Goal: Task Accomplishment & Management: Use online tool/utility

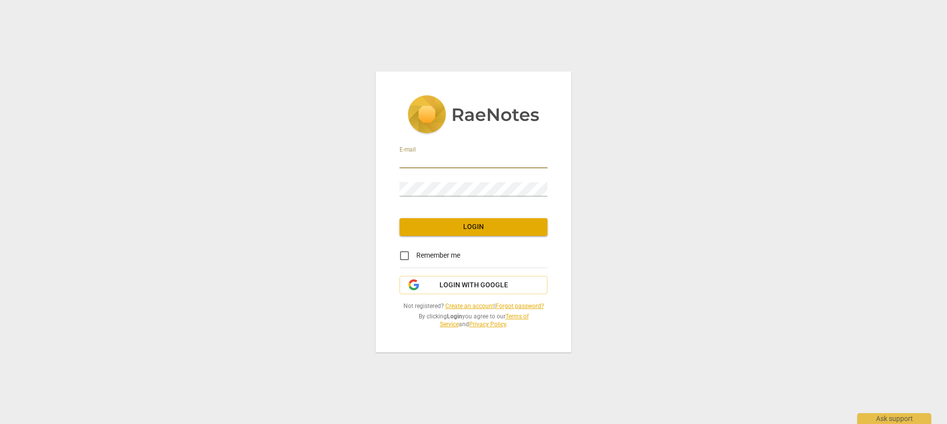
click at [421, 164] on input "email" at bounding box center [474, 161] width 148 height 14
type input "tracymhartwellbsw@gmail.com"
click at [475, 230] on span "Login" at bounding box center [474, 227] width 132 height 10
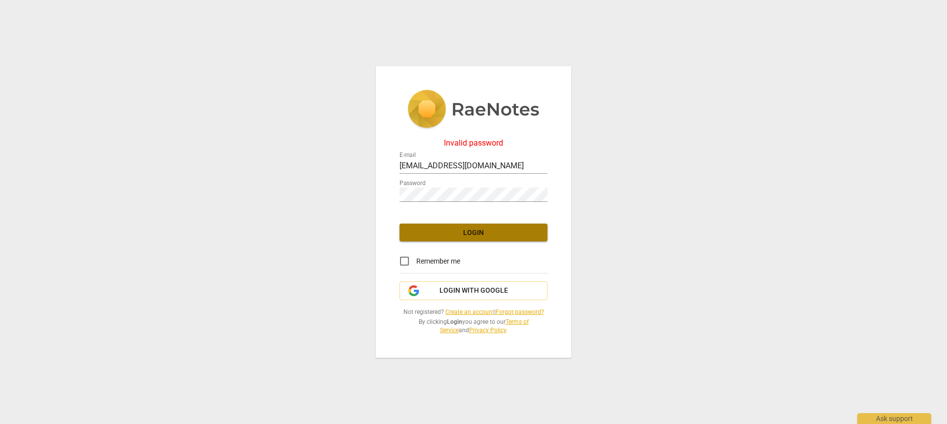
click at [470, 230] on span "Login" at bounding box center [474, 233] width 132 height 10
click at [513, 311] on link "Forgot password?" at bounding box center [520, 311] width 48 height 7
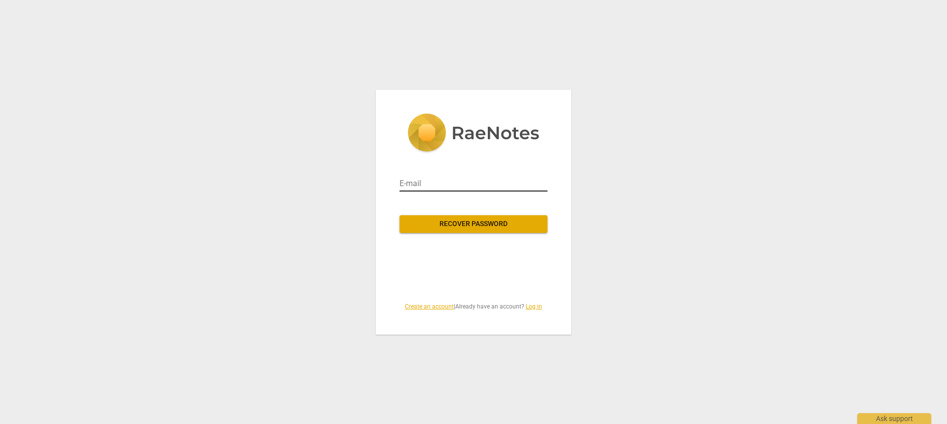
click at [438, 187] on input "email" at bounding box center [474, 184] width 148 height 16
type input "tracymhartwellbsw@gmail.com"
click at [478, 224] on span "Recover password" at bounding box center [474, 224] width 132 height 10
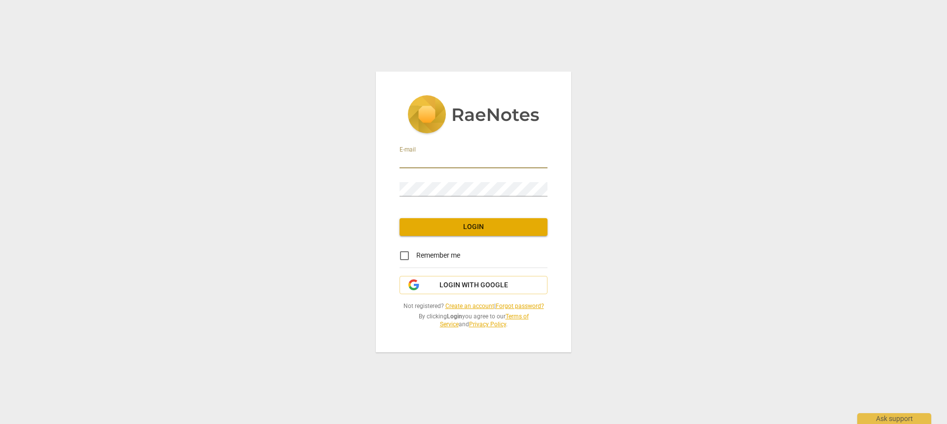
click at [438, 160] on input "email" at bounding box center [474, 161] width 148 height 14
type input "[EMAIL_ADDRESS][DOMAIN_NAME]"
click at [479, 227] on span "Login" at bounding box center [474, 227] width 132 height 10
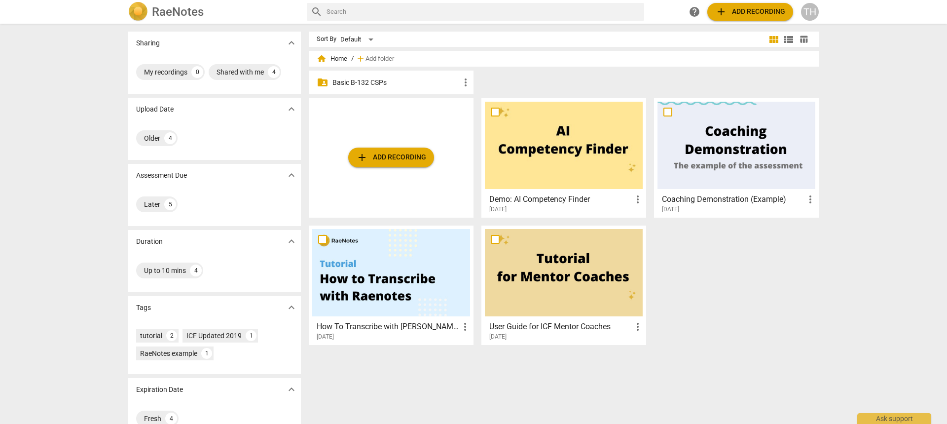
click at [365, 159] on span "add" at bounding box center [362, 157] width 12 height 12
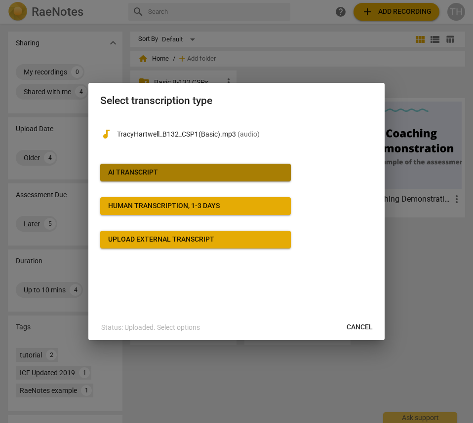
click at [137, 174] on div "AI Transcript" at bounding box center [133, 173] width 50 height 10
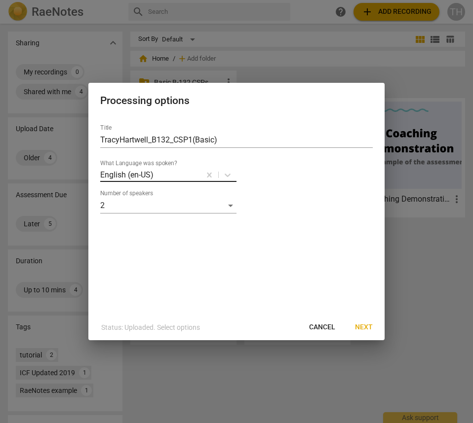
click at [138, 176] on p "English (en-US)" at bounding box center [126, 174] width 53 height 11
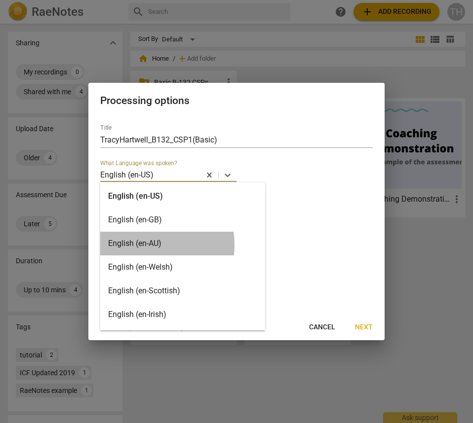
click at [145, 245] on div "English (en-AU)" at bounding box center [182, 244] width 165 height 24
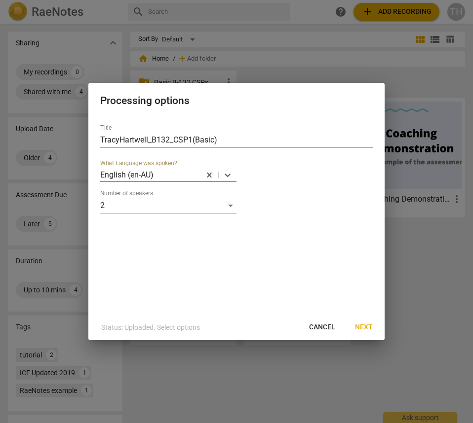
click at [367, 331] on span "Next" at bounding box center [364, 328] width 18 height 10
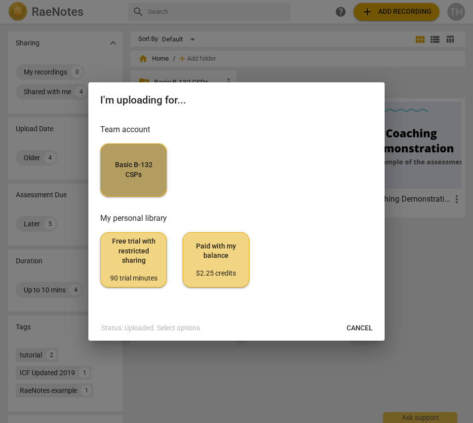
click at [129, 165] on span "Basic B-132 CSPs" at bounding box center [134, 169] width 50 height 19
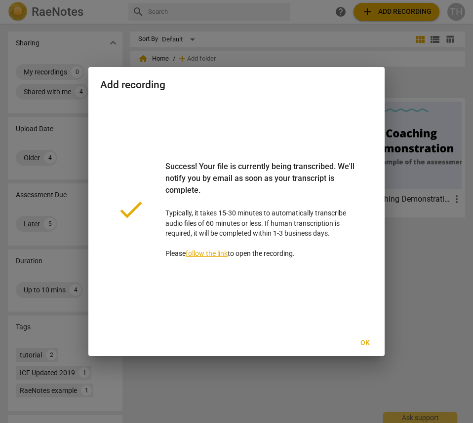
click at [361, 345] on span "Ok" at bounding box center [365, 344] width 16 height 10
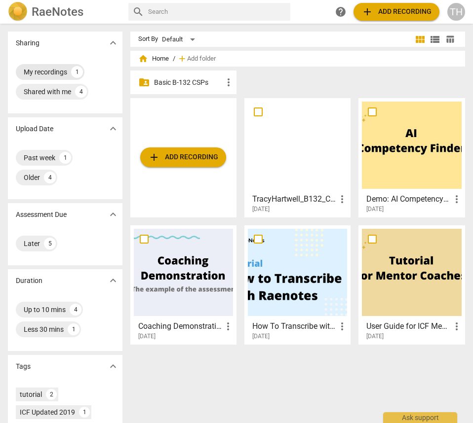
click at [31, 74] on div "My recordings" at bounding box center [45, 72] width 43 height 10
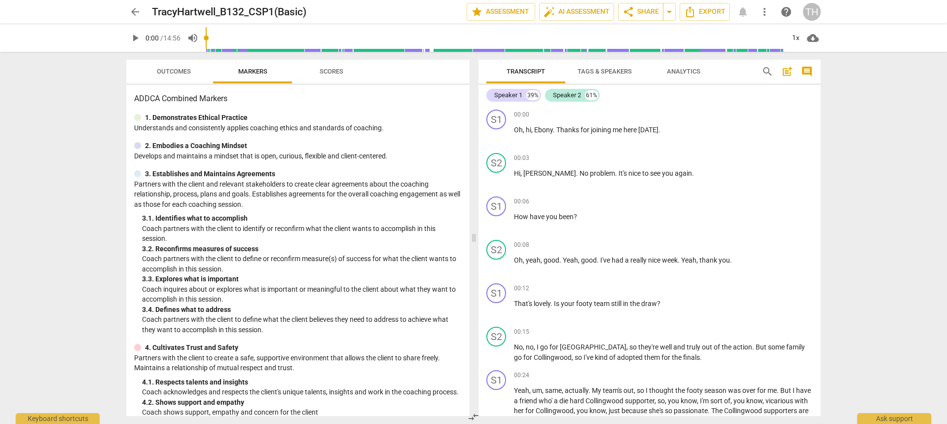
click at [603, 75] on span "Tags & Speakers" at bounding box center [605, 71] width 78 height 13
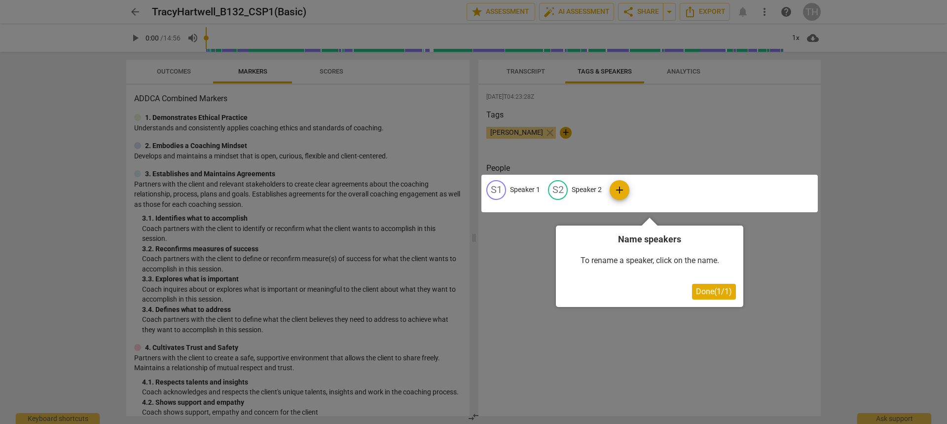
click at [584, 121] on div at bounding box center [473, 212] width 947 height 424
click at [555, 191] on div at bounding box center [650, 194] width 337 height 38
click at [688, 69] on div at bounding box center [473, 212] width 947 height 424
click at [701, 288] on span "Done ( 1 / 1 )" at bounding box center [714, 291] width 36 height 9
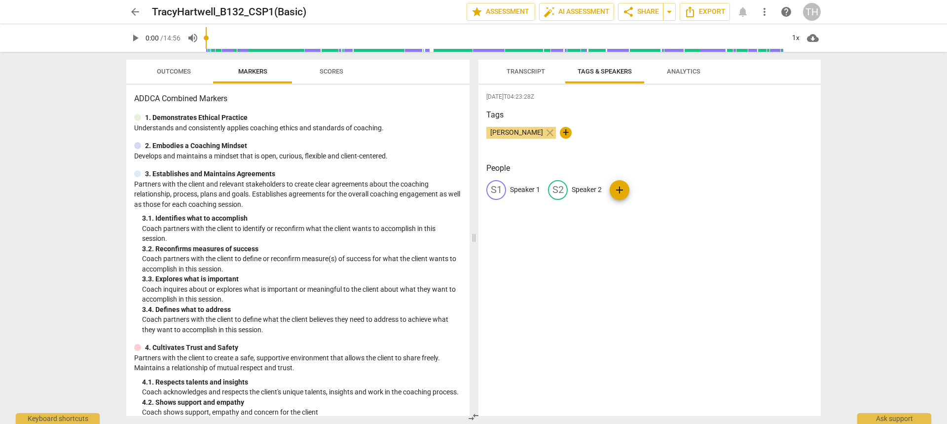
click at [677, 72] on span "Analytics" at bounding box center [684, 71] width 34 height 7
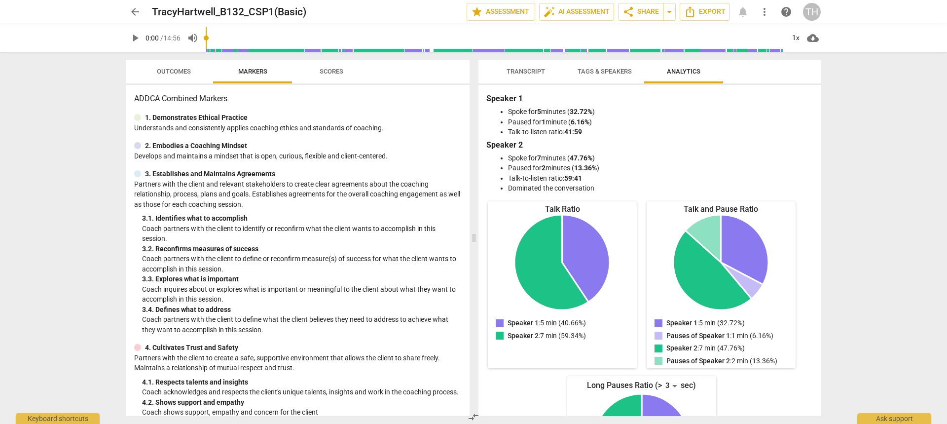
click at [518, 75] on span "Transcript" at bounding box center [526, 71] width 62 height 13
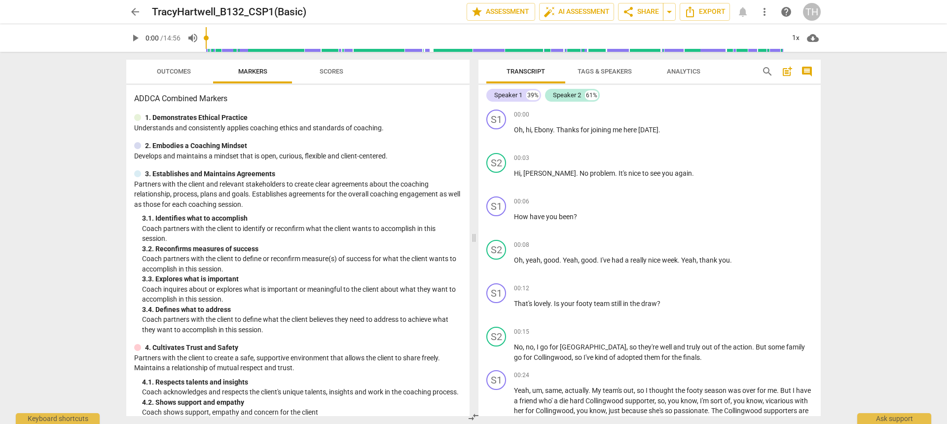
click at [674, 72] on span "Analytics" at bounding box center [684, 71] width 34 height 7
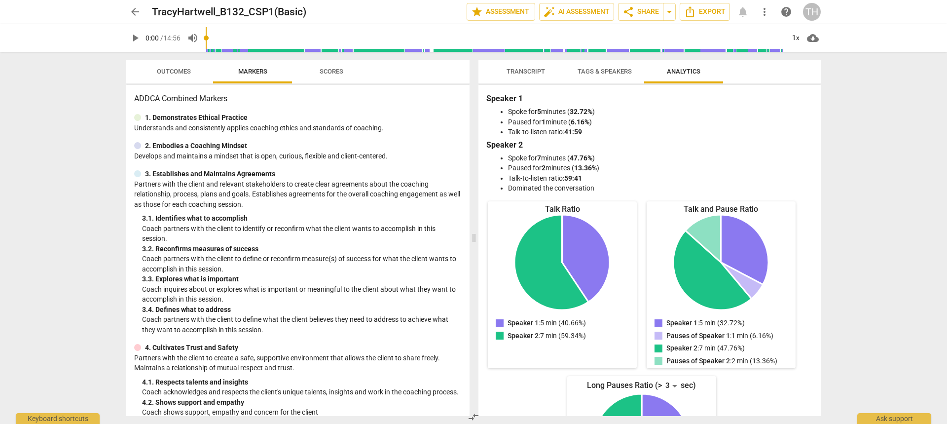
click at [603, 63] on button "Tags & Speakers" at bounding box center [605, 72] width 79 height 24
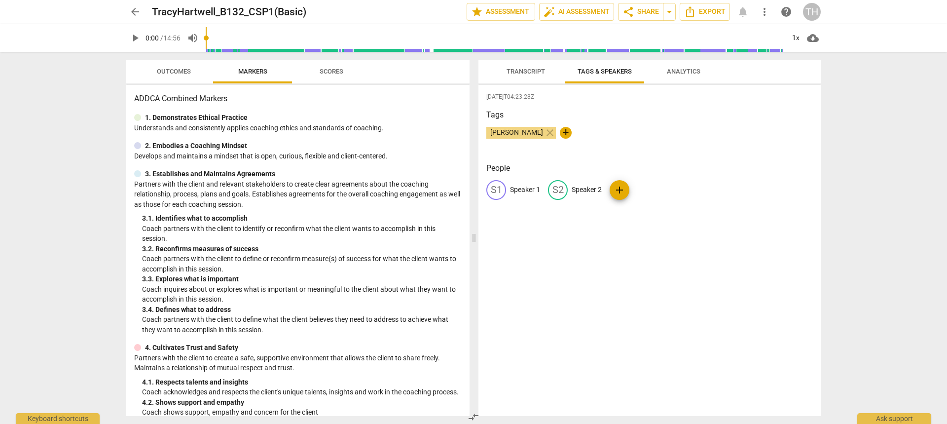
click at [687, 73] on span "Analytics" at bounding box center [684, 71] width 34 height 7
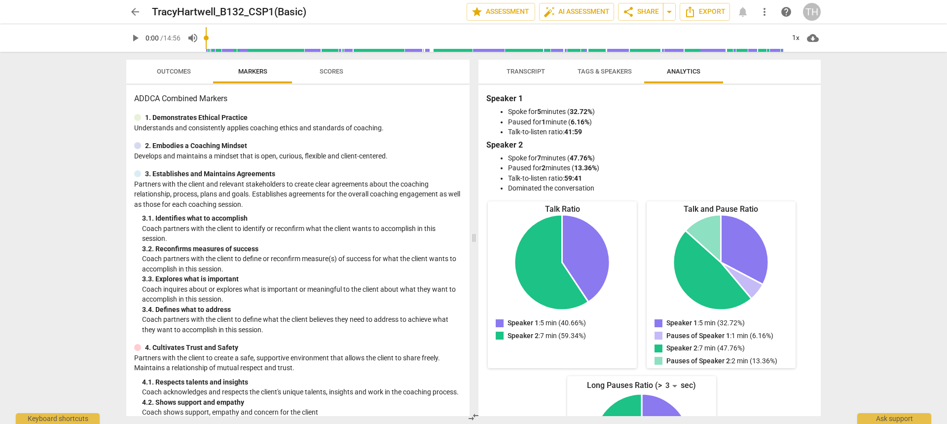
click at [521, 72] on span "Transcript" at bounding box center [526, 71] width 38 height 7
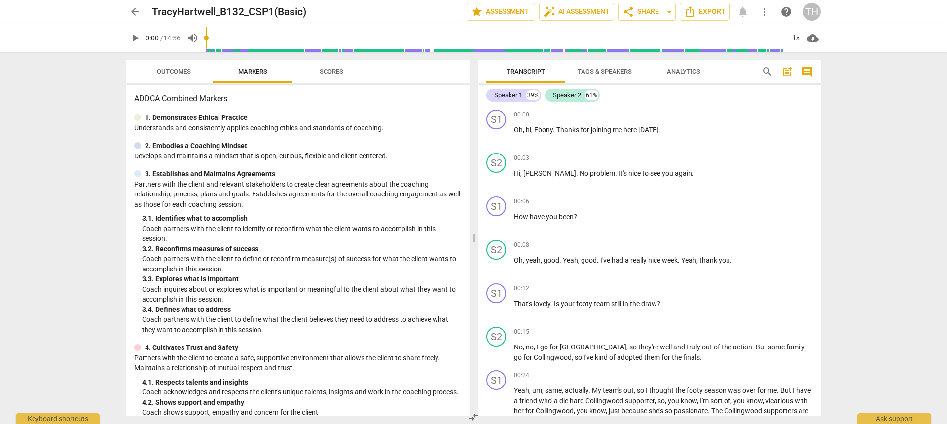
click at [328, 73] on span "Scores" at bounding box center [332, 71] width 24 height 7
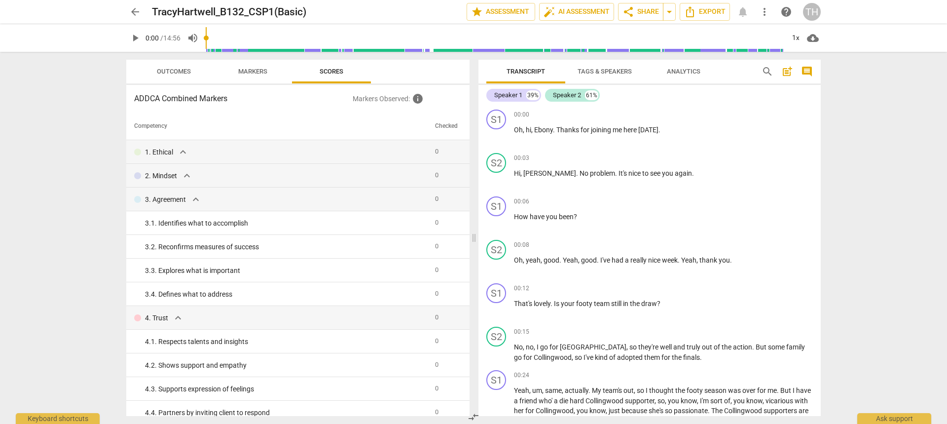
click at [261, 70] on span "Markers" at bounding box center [252, 71] width 29 height 7
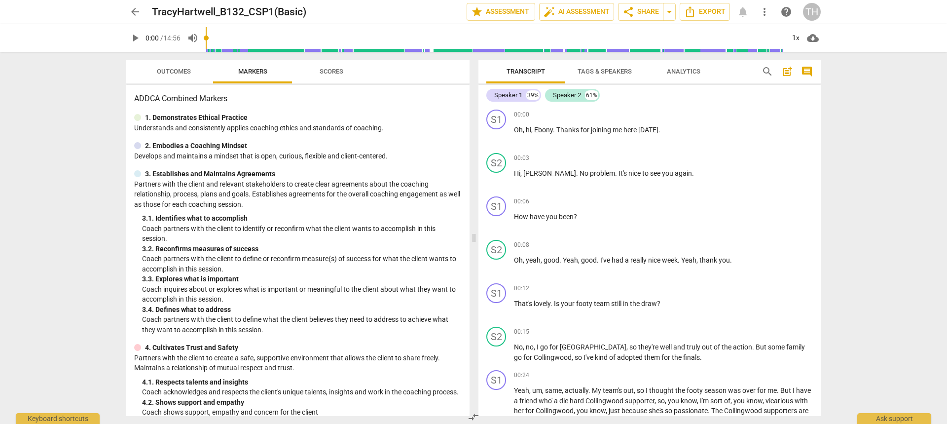
click at [179, 72] on span "Outcomes" at bounding box center [174, 71] width 34 height 7
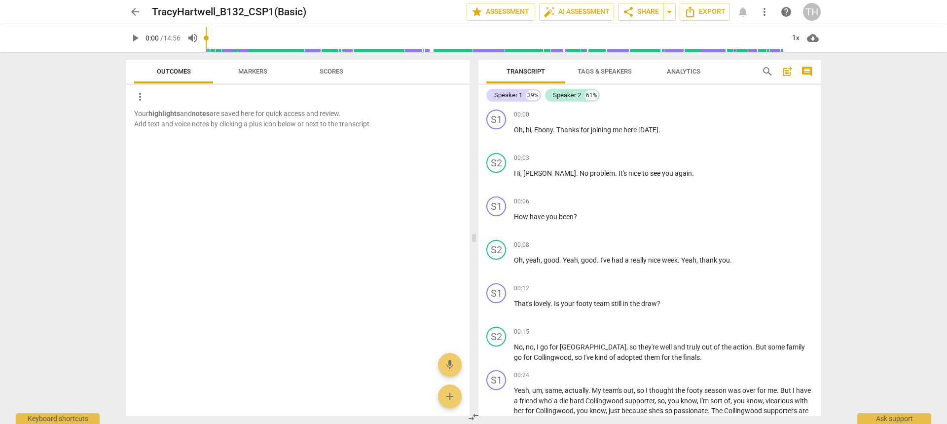
click at [244, 69] on span "Markers" at bounding box center [252, 71] width 29 height 7
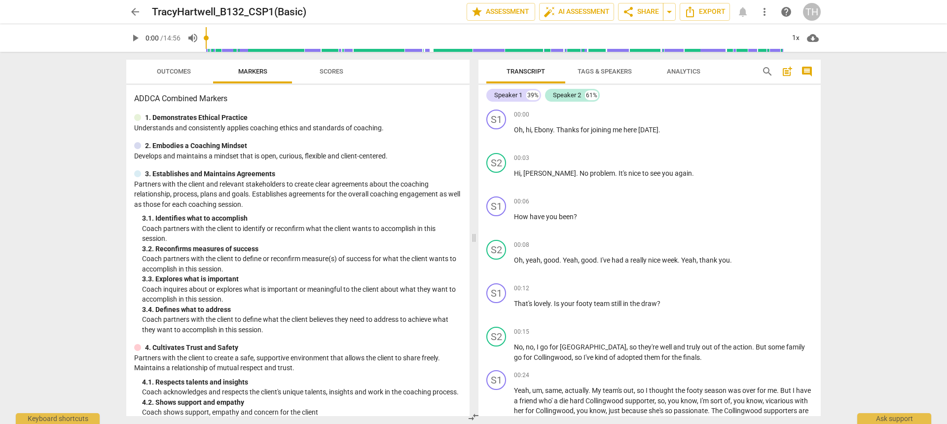
scroll to position [54, 0]
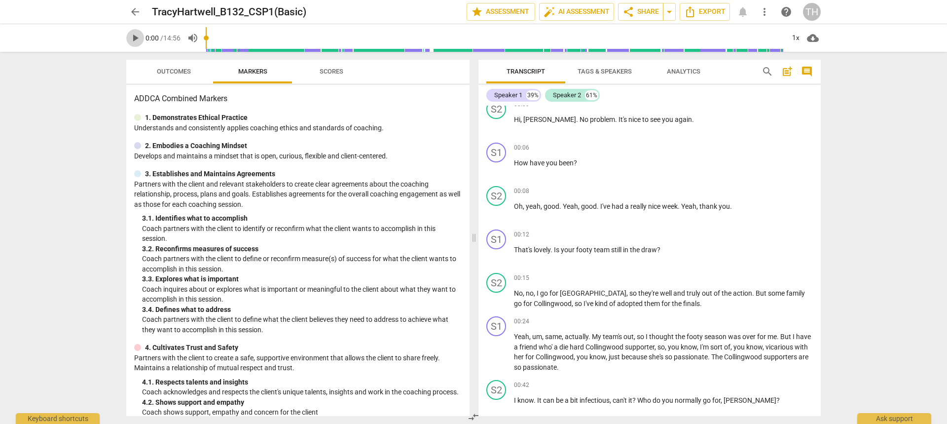
click at [138, 38] on span "play_arrow" at bounding box center [135, 38] width 12 height 12
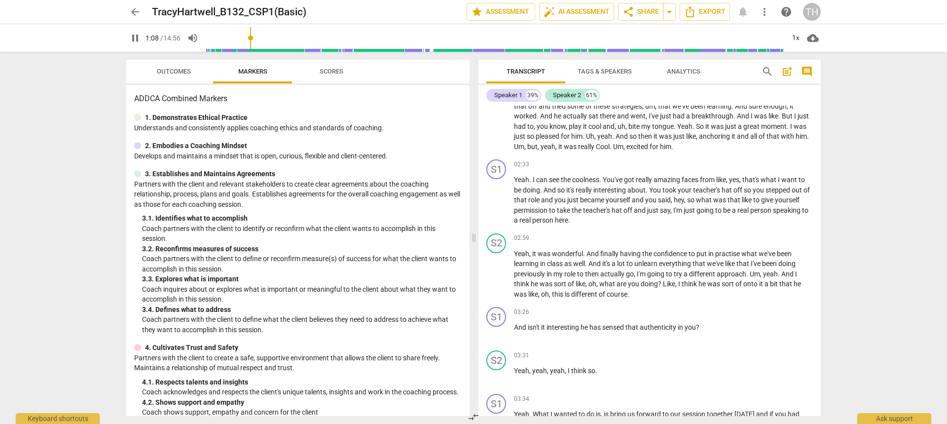
scroll to position [613, 0]
click at [525, 146] on span "Um" at bounding box center [519, 146] width 10 height 8
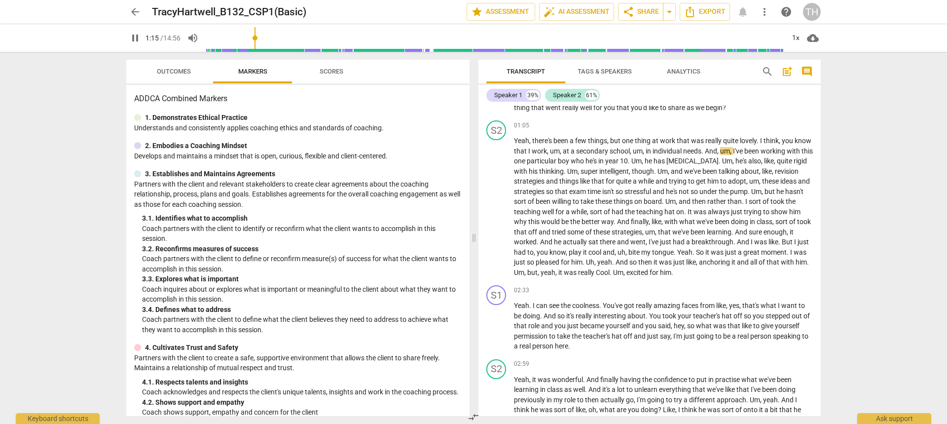
scroll to position [491, 0]
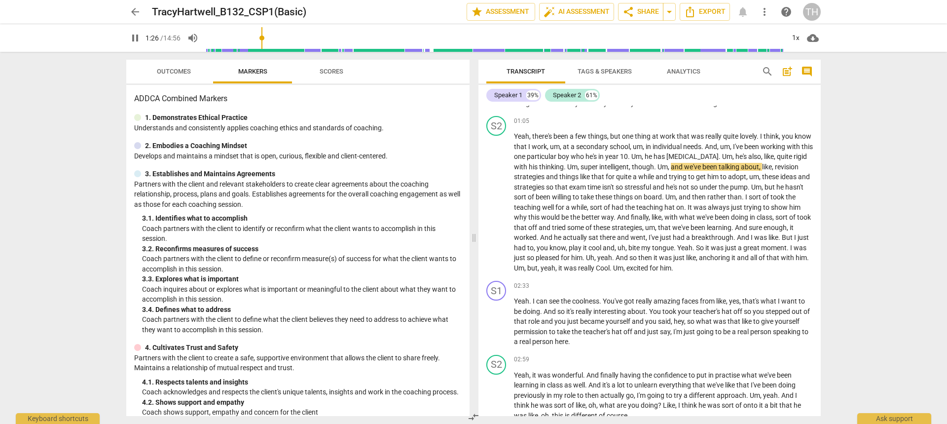
click at [300, 41] on input "range" at bounding box center [495, 38] width 579 height 32
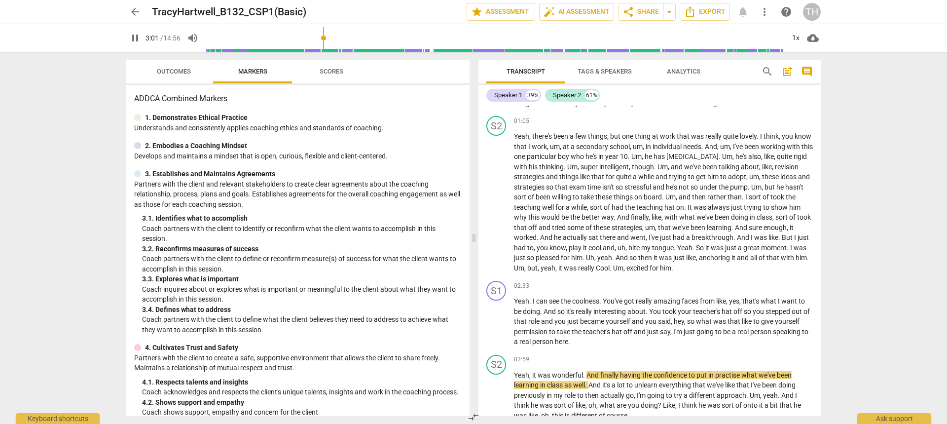
drag, startPoint x: 822, startPoint y: 172, endPoint x: 823, endPoint y: 192, distance: 19.8
click at [823, 192] on div "Transcript Tags & Speakers Analytics search post_add comment Speaker 1 39% Spea…" at bounding box center [652, 238] width 354 height 372
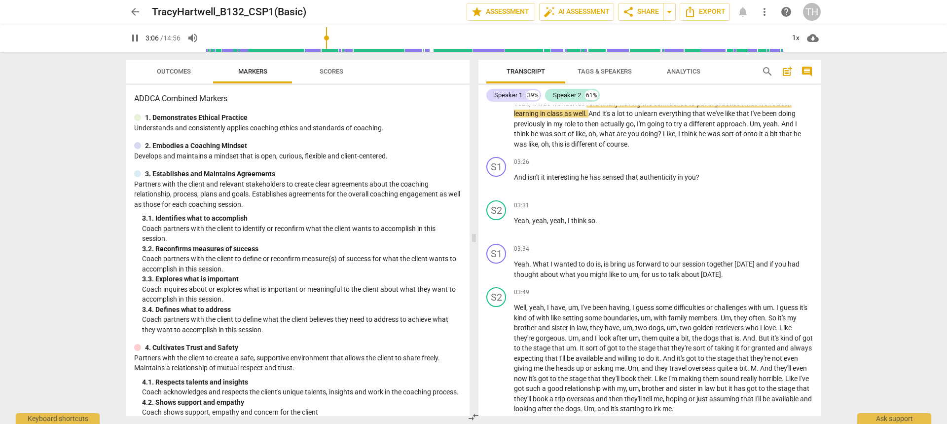
click at [335, 39] on input "range" at bounding box center [495, 38] width 579 height 32
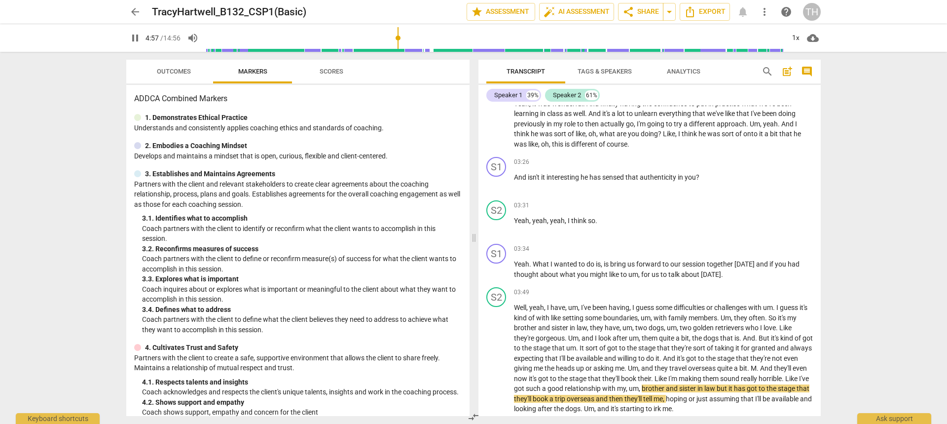
click at [399, 41] on input "range" at bounding box center [495, 38] width 579 height 32
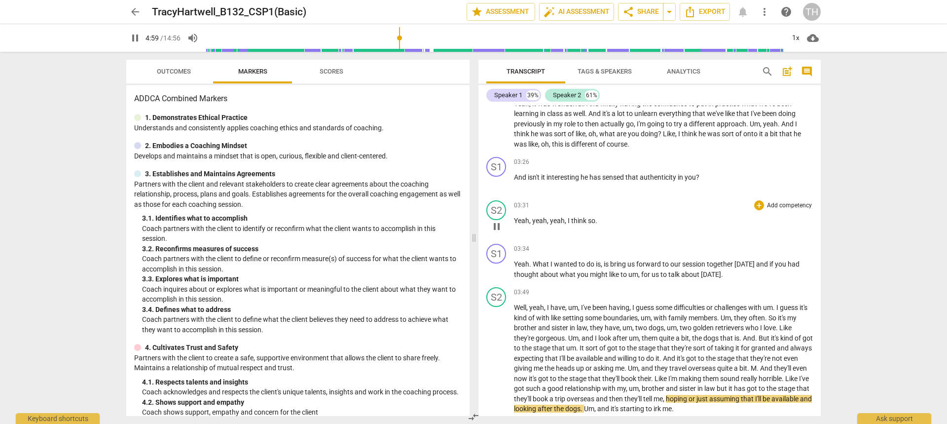
click at [817, 202] on div "S2 play_arrow pause 03:31 + Add competency keyboard_arrow_right Yeah , yeah , y…" at bounding box center [650, 217] width 342 height 43
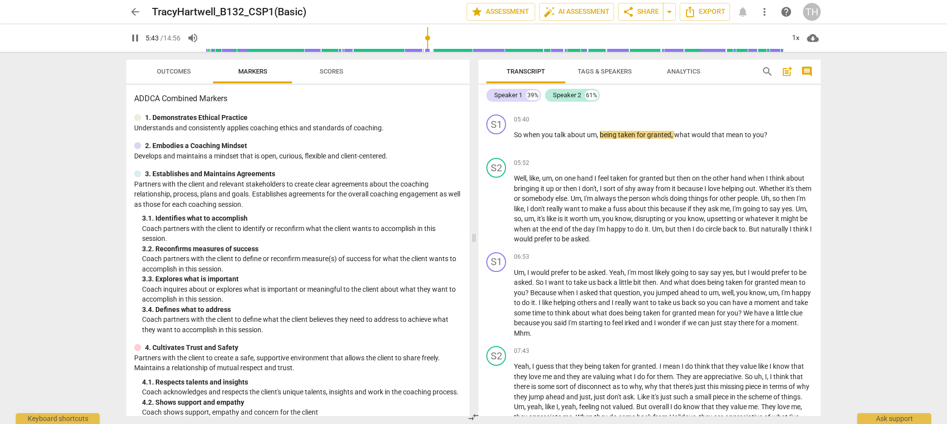
scroll to position [1242, 0]
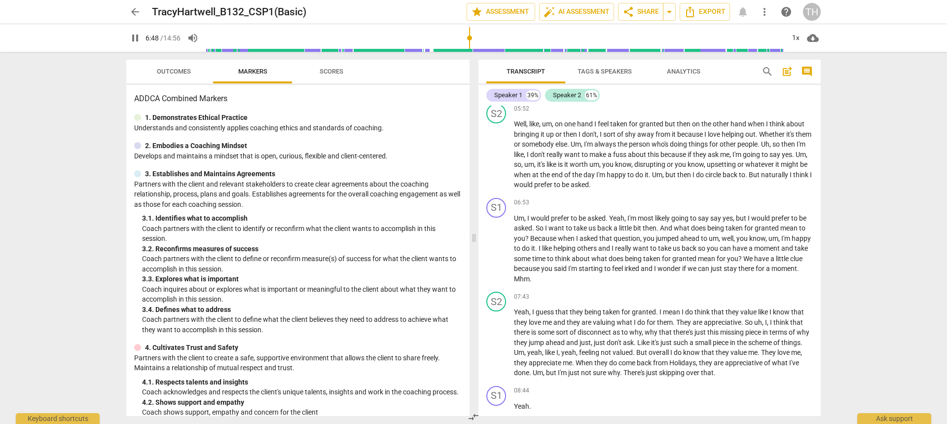
click at [470, 51] on input "range" at bounding box center [495, 38] width 579 height 32
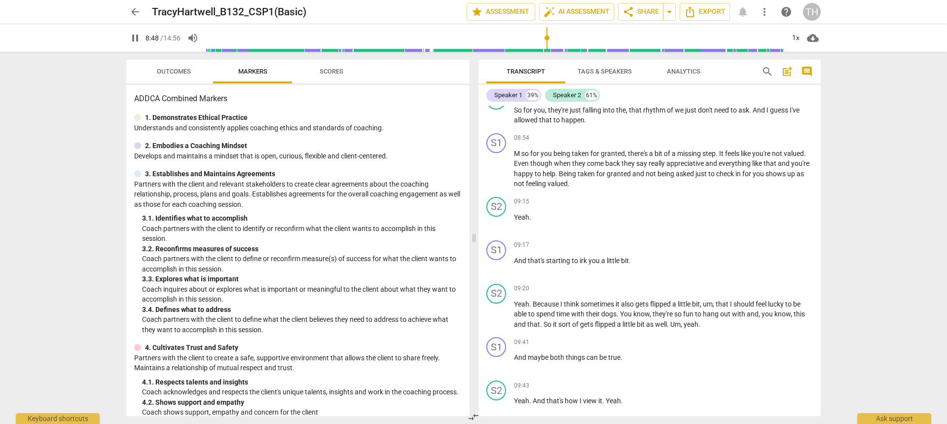
click at [548, 40] on input "range" at bounding box center [495, 38] width 579 height 32
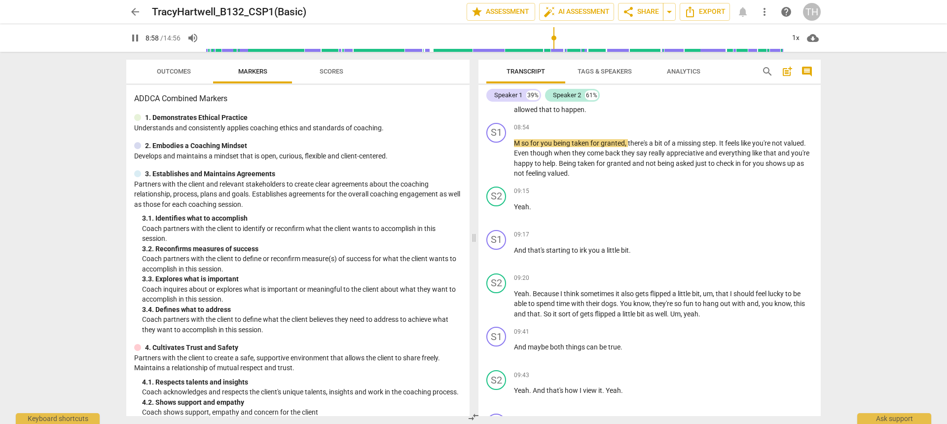
scroll to position [1567, 0]
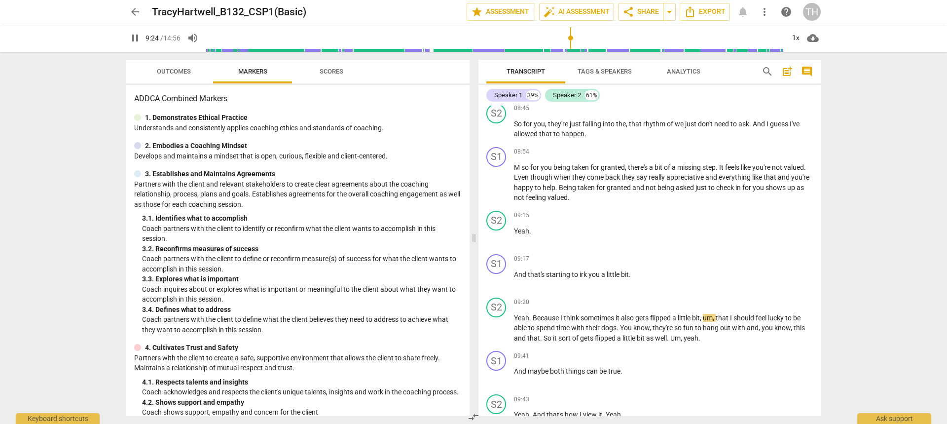
click at [580, 41] on input "range" at bounding box center [495, 38] width 579 height 32
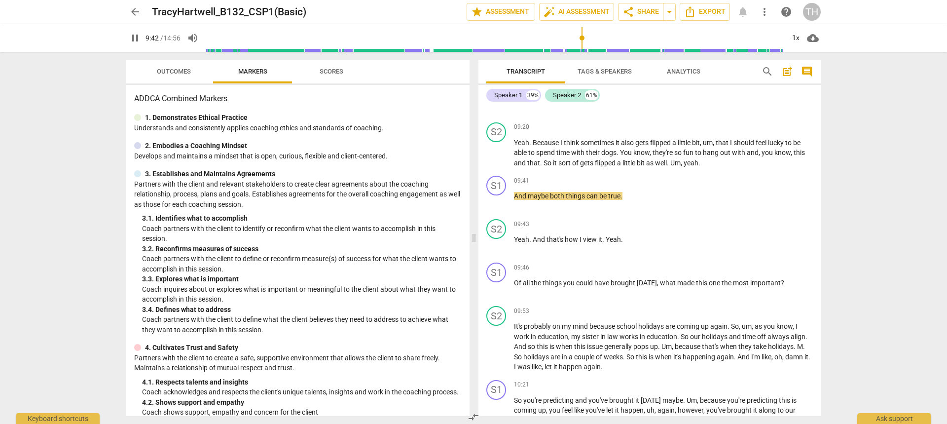
scroll to position [1762, 0]
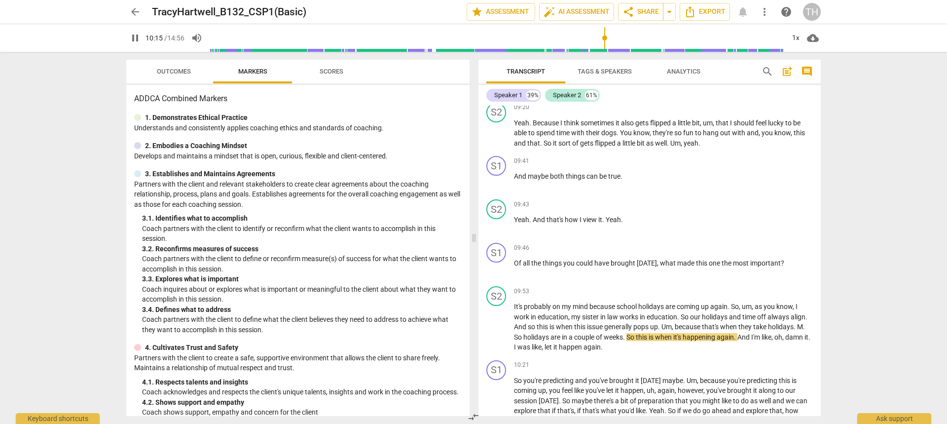
click at [604, 41] on input "range" at bounding box center [497, 38] width 575 height 32
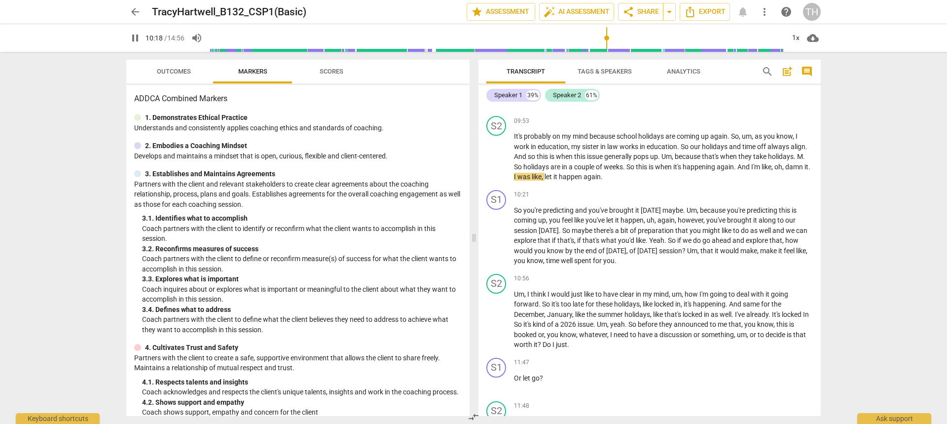
scroll to position [1952, 0]
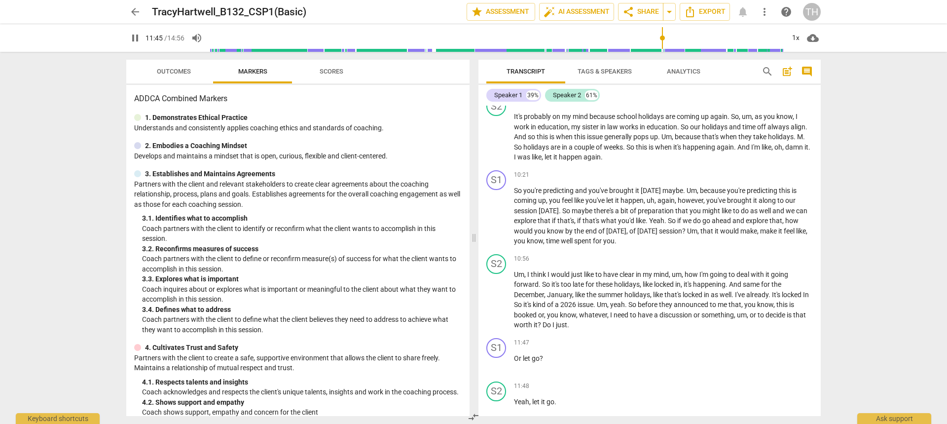
click at [662, 51] on input "range" at bounding box center [497, 38] width 575 height 32
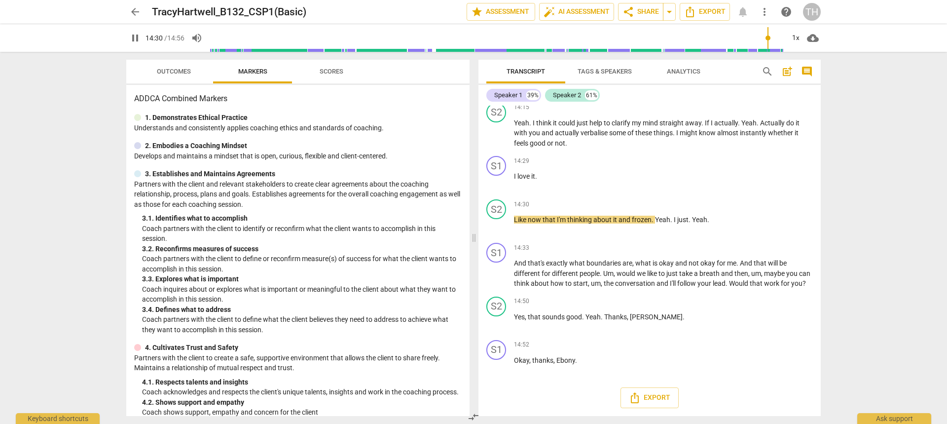
scroll to position [2750, 0]
click at [134, 37] on span "pause" at bounding box center [135, 38] width 12 height 12
type input "896"
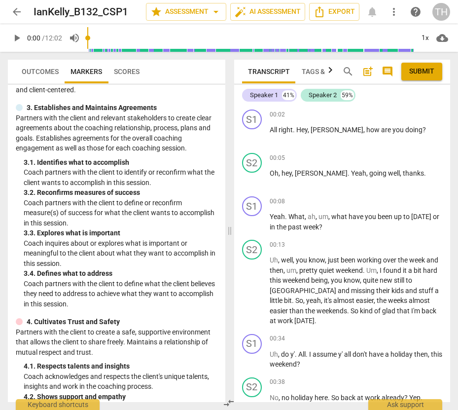
scroll to position [69, 0]
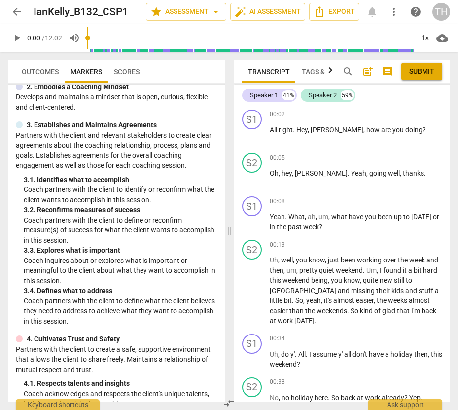
click at [15, 37] on span "play_arrow" at bounding box center [17, 38] width 12 height 12
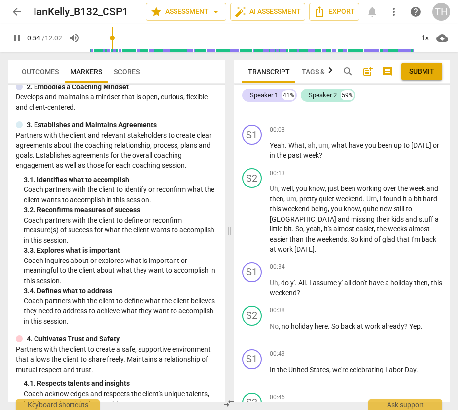
scroll to position [461, 0]
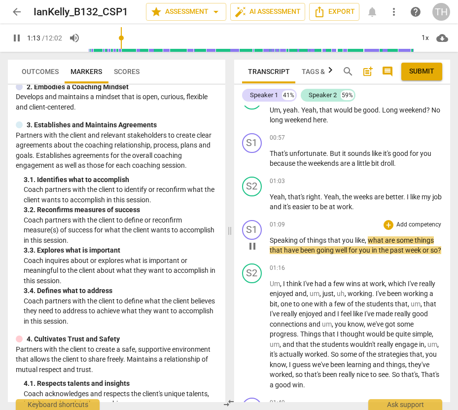
click at [254, 251] on span "pause" at bounding box center [253, 246] width 12 height 12
click at [251, 249] on span "play_arrow" at bounding box center [253, 246] width 12 height 12
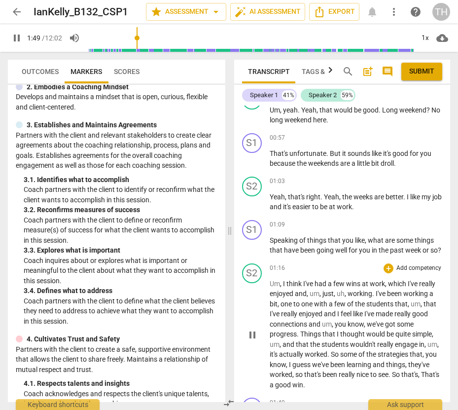
scroll to position [780, 0]
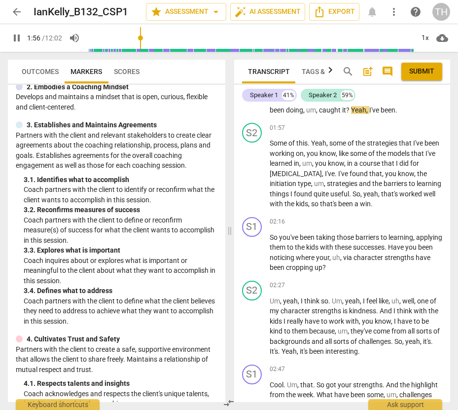
drag, startPoint x: 446, startPoint y: 172, endPoint x: 449, endPoint y: 159, distance: 13.5
click at [449, 159] on div "S1 play_arrow pause 00:02 + Add competency keyboard_arrow_right All right . Hey…" at bounding box center [342, 254] width 217 height 297
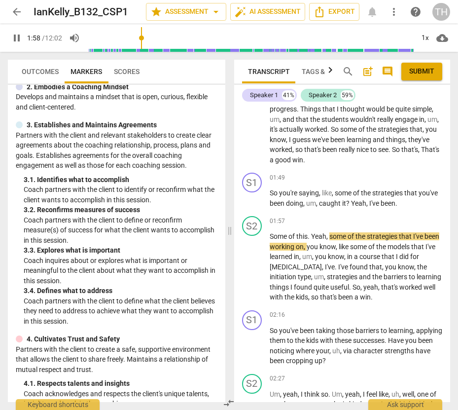
scroll to position [667, 0]
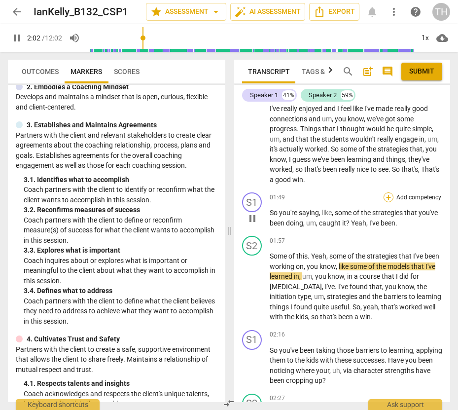
click at [385, 202] on div "+" at bounding box center [389, 197] width 10 height 10
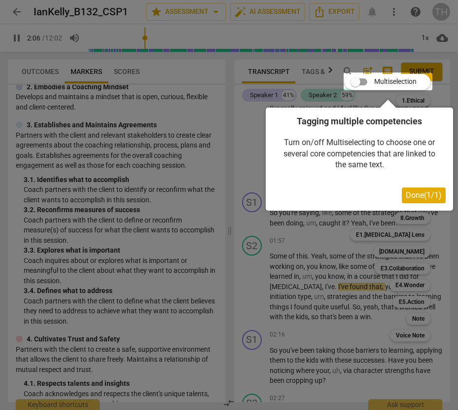
click at [415, 197] on span "Done ( 1 / 1 )" at bounding box center [424, 194] width 36 height 9
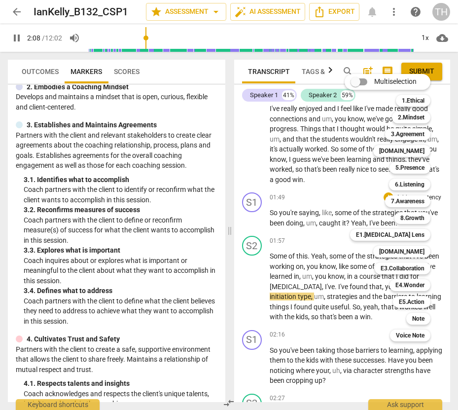
click at [258, 230] on div at bounding box center [229, 205] width 458 height 410
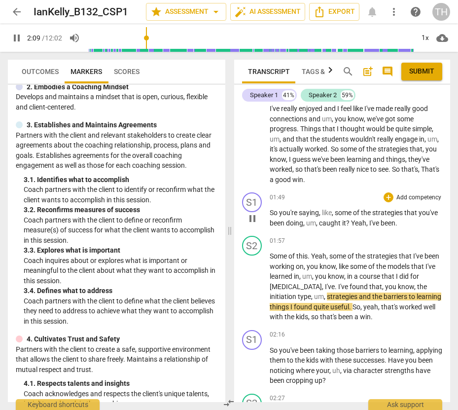
click at [255, 225] on span "pause" at bounding box center [253, 219] width 12 height 12
click at [250, 293] on span "play_arrow" at bounding box center [253, 287] width 12 height 12
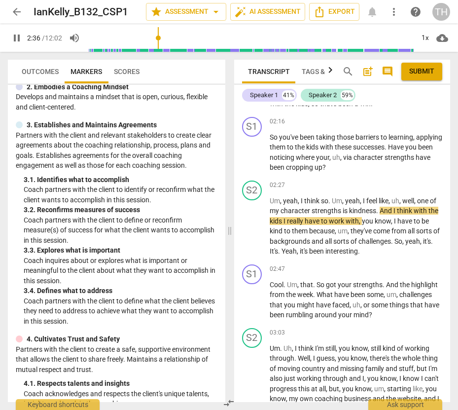
scroll to position [853, 0]
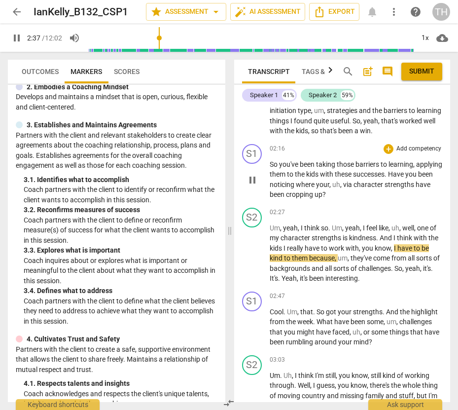
click at [254, 186] on span "pause" at bounding box center [253, 180] width 12 height 12
type input "158"
click at [386, 154] on div "+" at bounding box center [389, 149] width 10 height 10
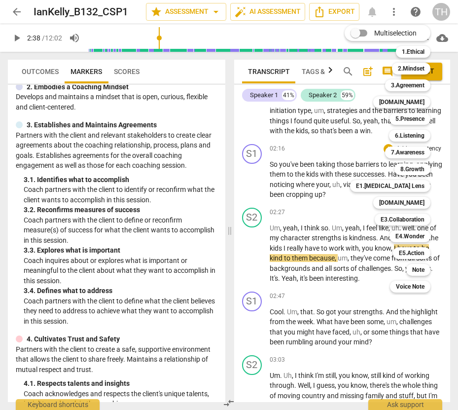
click at [348, 159] on div "Multiselection m 1.Ethical 1 2.Mindset 2 3.Agreement 3 4.Trust 4 5.Presence 5 6…" at bounding box center [395, 159] width 109 height 272
click at [241, 136] on div at bounding box center [229, 205] width 458 height 410
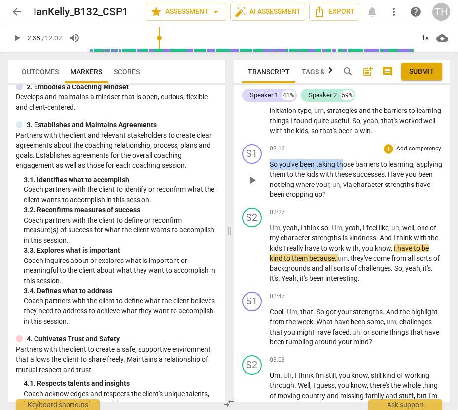
drag, startPoint x: 271, startPoint y: 173, endPoint x: 343, endPoint y: 172, distance: 71.6
click at [343, 172] on p "So you've been taking those barriers to learning , applying them to the kids wi…" at bounding box center [356, 179] width 173 height 40
click at [348, 154] on div "02:16 + Add competency keyboard_arrow_right" at bounding box center [356, 149] width 173 height 10
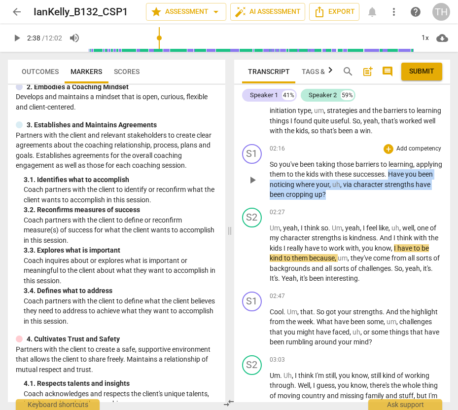
drag, startPoint x: 418, startPoint y: 186, endPoint x: 376, endPoint y: 206, distance: 47.7
click at [376, 200] on p "So you've been taking those barriers to learning , applying them to the kids wi…" at bounding box center [356, 179] width 173 height 40
click at [385, 154] on div "+" at bounding box center [389, 149] width 10 height 10
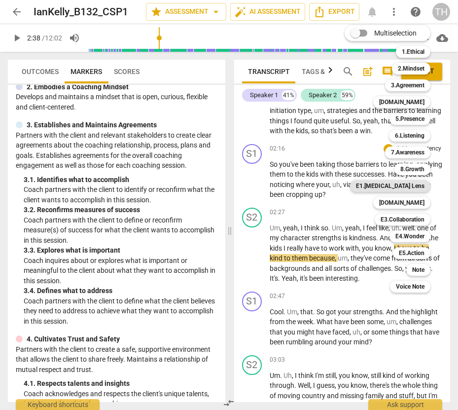
click at [411, 187] on b "E1.ADHD Lens" at bounding box center [390, 186] width 69 height 12
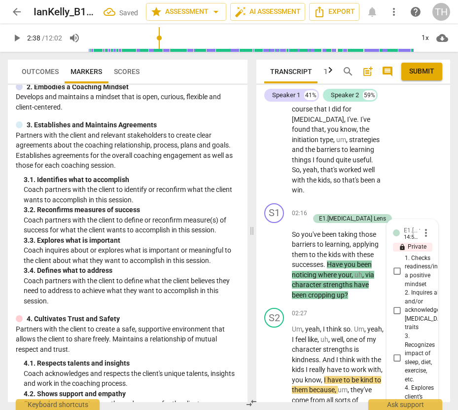
scroll to position [1150, 0]
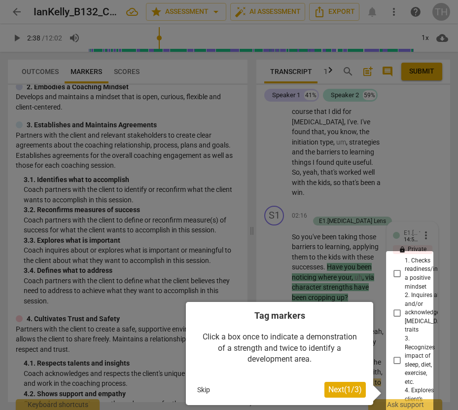
click at [447, 382] on div at bounding box center [229, 205] width 458 height 410
click at [423, 189] on div at bounding box center [229, 205] width 458 height 410
click at [203, 388] on button "Skip" at bounding box center [203, 389] width 21 height 15
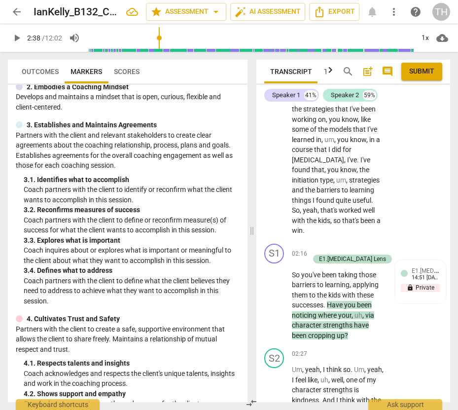
scroll to position [1200, 0]
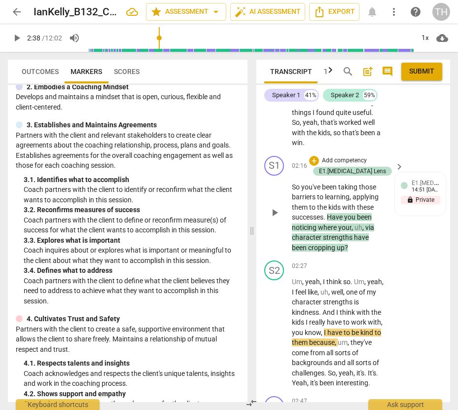
drag, startPoint x: 348, startPoint y: 219, endPoint x: 403, endPoint y: 232, distance: 56.4
click at [403, 232] on div "S1 play_arrow pause 02:16 + Add competency E1.ADHD Lens keyboard_arrow_right So…" at bounding box center [354, 204] width 194 height 105
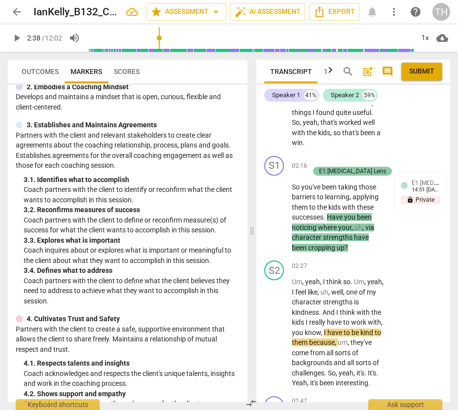
click at [336, 170] on div "E1.ADHD Lens" at bounding box center [352, 171] width 67 height 9
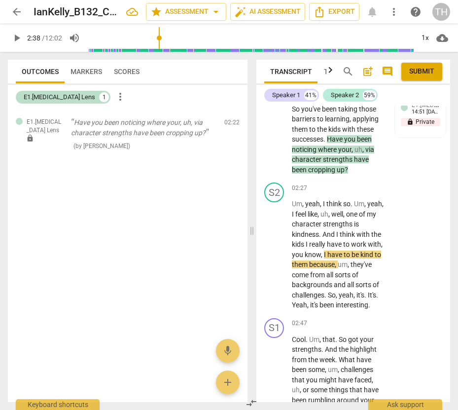
scroll to position [1229, 0]
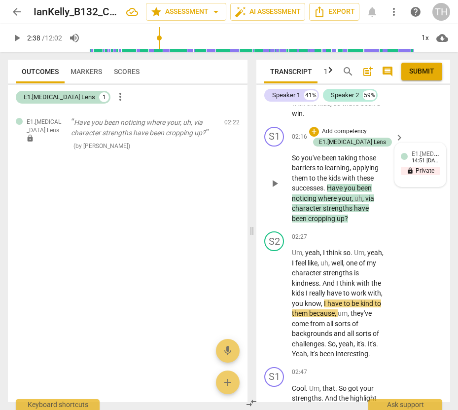
click at [405, 157] on div at bounding box center [404, 156] width 7 height 7
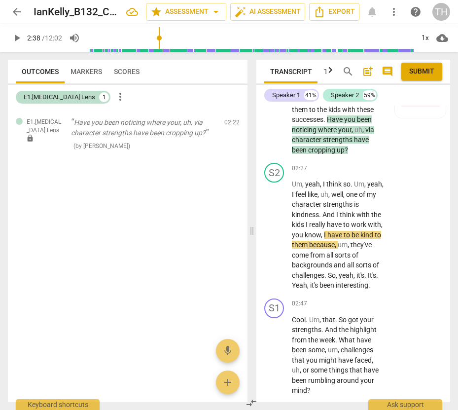
scroll to position [1229, 0]
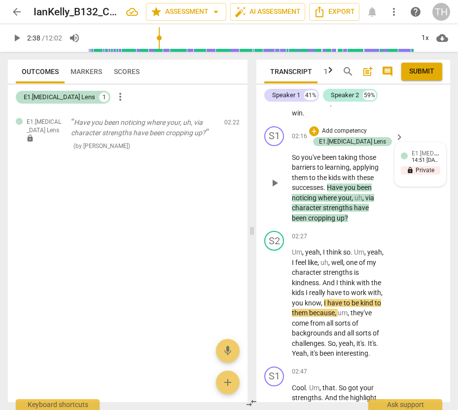
click at [403, 156] on div at bounding box center [404, 155] width 7 height 7
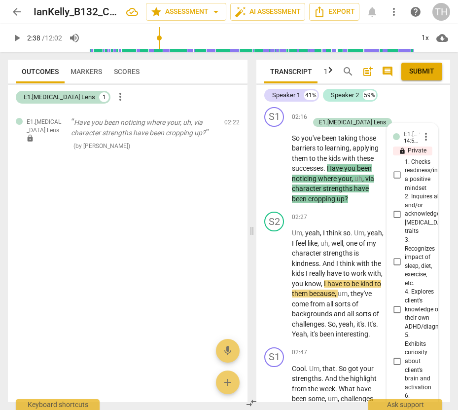
scroll to position [1229, 0]
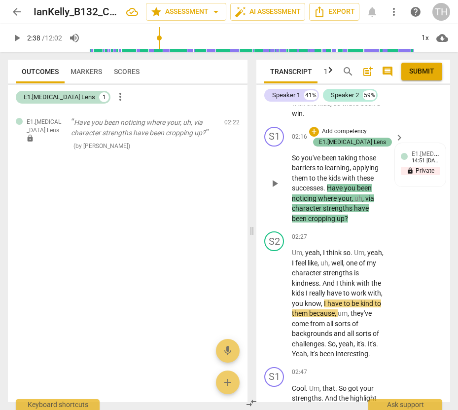
click at [342, 143] on div "E1.ADHD Lens" at bounding box center [352, 142] width 67 height 9
click at [328, 142] on div "E1.ADHD Lens" at bounding box center [352, 142] width 67 height 9
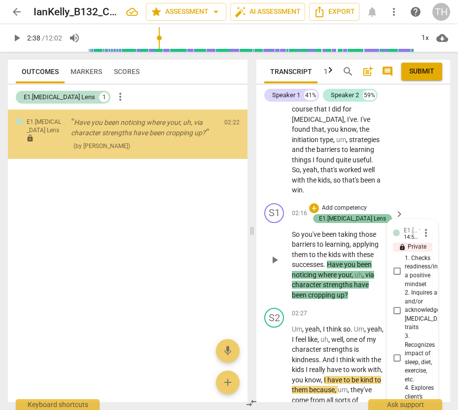
scroll to position [1150, 0]
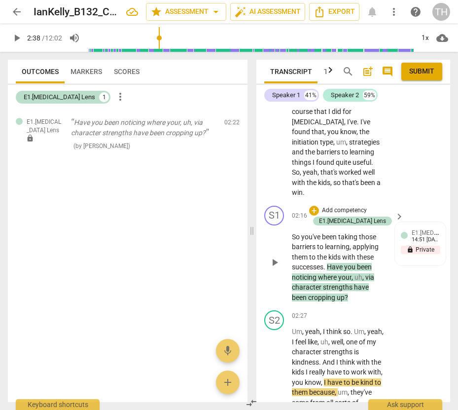
drag, startPoint x: 339, startPoint y: 267, endPoint x: 425, endPoint y: 297, distance: 91.8
click at [425, 297] on div "S1 play_arrow pause 02:16 + Add competency E1.ADHD Lens keyboard_arrow_right So…" at bounding box center [354, 254] width 194 height 105
drag, startPoint x: 417, startPoint y: 251, endPoint x: 419, endPoint y: 296, distance: 44.9
click at [419, 296] on div "S1 play_arrow pause 02:16 + Add competency E1.ADHD Lens keyboard_arrow_right So…" at bounding box center [354, 254] width 194 height 105
drag, startPoint x: 402, startPoint y: 233, endPoint x: 180, endPoint y: 211, distance: 223.6
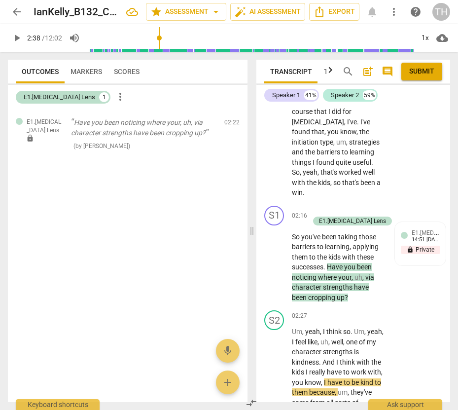
click at [178, 211] on div "E1.ADHD Lens lock Have you been noticing where your, uh, via character strength…" at bounding box center [128, 256] width 240 height 293
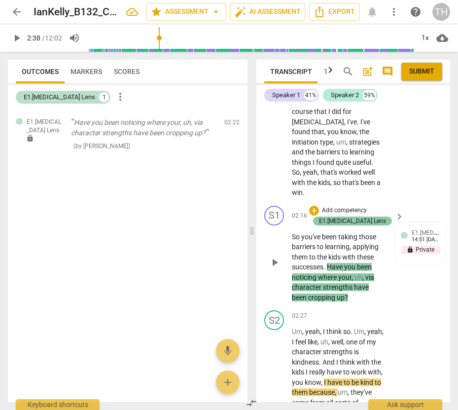
click at [326, 219] on div "E1.ADHD Lens" at bounding box center [352, 221] width 67 height 9
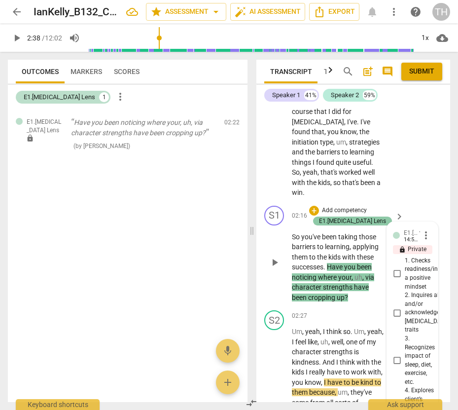
scroll to position [1441, 0]
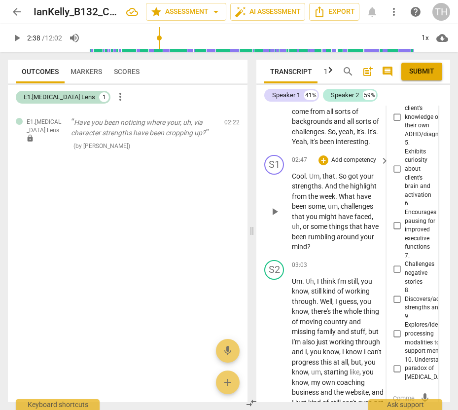
drag, startPoint x: 446, startPoint y: 186, endPoint x: 445, endPoint y: 166, distance: 19.3
click at [445, 166] on div "S1 play_arrow pause 02:47 + Add competency keyboard_arrow_right Cool . Um , tha…" at bounding box center [354, 203] width 194 height 105
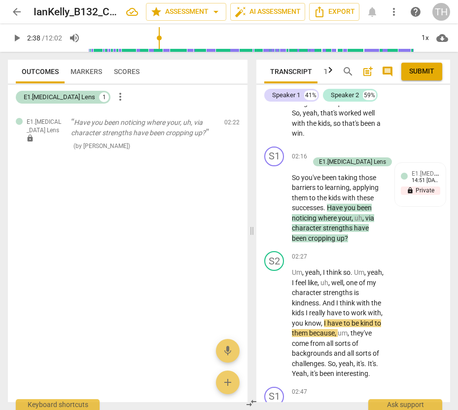
scroll to position [1190, 0]
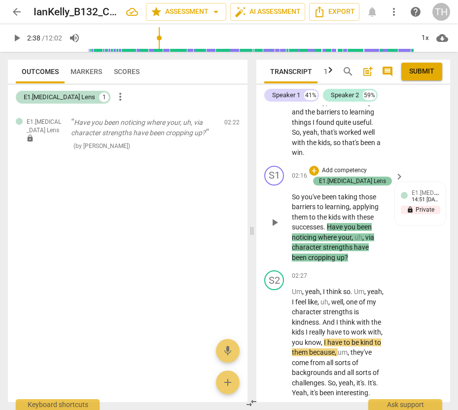
click at [335, 180] on div "E1.ADHD Lens" at bounding box center [352, 181] width 67 height 9
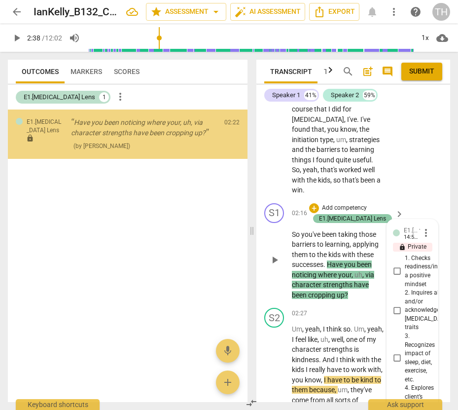
scroll to position [1150, 0]
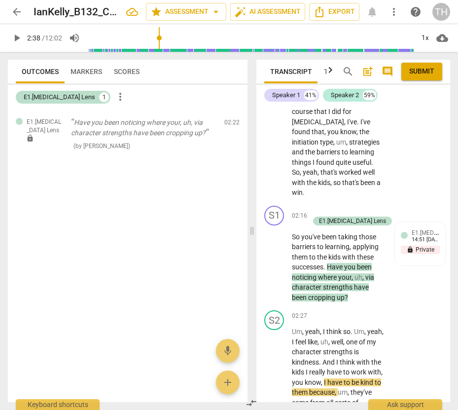
click at [334, 269] on span "Have" at bounding box center [335, 267] width 17 height 8
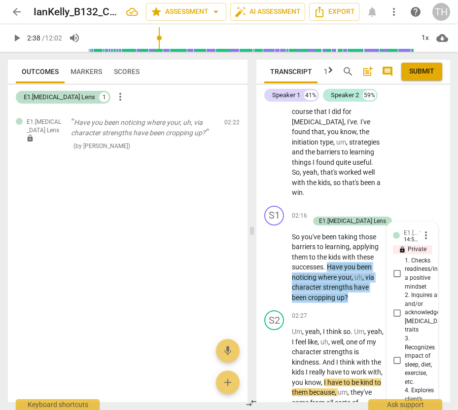
drag, startPoint x: 330, startPoint y: 265, endPoint x: 347, endPoint y: 298, distance: 36.4
click at [347, 298] on p "So you've been taking those barriers to learning , applying them to the kids wi…" at bounding box center [338, 267] width 92 height 71
click at [372, 287] on icon "button" at bounding box center [371, 285] width 10 height 12
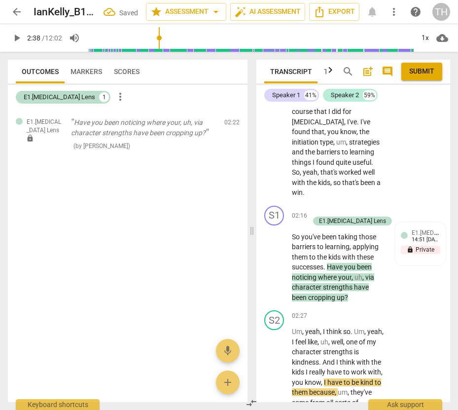
drag, startPoint x: 347, startPoint y: 277, endPoint x: 329, endPoint y: 283, distance: 18.9
click at [329, 283] on span "strengths" at bounding box center [338, 287] width 31 height 8
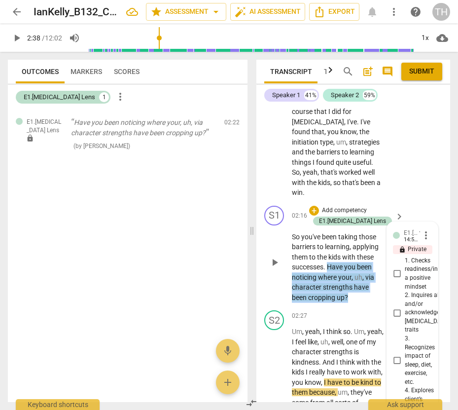
drag, startPoint x: 329, startPoint y: 267, endPoint x: 359, endPoint y: 297, distance: 42.9
click at [359, 297] on p "So you've been taking those barriers to learning , applying them to the kids wi…" at bounding box center [338, 267] width 92 height 71
click at [379, 287] on span "keyboard_arrow_down" at bounding box center [381, 285] width 12 height 12
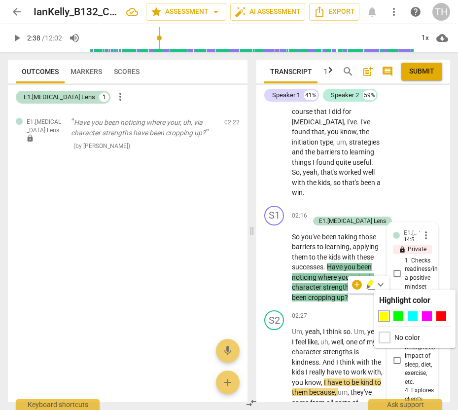
click at [386, 338] on div at bounding box center [384, 337] width 11 height 11
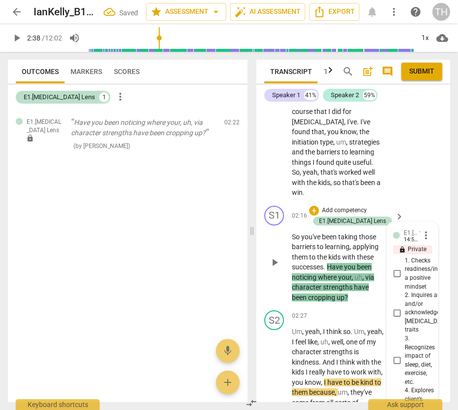
click at [359, 302] on div "S1 play_arrow pause 02:16 + Add competency E1.ADHD Lens keyboard_arrow_right So…" at bounding box center [354, 254] width 194 height 105
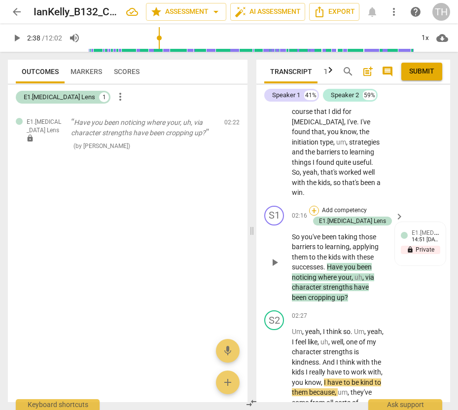
click at [313, 209] on div "+" at bounding box center [314, 211] width 10 height 10
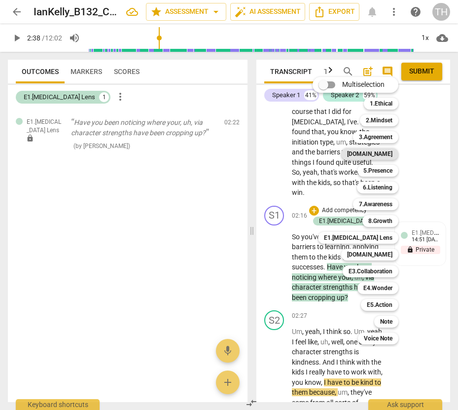
click at [379, 155] on b "4.Trust" at bounding box center [369, 154] width 45 height 12
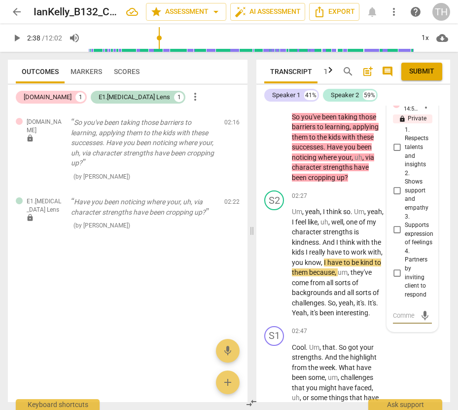
scroll to position [1250, 0]
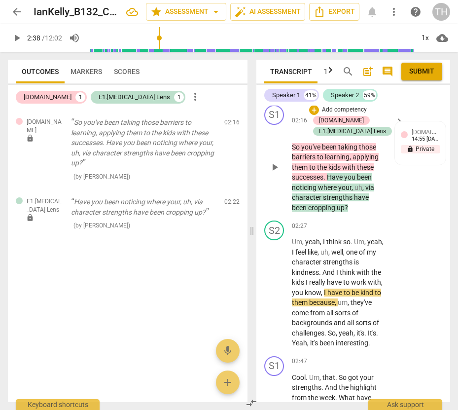
click at [310, 160] on span "barriers" at bounding box center [304, 157] width 25 height 8
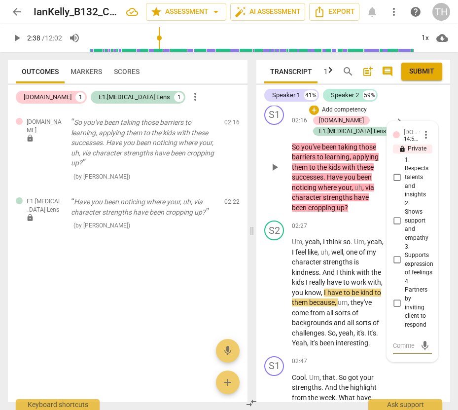
click at [420, 131] on span "more_vert" at bounding box center [426, 135] width 12 height 12
click at [425, 153] on li "Delete" at bounding box center [433, 153] width 34 height 19
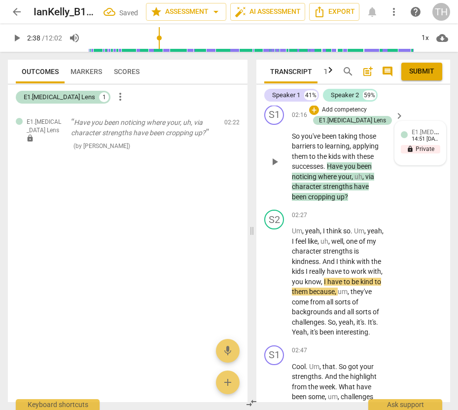
click at [435, 133] on span "E1.ADHD Lens" at bounding box center [445, 131] width 67 height 9
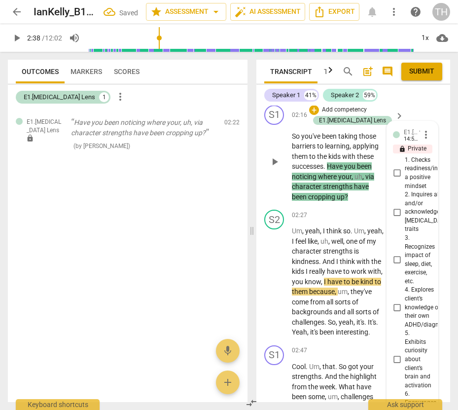
scroll to position [1585, 0]
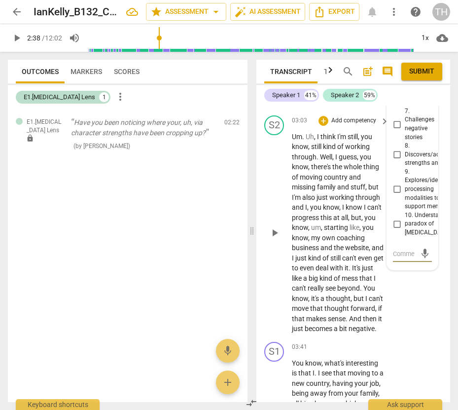
click at [444, 143] on div "S2 play_arrow pause 03:03 + Add competency keyboard_arrow_right Um . Uh , I thi…" at bounding box center [354, 225] width 194 height 226
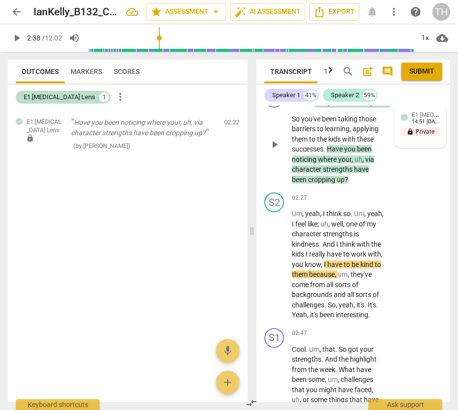
scroll to position [1239, 0]
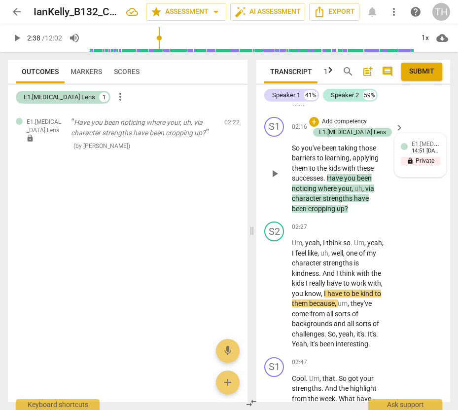
drag, startPoint x: 420, startPoint y: 141, endPoint x: 435, endPoint y: 147, distance: 15.8
click at [435, 147] on span "E1.ADHD Lens" at bounding box center [445, 143] width 67 height 9
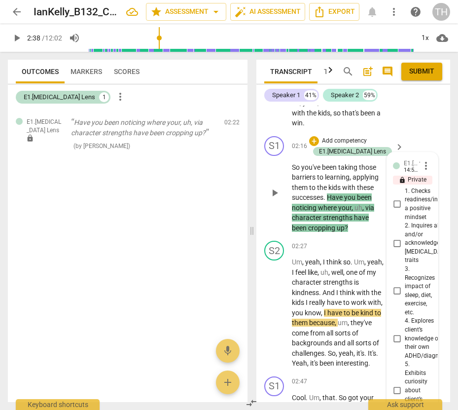
scroll to position [1180, 0]
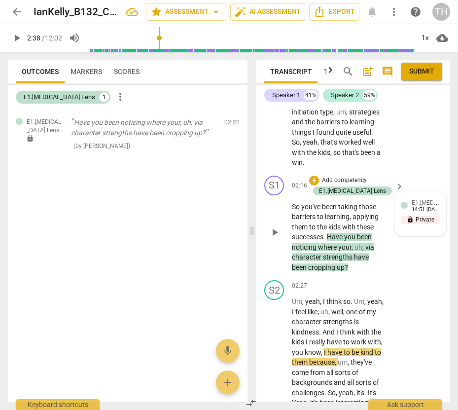
click at [428, 204] on span "E1.ADHD Lens" at bounding box center [445, 201] width 67 height 9
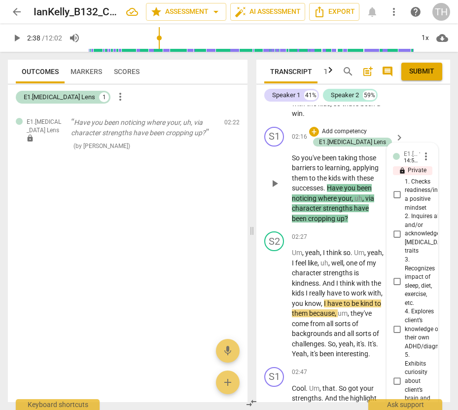
scroll to position [1190, 0]
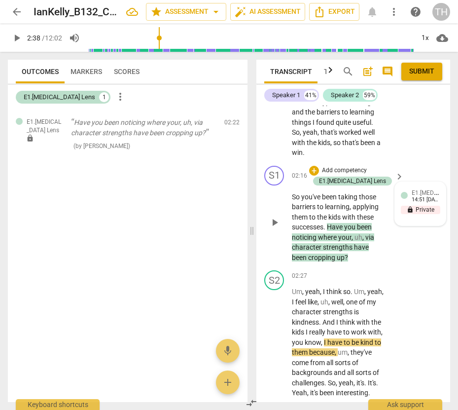
click at [430, 197] on div "14:51 09-11-2025" at bounding box center [426, 200] width 28 height 6
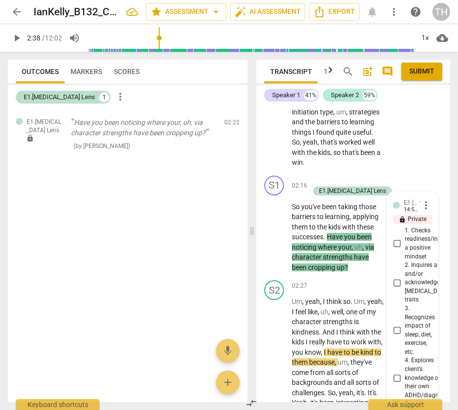
scroll to position [1209, 0]
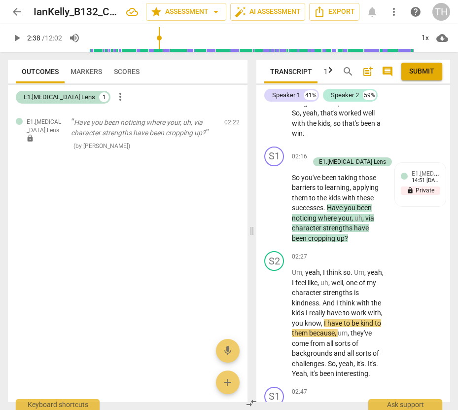
click at [433, 174] on span "E1.ADHD Lens" at bounding box center [445, 172] width 67 height 9
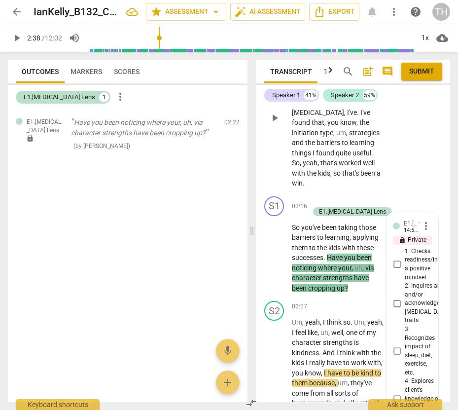
scroll to position [1141, 0]
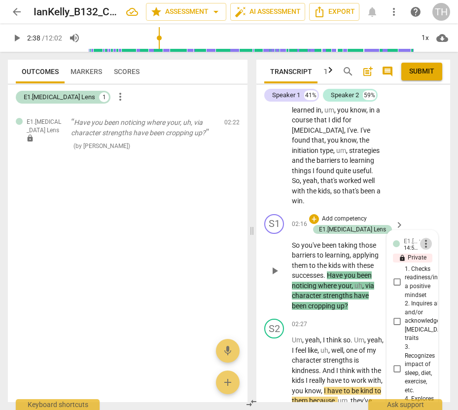
click at [422, 244] on span "more_vert" at bounding box center [426, 244] width 12 height 12
click at [432, 261] on li "Delete" at bounding box center [433, 262] width 34 height 19
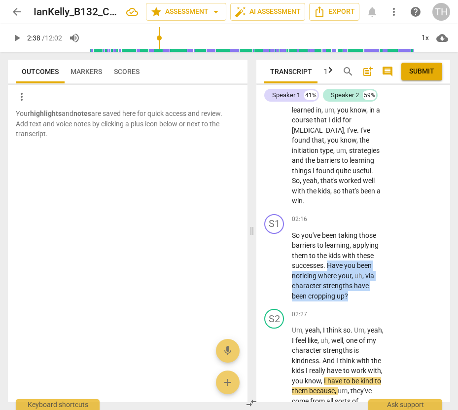
drag, startPoint x: 329, startPoint y: 264, endPoint x: 351, endPoint y: 293, distance: 35.8
click at [351, 293] on p "So you've been taking those barriers to learning , applying them to the kids wi…" at bounding box center [338, 265] width 92 height 71
click at [322, 221] on div "+" at bounding box center [324, 220] width 10 height 10
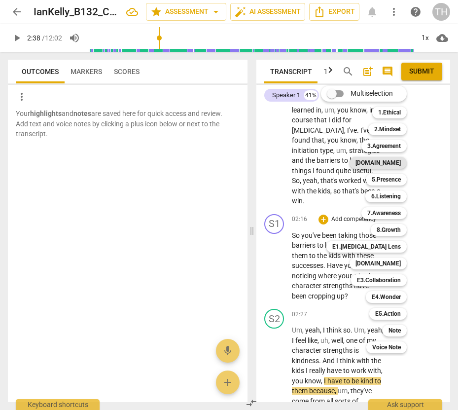
click at [393, 163] on b "4.Trust" at bounding box center [378, 163] width 45 height 12
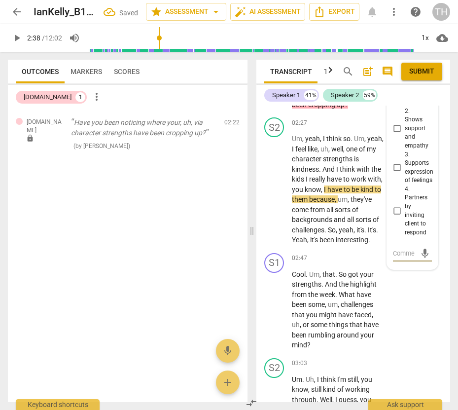
scroll to position [1190, 0]
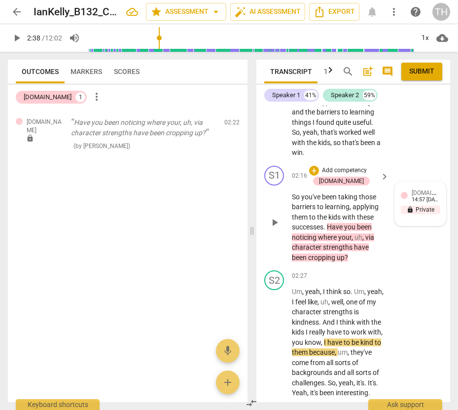
click at [432, 193] on span "4.Trust" at bounding box center [434, 192] width 45 height 9
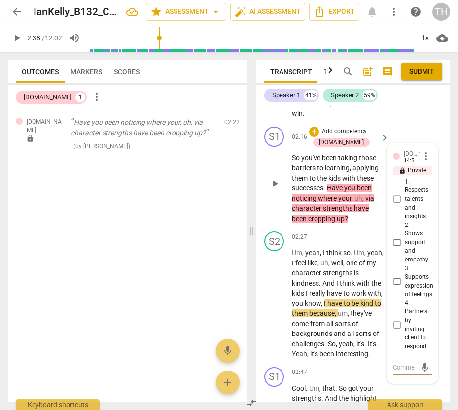
scroll to position [1258, 0]
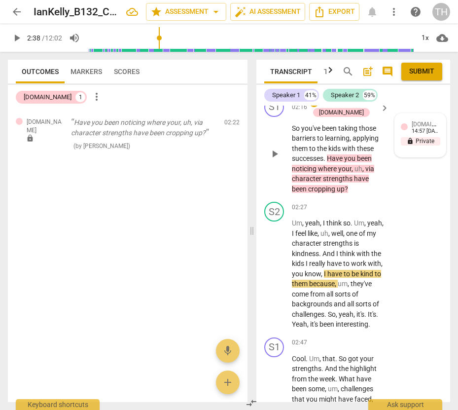
click at [425, 138] on p "lock Private" at bounding box center [420, 141] width 39 height 9
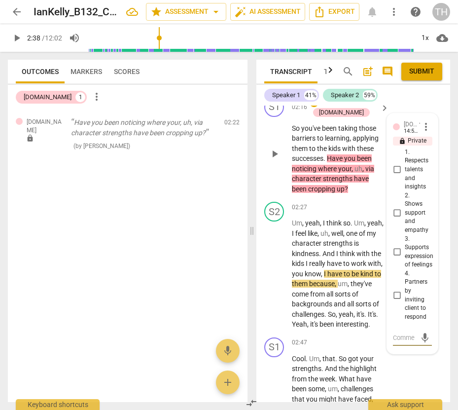
click at [396, 296] on input "4. Partners by inviting client to respond" at bounding box center [397, 296] width 16 height 12
checkbox input "true"
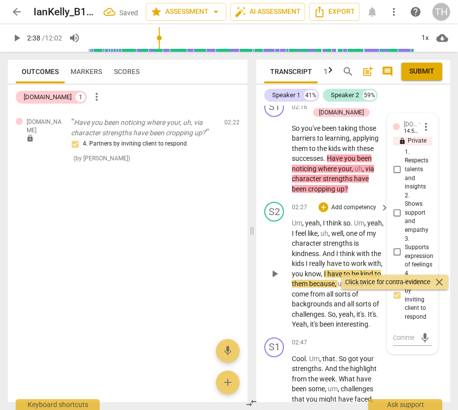
click at [445, 237] on div "S2 play_arrow pause 02:27 + Add competency keyboard_arrow_right Um , yeah , I t…" at bounding box center [354, 266] width 194 height 136
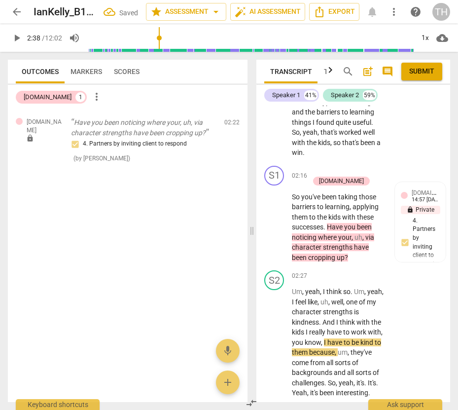
scroll to position [1170, 0]
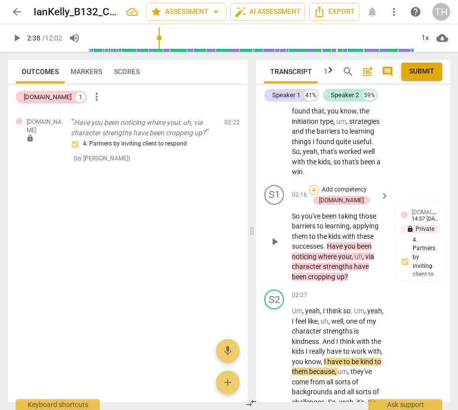
click at [316, 191] on div "+" at bounding box center [314, 190] width 10 height 10
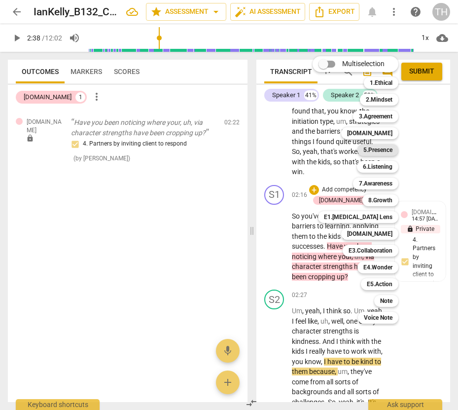
click at [384, 152] on b "5.Presence" at bounding box center [378, 150] width 29 height 12
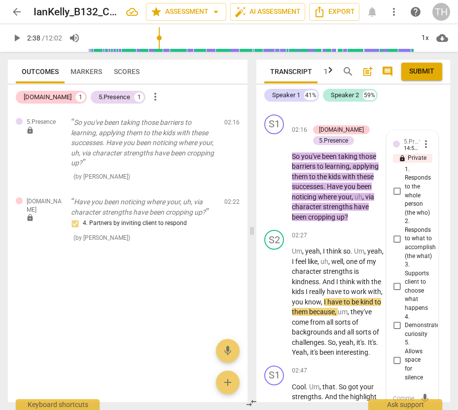
scroll to position [1231, 0]
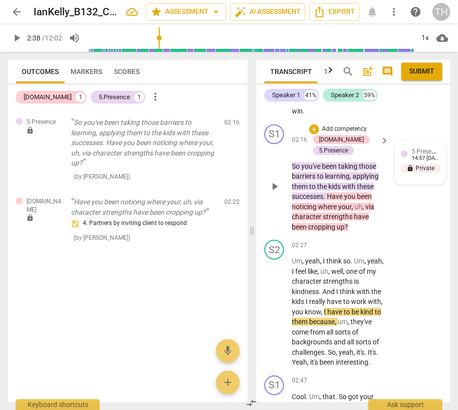
click at [432, 155] on span "5.Presence" at bounding box center [426, 150] width 29 height 9
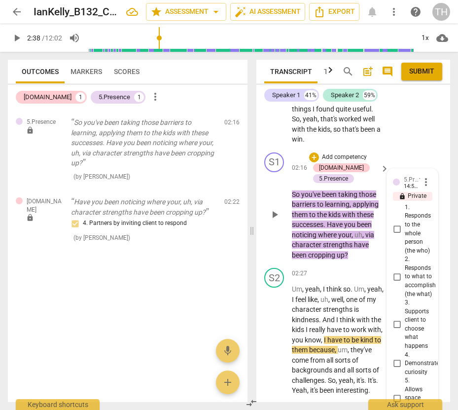
scroll to position [1189, 0]
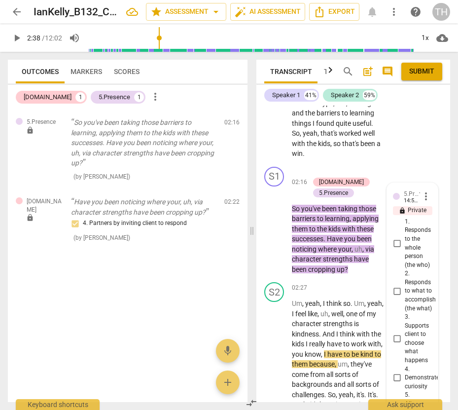
drag, startPoint x: 425, startPoint y: 197, endPoint x: 440, endPoint y: 153, distance: 46.0
click at [440, 153] on div "S2 play_arrow pause 01:57 + Add competency keyboard_arrow_right Some of this . …" at bounding box center [354, 80] width 194 height 166
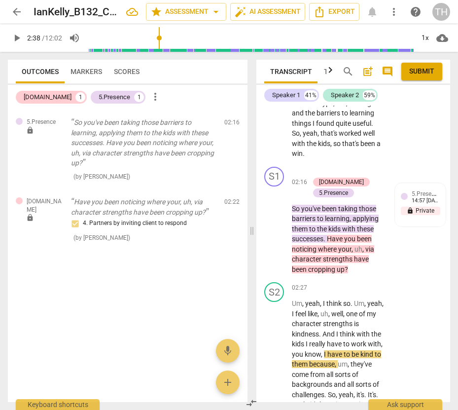
click at [433, 199] on div "14:57 09-11-2025" at bounding box center [426, 201] width 28 height 6
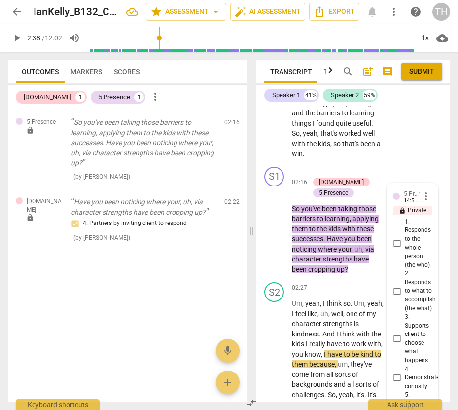
click at [420, 197] on span "more_vert" at bounding box center [426, 196] width 12 height 12
click at [426, 215] on li "Delete" at bounding box center [433, 215] width 34 height 19
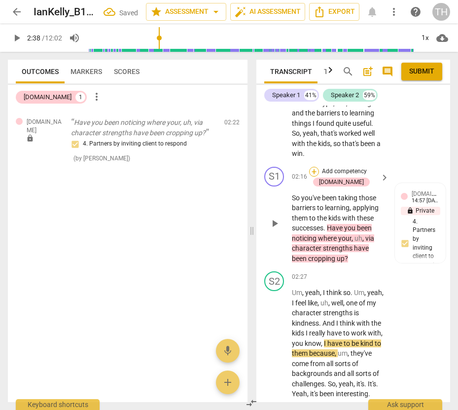
click at [315, 170] on div "+" at bounding box center [314, 172] width 10 height 10
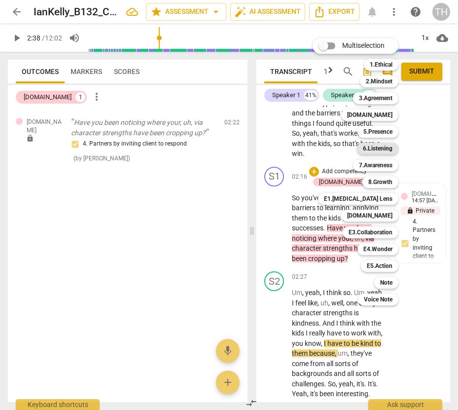
click at [373, 147] on b "6.Listening" at bounding box center [378, 149] width 30 height 12
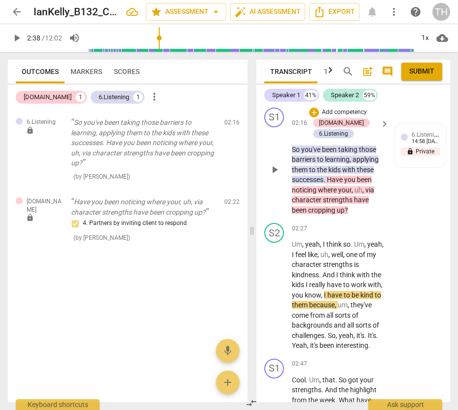
scroll to position [1231, 0]
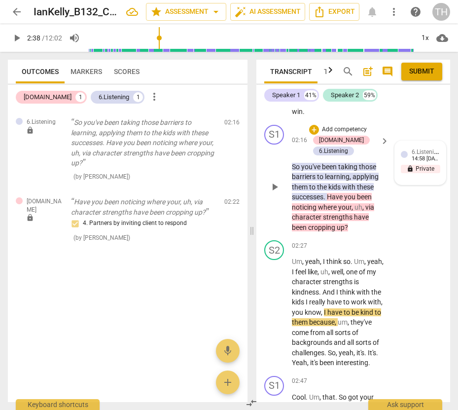
click at [425, 153] on span "6.Listening" at bounding box center [426, 151] width 29 height 9
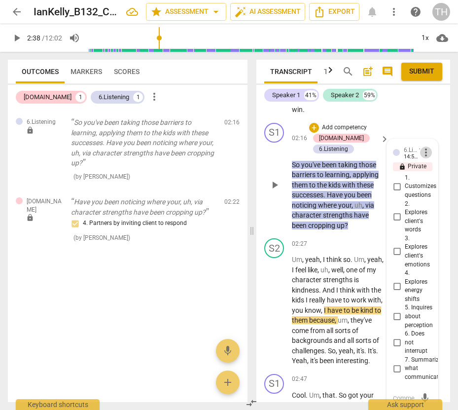
click at [425, 153] on span "more_vert" at bounding box center [426, 153] width 12 height 12
click at [428, 168] on li "Delete" at bounding box center [433, 171] width 34 height 19
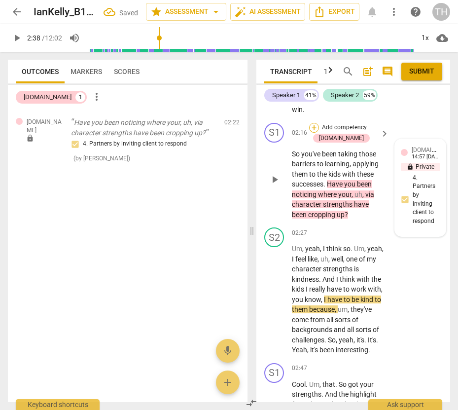
click at [315, 127] on div "+" at bounding box center [314, 128] width 10 height 10
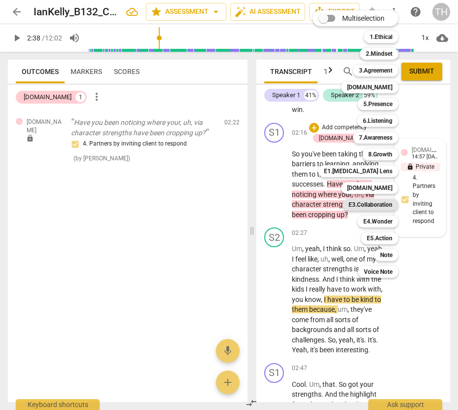
click at [377, 204] on b "E3.Collaboration" at bounding box center [371, 205] width 44 height 12
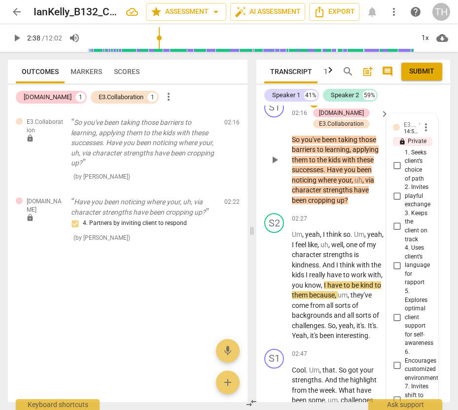
scroll to position [1208, 0]
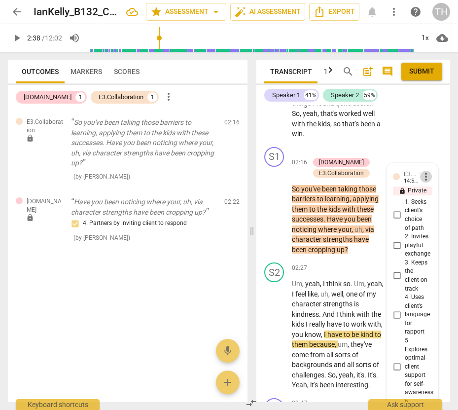
click at [426, 177] on span "more_vert" at bounding box center [426, 177] width 12 height 12
click at [433, 196] on li "Delete" at bounding box center [433, 195] width 34 height 19
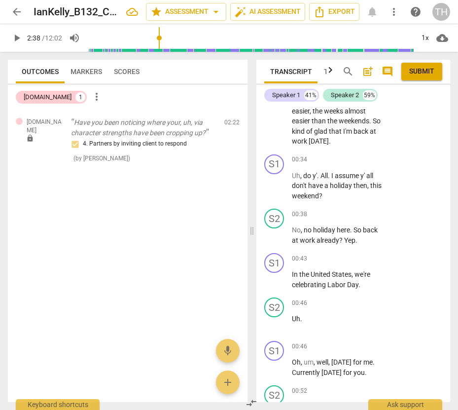
scroll to position [247, 0]
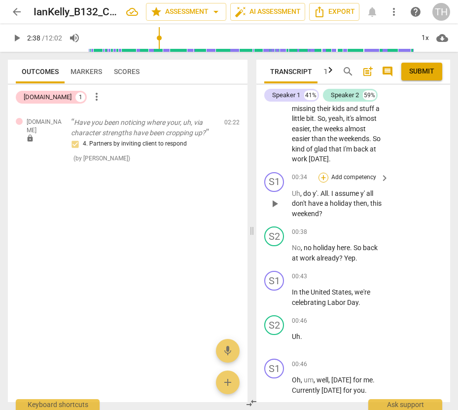
click at [325, 173] on div "+" at bounding box center [324, 178] width 10 height 10
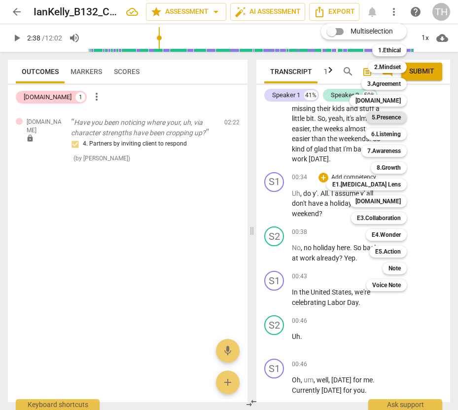
click at [386, 119] on b "5.Presence" at bounding box center [386, 118] width 29 height 12
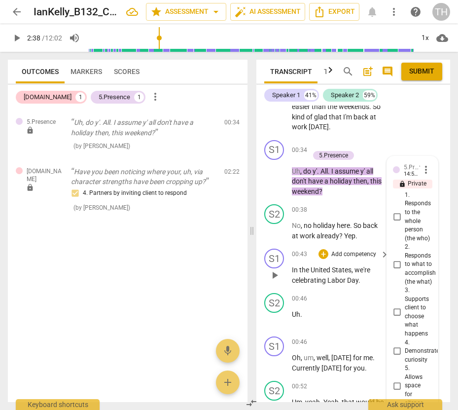
scroll to position [232, 0]
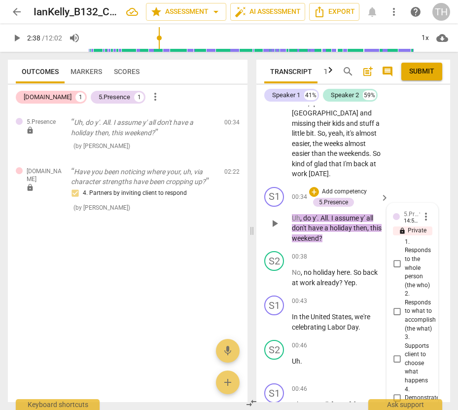
click at [422, 211] on span "more_vert" at bounding box center [426, 217] width 12 height 12
click at [425, 212] on li "Delete" at bounding box center [433, 215] width 34 height 19
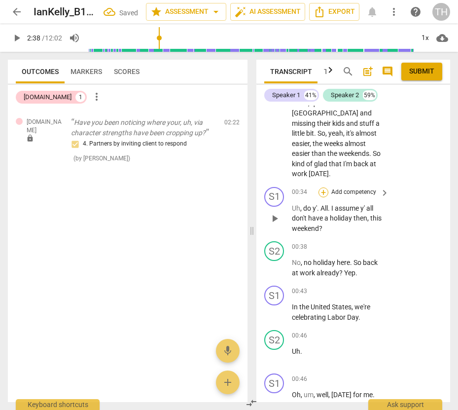
click at [324, 188] on div "+" at bounding box center [324, 193] width 10 height 10
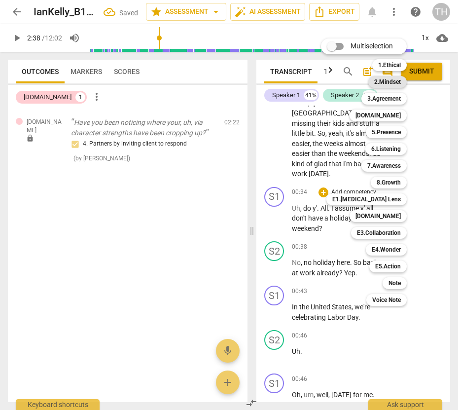
click at [381, 79] on b "2.Mindset" at bounding box center [388, 82] width 27 height 12
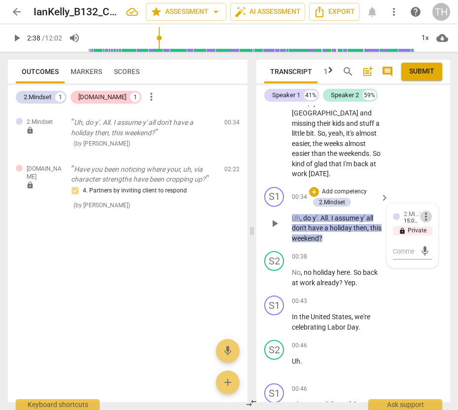
click at [424, 211] on span "more_vert" at bounding box center [426, 217] width 12 height 12
click at [431, 216] on li "Delete" at bounding box center [433, 215] width 34 height 19
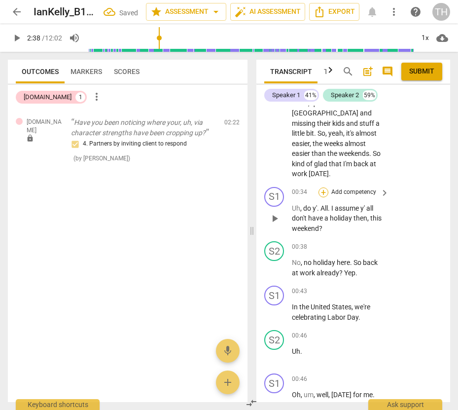
click at [324, 188] on div "+" at bounding box center [324, 193] width 10 height 10
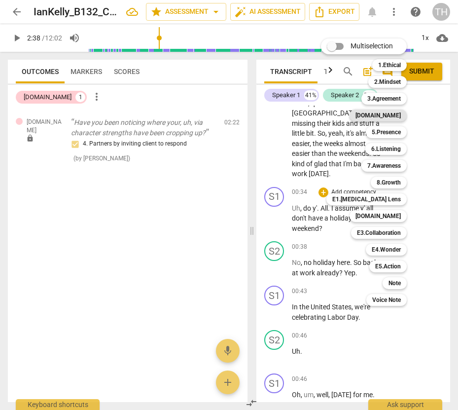
click at [394, 118] on b "4.Trust" at bounding box center [378, 116] width 45 height 12
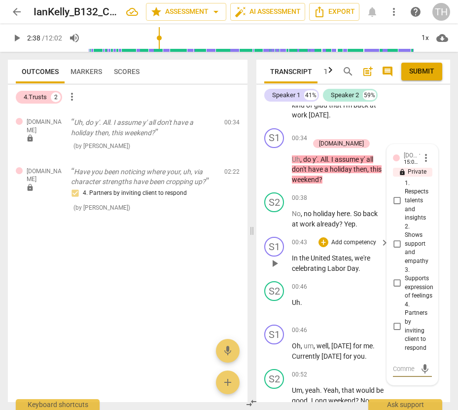
scroll to position [287, 0]
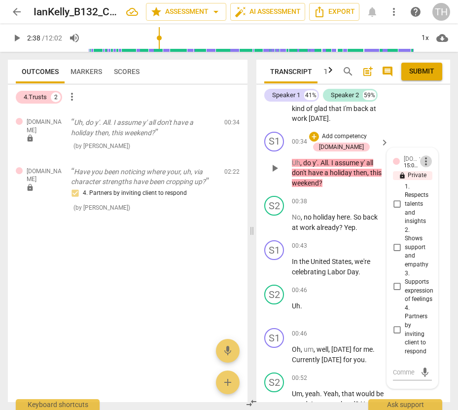
click at [425, 155] on span "more_vert" at bounding box center [426, 161] width 12 height 12
click at [430, 158] on li "Delete" at bounding box center [433, 160] width 34 height 19
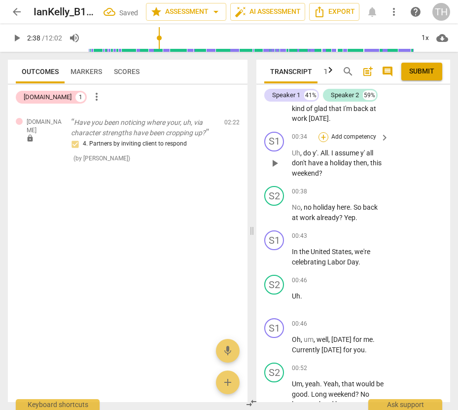
click at [325, 132] on div "+" at bounding box center [324, 137] width 10 height 10
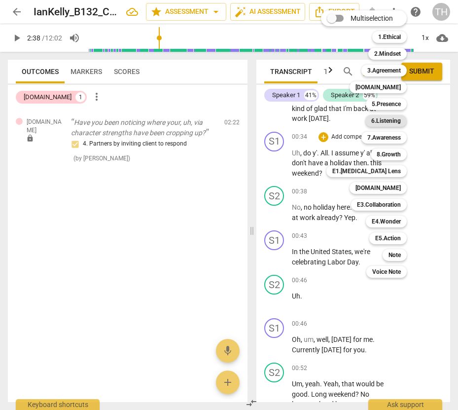
click at [389, 122] on b "6.Listening" at bounding box center [387, 121] width 30 height 12
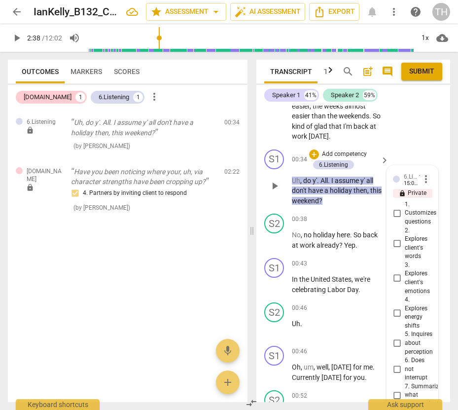
scroll to position [238, 0]
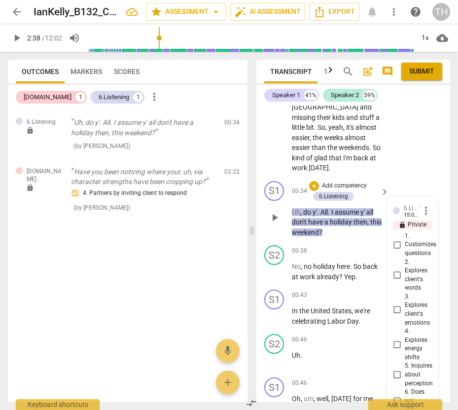
click at [422, 205] on span "more_vert" at bounding box center [426, 211] width 12 height 12
click at [425, 206] on li "Delete" at bounding box center [433, 209] width 34 height 19
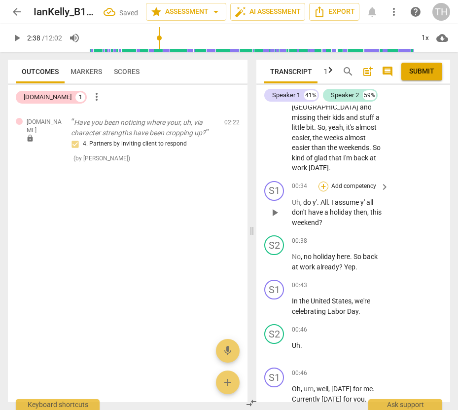
click at [322, 182] on div "+" at bounding box center [324, 187] width 10 height 10
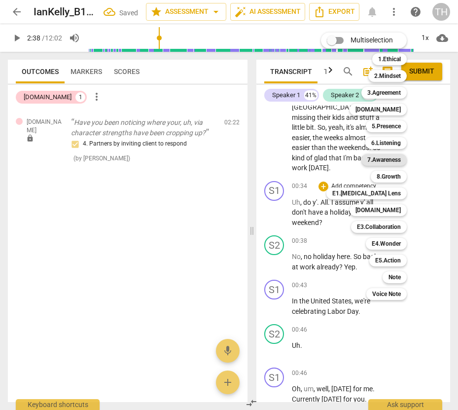
click at [383, 159] on b "7.Awareness" at bounding box center [385, 160] width 34 height 12
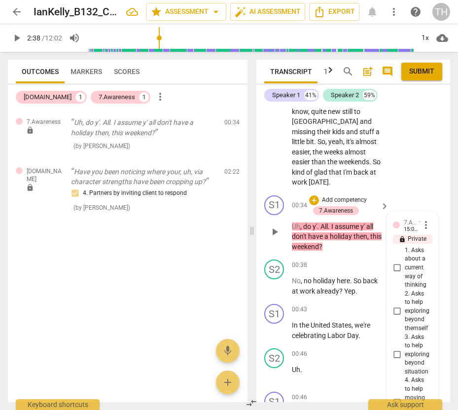
scroll to position [223, 0]
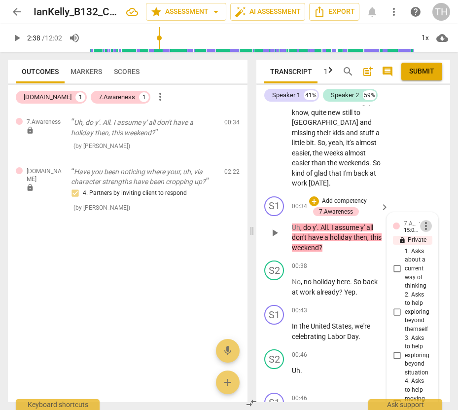
click at [422, 220] on span "more_vert" at bounding box center [426, 226] width 12 height 12
click at [427, 222] on li "Delete" at bounding box center [433, 224] width 34 height 19
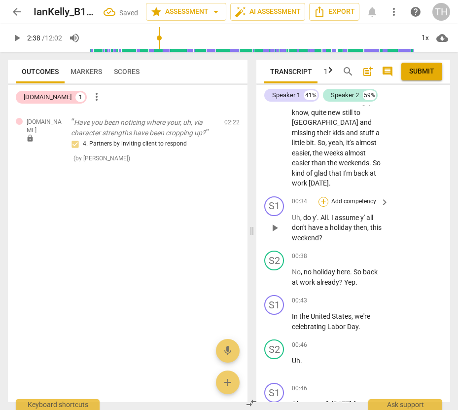
click at [326, 197] on div "+" at bounding box center [324, 202] width 10 height 10
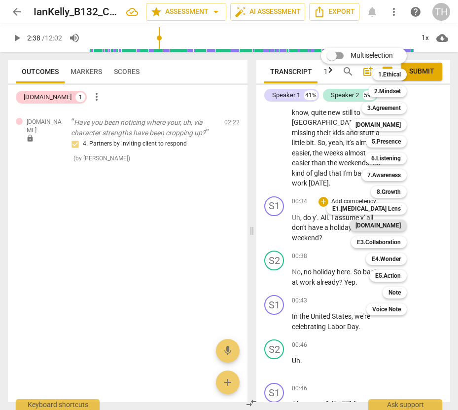
click at [387, 226] on b "E2.Safety" at bounding box center [378, 226] width 45 height 12
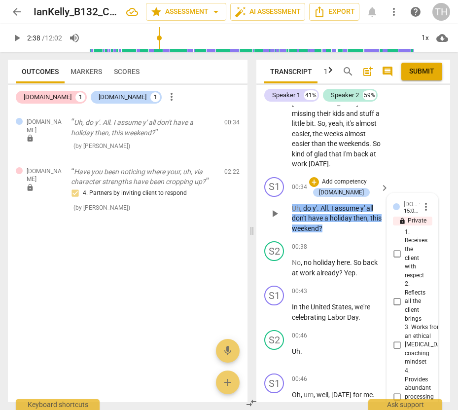
scroll to position [236, 0]
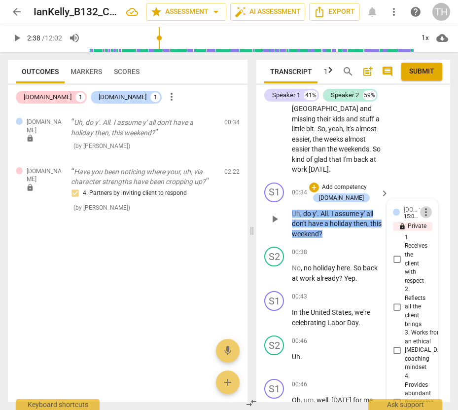
click at [420, 206] on span "more_vert" at bounding box center [426, 212] width 12 height 12
click at [430, 211] on li "Delete" at bounding box center [433, 210] width 34 height 19
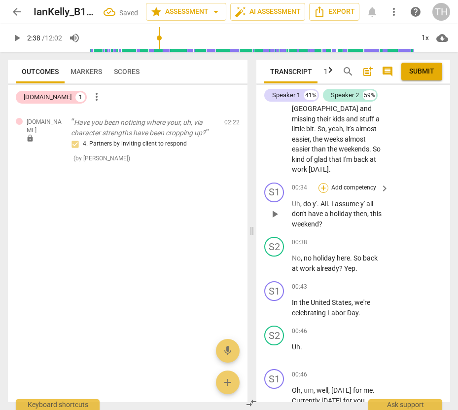
click at [321, 183] on div "+" at bounding box center [324, 188] width 10 height 10
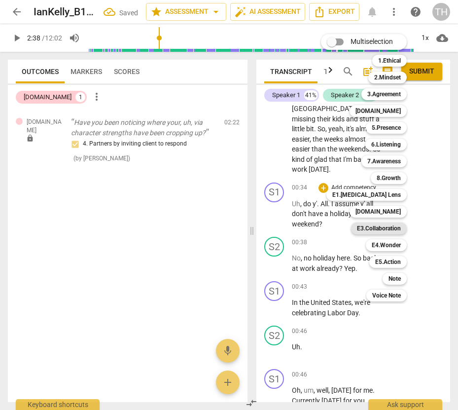
click at [384, 229] on b "E3.Collaboration" at bounding box center [379, 229] width 44 height 12
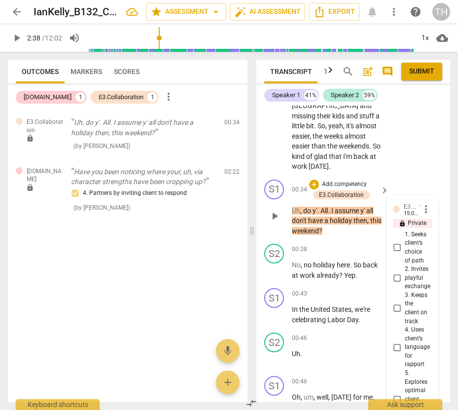
scroll to position [202, 0]
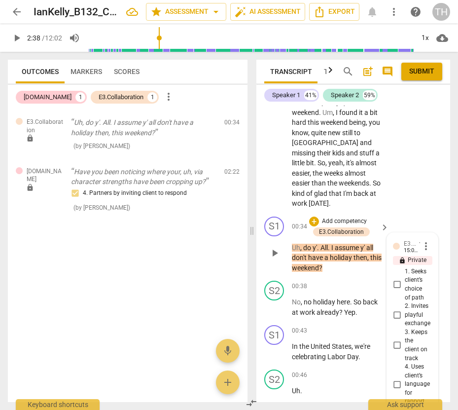
click at [422, 240] on span "more_vert" at bounding box center [426, 246] width 12 height 12
click at [426, 245] on li "Delete" at bounding box center [433, 244] width 34 height 19
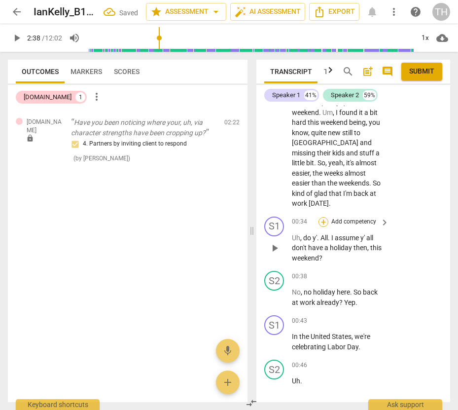
click at [322, 217] on div "+" at bounding box center [324, 222] width 10 height 10
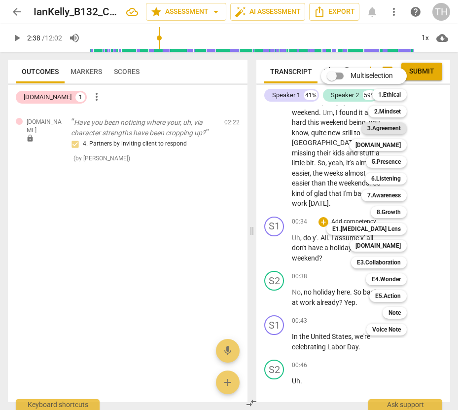
click at [386, 128] on b "3.Agreement" at bounding box center [385, 128] width 34 height 12
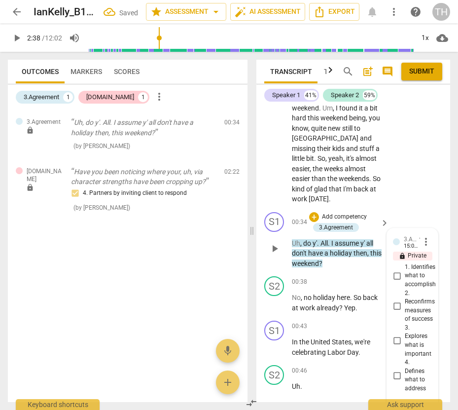
scroll to position [256, 0]
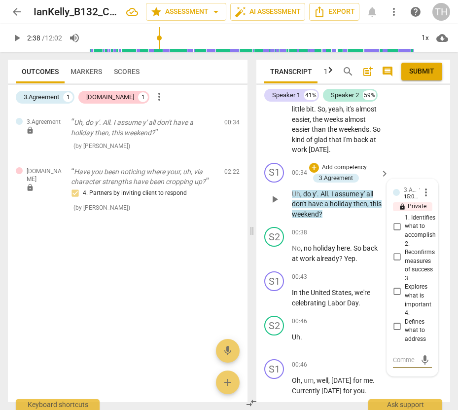
click at [421, 187] on span "more_vert" at bounding box center [426, 193] width 12 height 12
click at [426, 192] on li "Delete" at bounding box center [433, 191] width 34 height 19
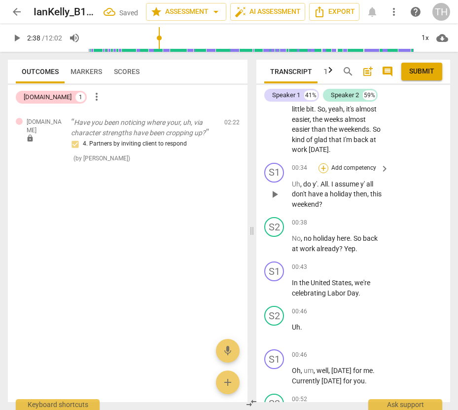
click at [323, 163] on div "+" at bounding box center [324, 168] width 10 height 10
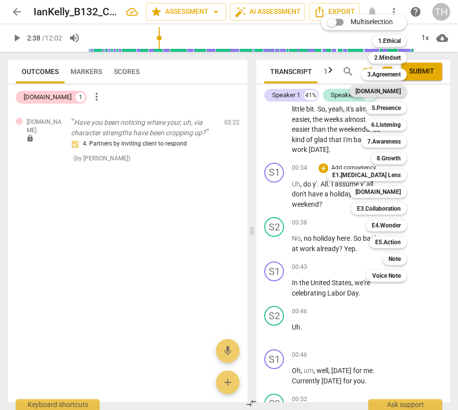
click at [392, 93] on b "4.Trust" at bounding box center [378, 91] width 45 height 12
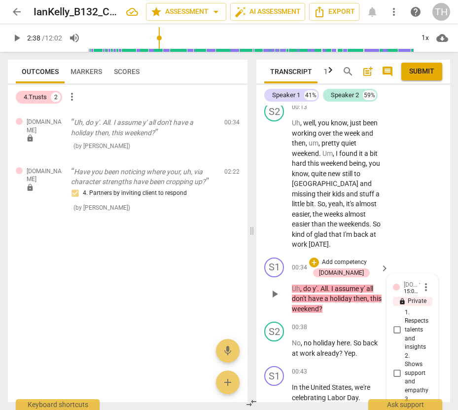
scroll to position [108, 0]
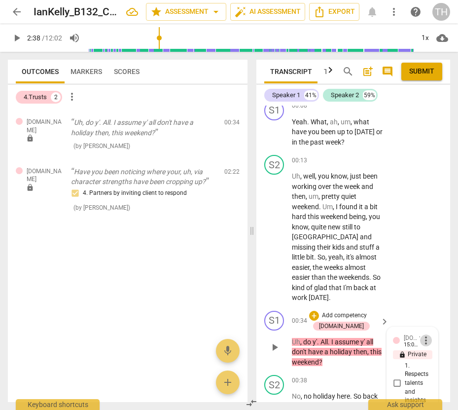
click at [427, 335] on span "more_vert" at bounding box center [426, 341] width 12 height 12
click at [430, 340] on li "Delete" at bounding box center [433, 339] width 34 height 19
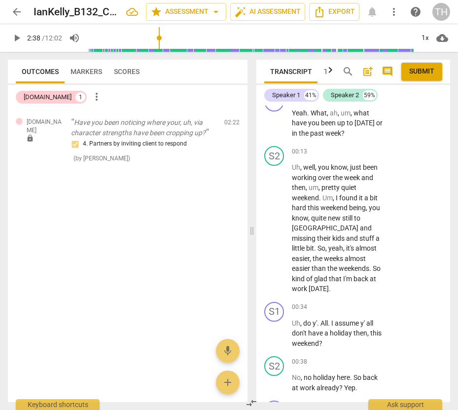
scroll to position [147, 0]
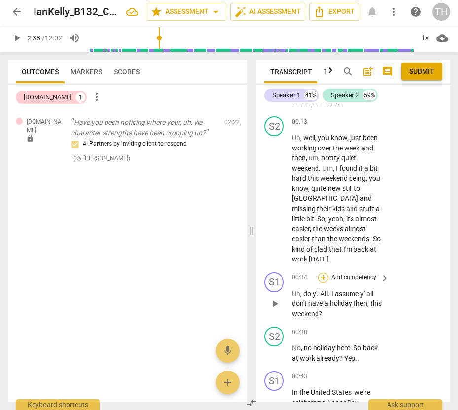
click at [326, 273] on div "+" at bounding box center [324, 278] width 10 height 10
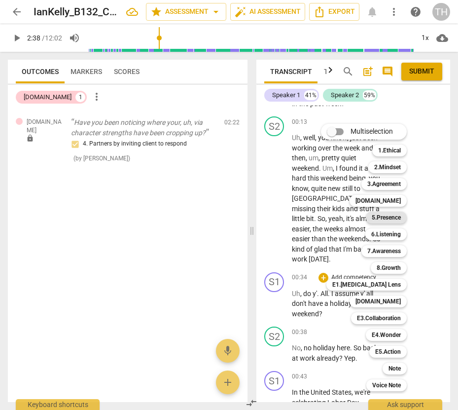
click at [392, 217] on b "5.Presence" at bounding box center [386, 218] width 29 height 12
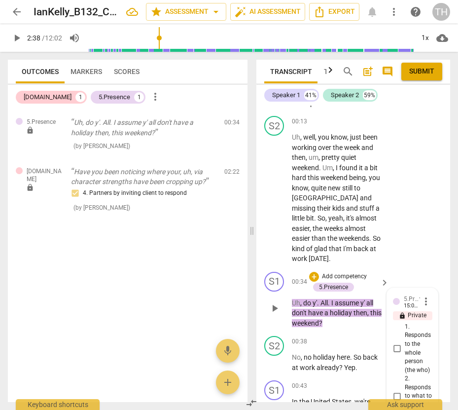
scroll to position [133, 0]
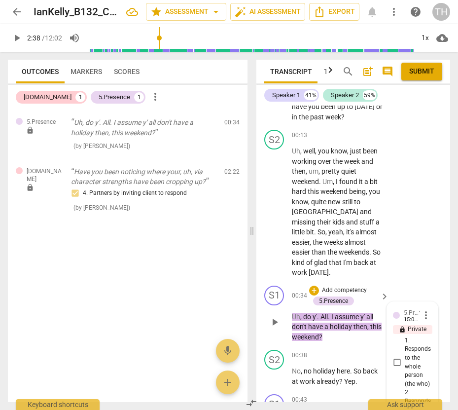
click at [424, 309] on span "more_vert" at bounding box center [426, 315] width 12 height 12
click at [434, 315] on li "Delete" at bounding box center [433, 313] width 34 height 19
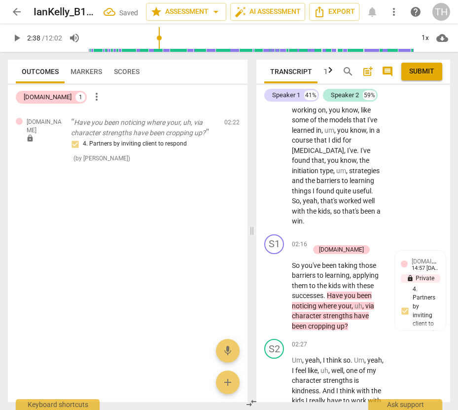
scroll to position [1122, 0]
click at [19, 38] on span "play_arrow" at bounding box center [17, 38] width 12 height 12
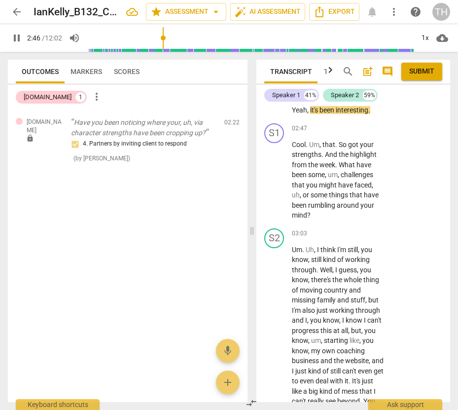
click at [447, 170] on div "S1 play_arrow pause 02:47 + Add competency keyboard_arrow_right Cool . Um , tha…" at bounding box center [354, 171] width 194 height 105
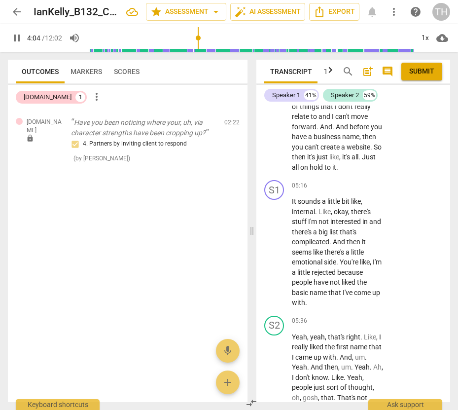
scroll to position [2594, 0]
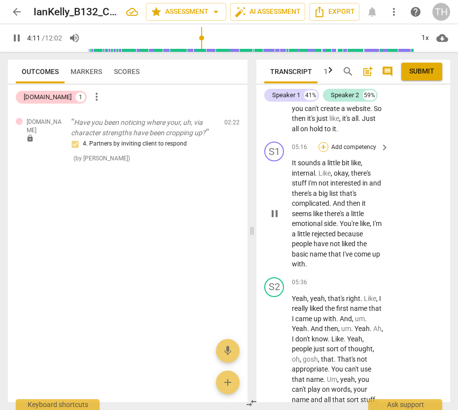
click at [324, 152] on div "+" at bounding box center [324, 147] width 10 height 10
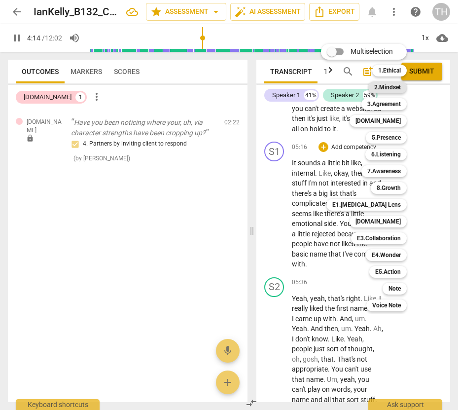
scroll to position [2153, 0]
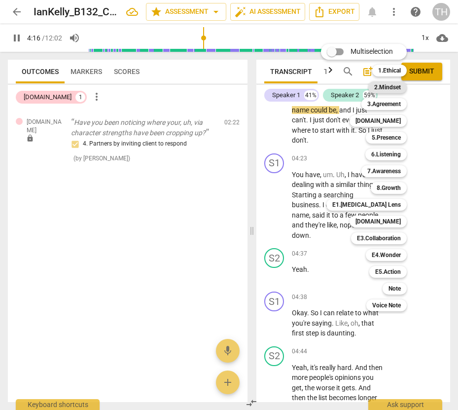
click at [393, 87] on b "2.Mindset" at bounding box center [388, 87] width 27 height 12
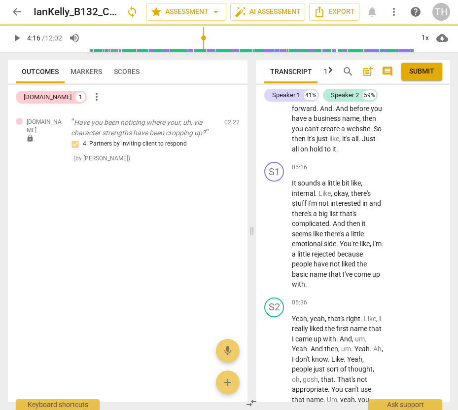
scroll to position [2576, 0]
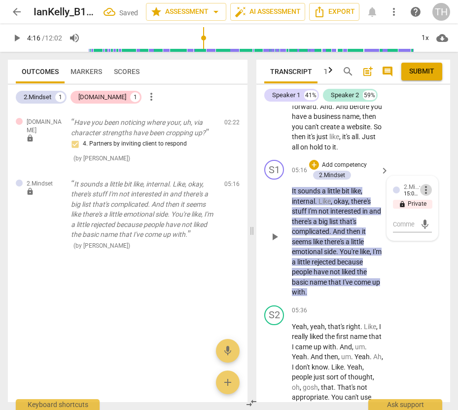
click at [422, 196] on span "more_vert" at bounding box center [426, 190] width 12 height 12
click at [415, 175] on div at bounding box center [229, 205] width 458 height 410
click at [423, 196] on span "more_vert" at bounding box center [426, 190] width 12 height 12
click at [427, 237] on li "Delete" at bounding box center [433, 238] width 34 height 19
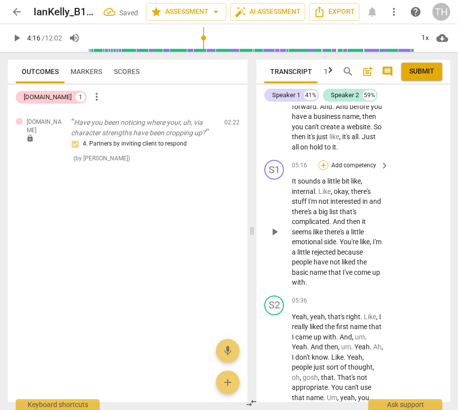
click at [323, 170] on div "+" at bounding box center [324, 165] width 10 height 10
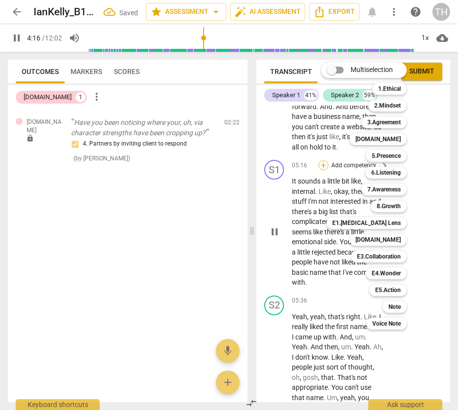
scroll to position [2163, 0]
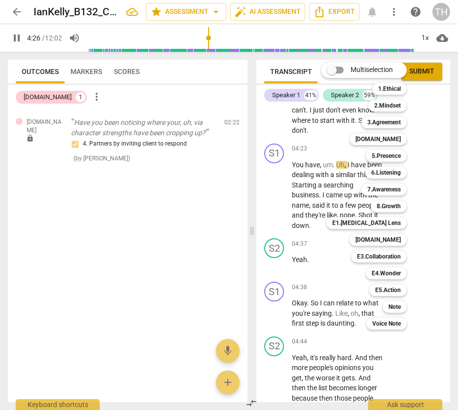
drag, startPoint x: 447, startPoint y: 221, endPoint x: 448, endPoint y: 232, distance: 11.4
click at [448, 232] on div at bounding box center [229, 205] width 458 height 410
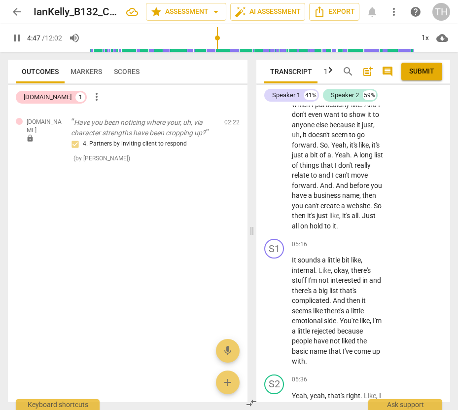
scroll to position [2545, 0]
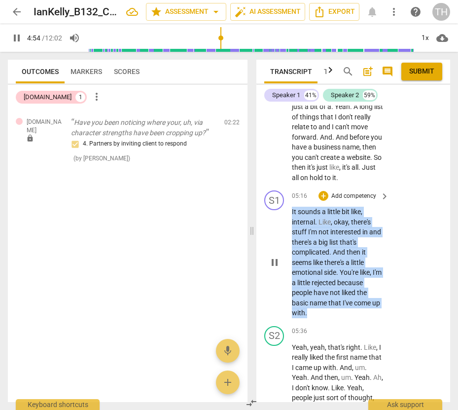
drag, startPoint x: 292, startPoint y: 241, endPoint x: 336, endPoint y: 340, distance: 108.5
click at [336, 318] on p "It sounds a little bit like , internal . Like , okay , there's stuff I'm not in…" at bounding box center [338, 263] width 92 height 112
click at [318, 331] on div "+" at bounding box center [316, 331] width 10 height 10
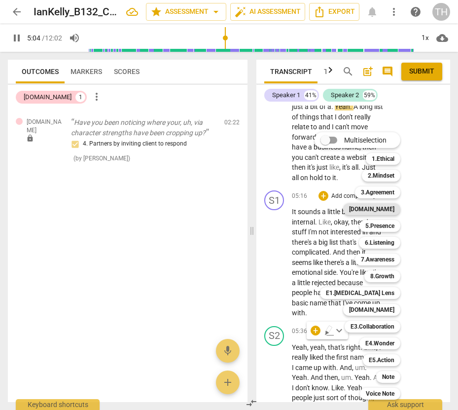
click at [384, 207] on b "4.Trust" at bounding box center [371, 209] width 45 height 12
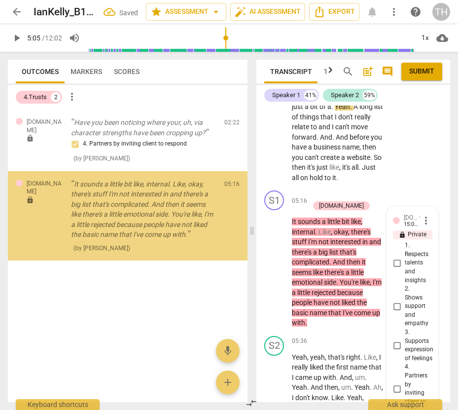
scroll to position [2754, 0]
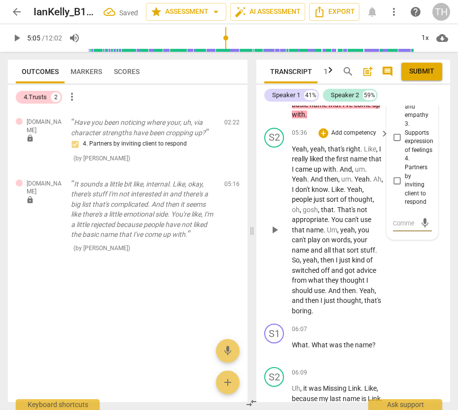
click at [319, 214] on span "," at bounding box center [319, 210] width 3 height 8
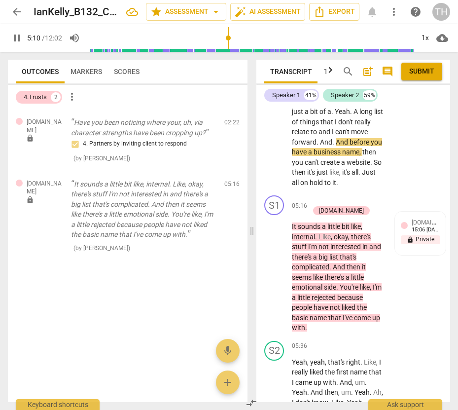
scroll to position [2530, 0]
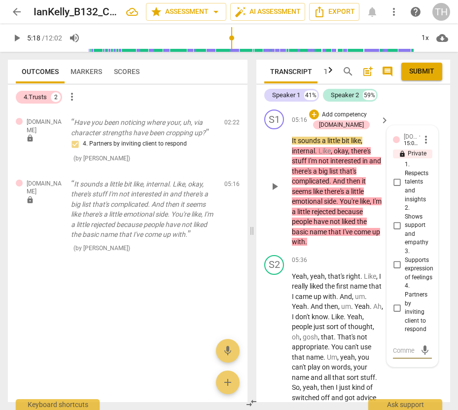
scroll to position [2556, 0]
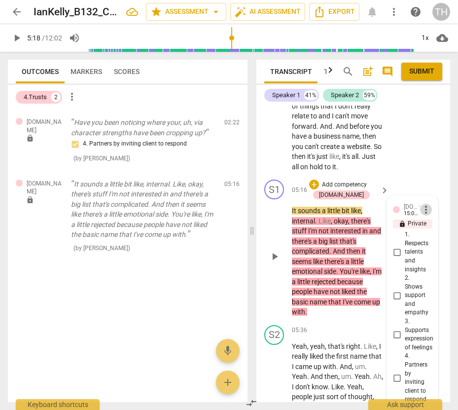
click at [422, 216] on span "more_vert" at bounding box center [426, 210] width 12 height 12
click at [429, 257] on li "Delete" at bounding box center [433, 258] width 34 height 19
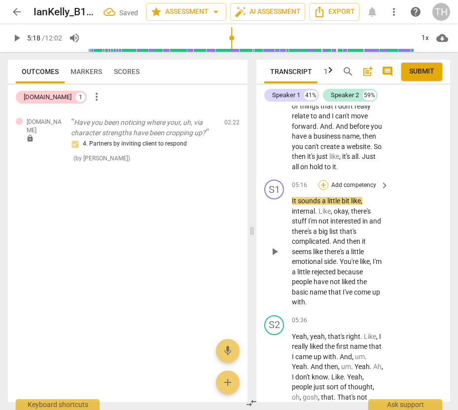
click at [323, 190] on div "+" at bounding box center [324, 185] width 10 height 10
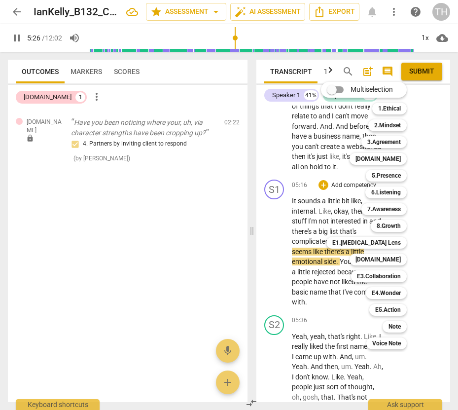
drag, startPoint x: 448, startPoint y: 239, endPoint x: 449, endPoint y: 249, distance: 10.4
click at [449, 249] on div at bounding box center [229, 205] width 458 height 410
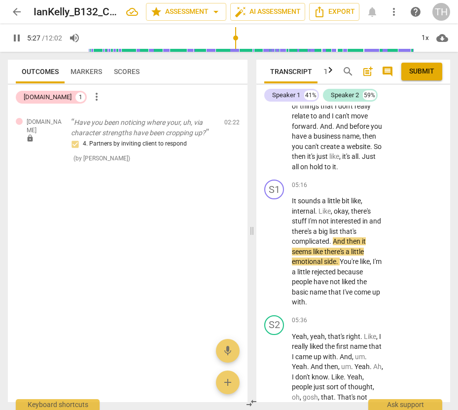
drag, startPoint x: 451, startPoint y: 244, endPoint x: 448, endPoint y: 260, distance: 15.6
click at [448, 260] on div "Transcript Tags & Speakers Analytics search post_add comment Submit Speaker 1 4…" at bounding box center [356, 231] width 206 height 358
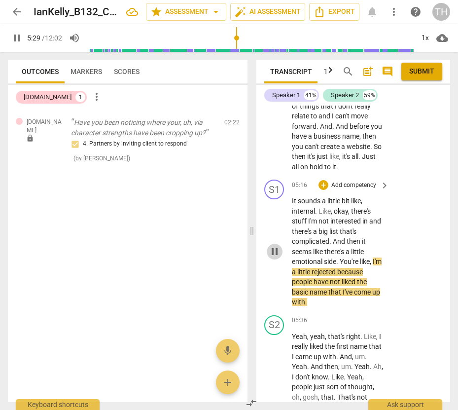
click at [278, 258] on span "pause" at bounding box center [275, 252] width 12 height 12
type input "330"
drag, startPoint x: 292, startPoint y: 231, endPoint x: 318, endPoint y: 340, distance: 111.2
click at [320, 341] on div "S1 play_arrow pause 00:02 + Add competency keyboard_arrow_right All right . Hey…" at bounding box center [354, 254] width 194 height 297
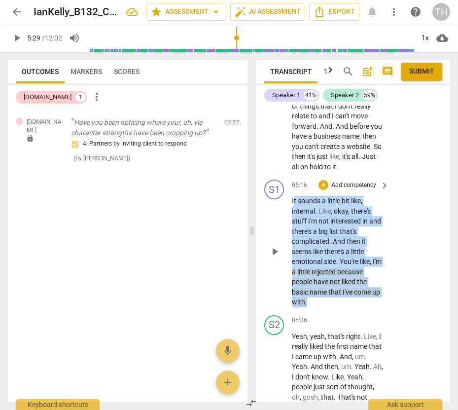
drag, startPoint x: 294, startPoint y: 231, endPoint x: 318, endPoint y: 333, distance: 104.0
click at [318, 307] on p "It sounds a little bit like , internal . Like , okay , there's stuff I'm not in…" at bounding box center [338, 252] width 92 height 112
click at [317, 321] on div "+" at bounding box center [316, 320] width 10 height 10
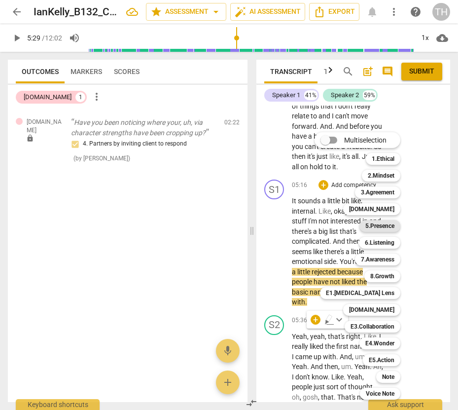
click at [380, 225] on b "5.Presence" at bounding box center [380, 226] width 29 height 12
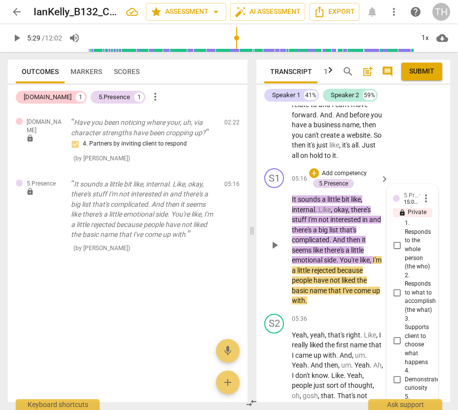
scroll to position [2550, 0]
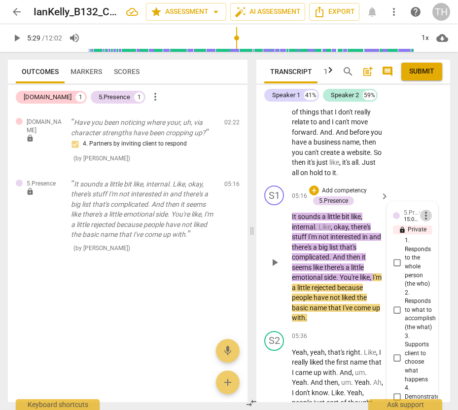
click at [424, 222] on span "more_vert" at bounding box center [426, 216] width 12 height 12
click at [430, 261] on li "Delete" at bounding box center [433, 264] width 34 height 19
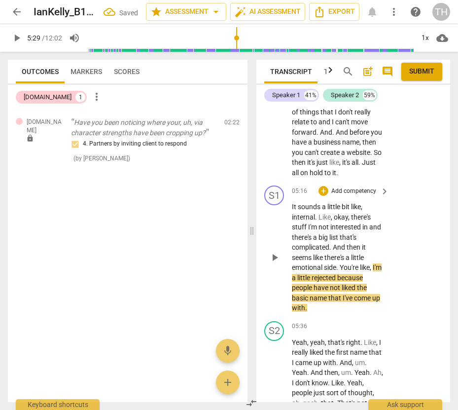
click at [297, 221] on span "internal" at bounding box center [303, 217] width 23 height 8
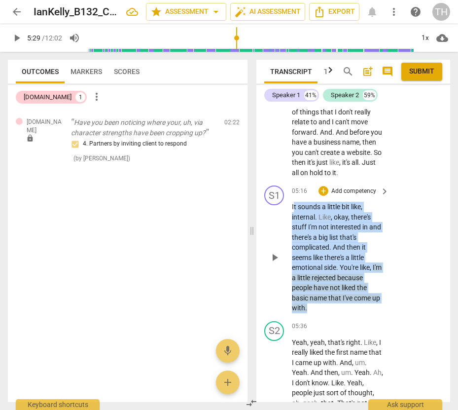
drag, startPoint x: 293, startPoint y: 238, endPoint x: 334, endPoint y: 338, distance: 108.2
click at [334, 313] on p "It sounds a little bit like , internal . Like , okay , there's stuff I'm not in…" at bounding box center [338, 258] width 92 height 112
click at [315, 326] on div "+" at bounding box center [316, 326] width 10 height 10
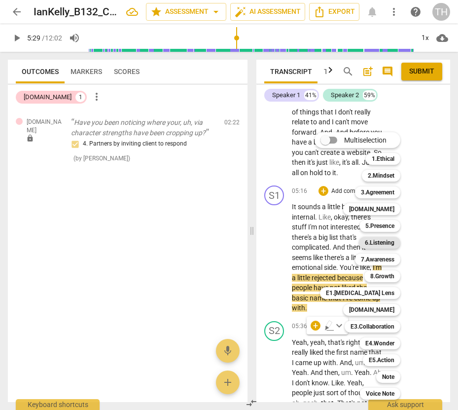
click at [384, 243] on b "6.Listening" at bounding box center [380, 243] width 30 height 12
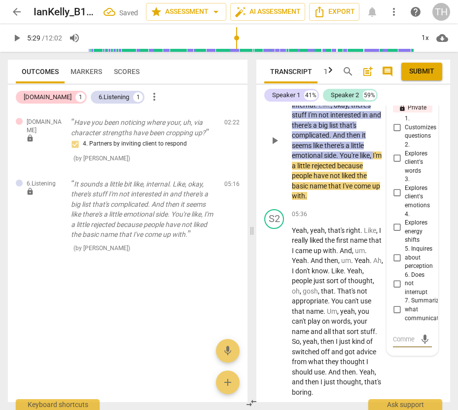
scroll to position [2689, 0]
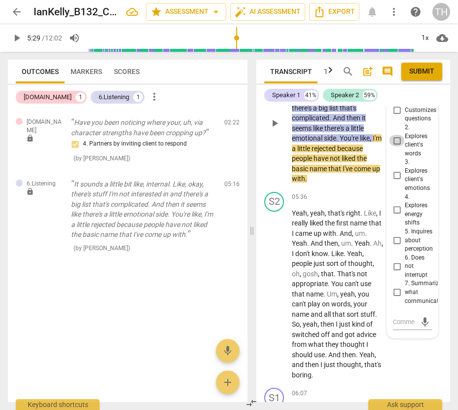
click at [393, 147] on input "2. Explores client's words" at bounding box center [397, 141] width 16 height 12
checkbox input "true"
click at [395, 181] on input "3. Explores client's emotions" at bounding box center [397, 175] width 16 height 12
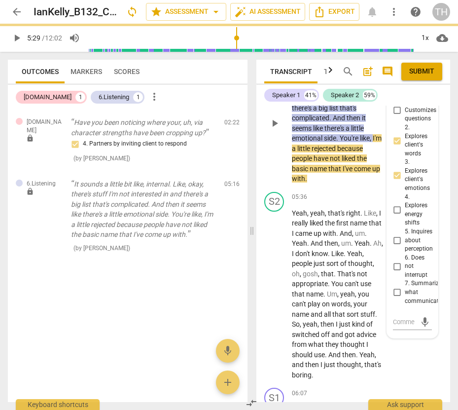
click at [395, 181] on input "3. Explores client's emotions" at bounding box center [397, 175] width 16 height 12
checkbox input "true"
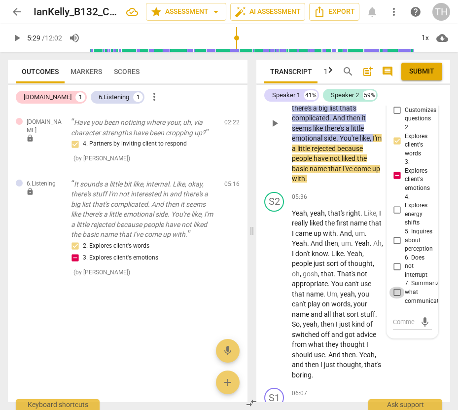
click at [396, 299] on input "7. Summarizes what communicated" at bounding box center [397, 293] width 16 height 12
checkbox input "true"
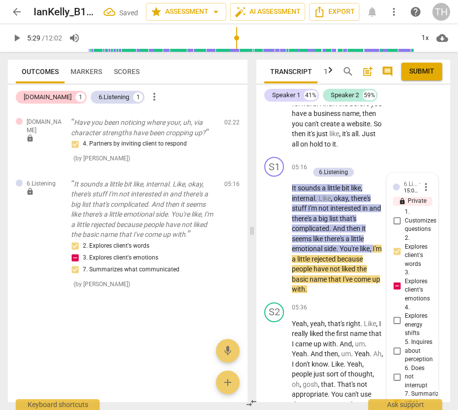
scroll to position [2540, 0]
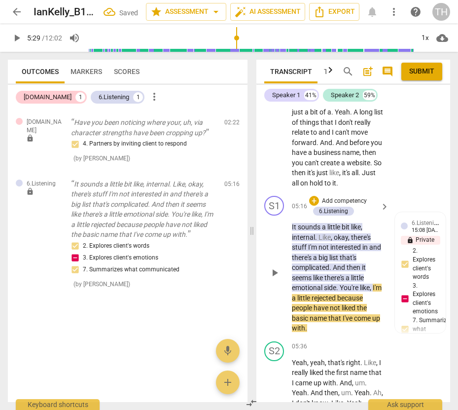
click at [394, 224] on div "S1 play_arrow pause 05:16 + Add competency 6.Listening keyboard_arrow_right It …" at bounding box center [354, 265] width 194 height 146
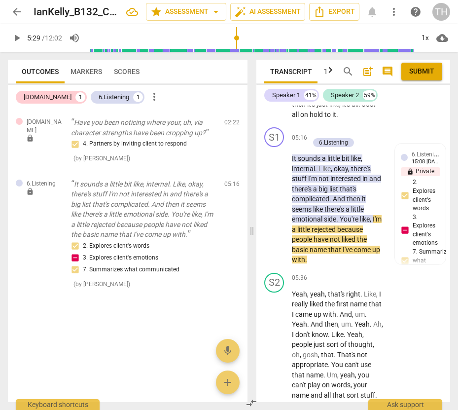
scroll to position [2667, 0]
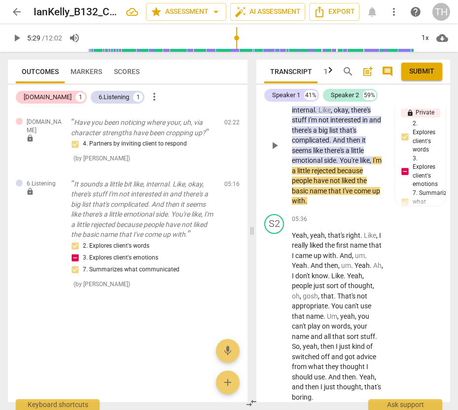
click at [276, 151] on span "play_arrow" at bounding box center [275, 146] width 12 height 12
drag, startPoint x: 451, startPoint y: 245, endPoint x: 453, endPoint y: 259, distance: 14.1
click at [453, 259] on div "Transcript Tags & Speakers Analytics search post_add comment Submit Speaker 1 4…" at bounding box center [356, 231] width 206 height 358
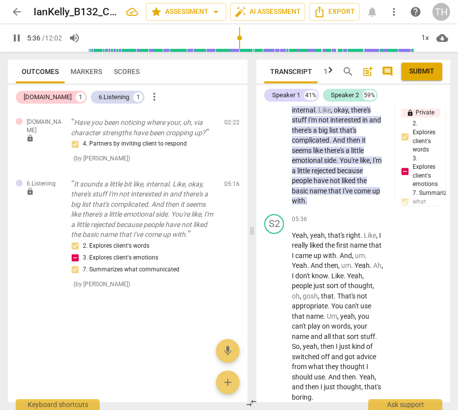
scroll to position [2882, 0]
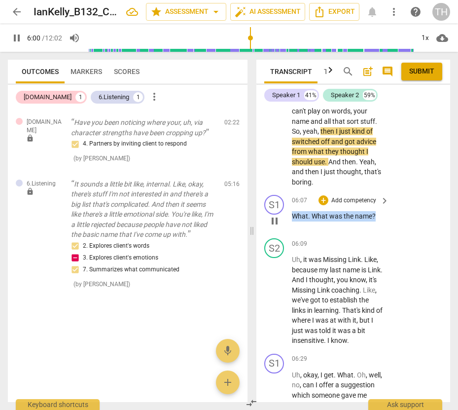
drag, startPoint x: 292, startPoint y: 246, endPoint x: 383, endPoint y: 251, distance: 90.9
click at [383, 222] on div "What . What was the name ?" at bounding box center [341, 216] width 98 height 10
click at [276, 227] on span "pause" at bounding box center [275, 221] width 12 height 12
click at [323, 205] on div "+" at bounding box center [324, 200] width 10 height 10
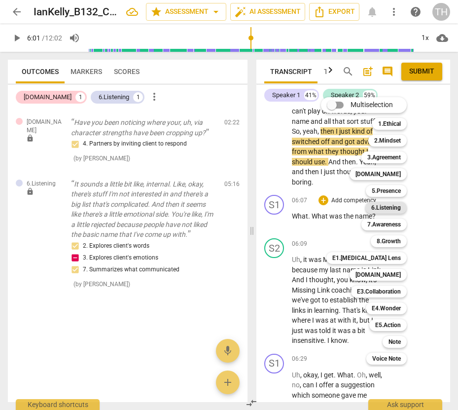
click at [385, 208] on b "6.Listening" at bounding box center [387, 208] width 30 height 12
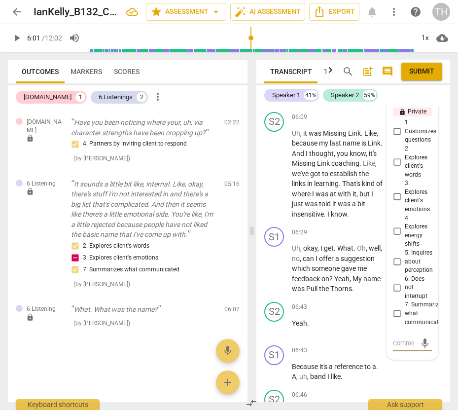
scroll to position [2999, 0]
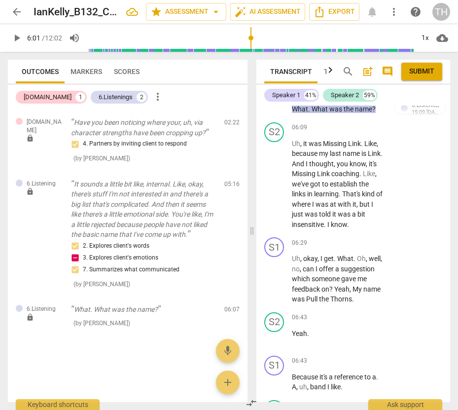
drag, startPoint x: 325, startPoint y: 125, endPoint x: 440, endPoint y: 100, distance: 117.7
click at [440, 100] on div "Speaker 1 41% Speaker 2 59%" at bounding box center [353, 95] width 178 height 17
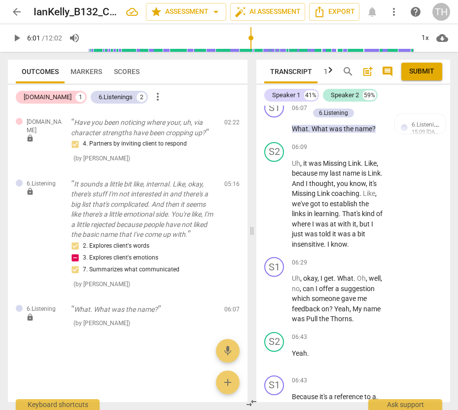
scroll to position [2911, 0]
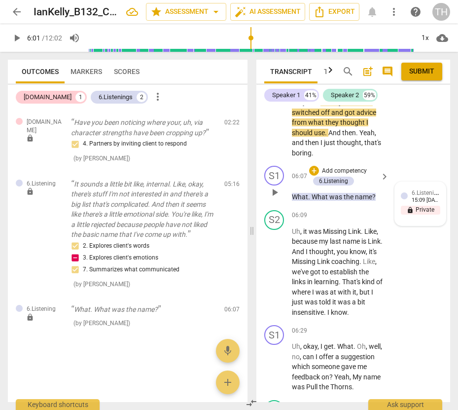
click at [436, 197] on span "6.Listening" at bounding box center [426, 192] width 29 height 9
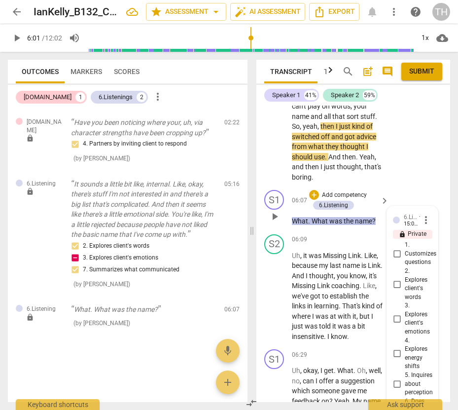
scroll to position [2883, 0]
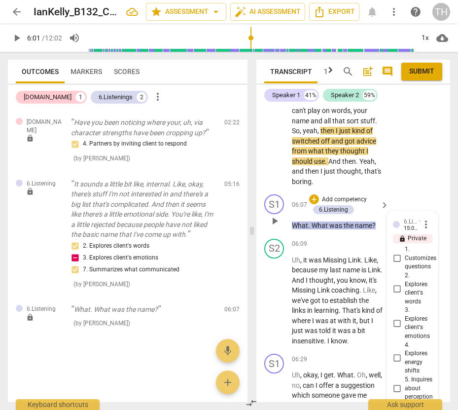
click at [421, 230] on span "more_vert" at bounding box center [426, 225] width 12 height 12
click at [428, 273] on li "Delete" at bounding box center [433, 273] width 34 height 19
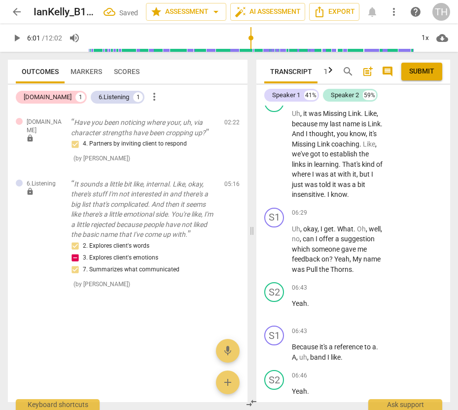
scroll to position [2765, 0]
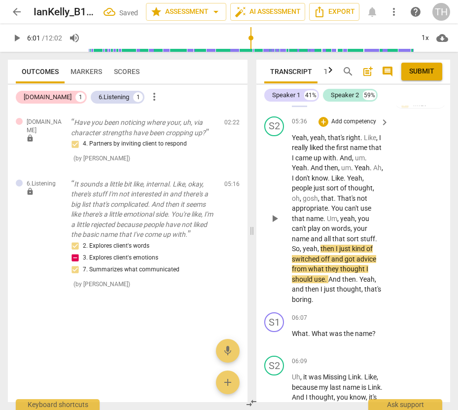
click at [273, 211] on div "play_arrow pause" at bounding box center [279, 219] width 25 height 166
click at [276, 225] on span "play_arrow" at bounding box center [275, 219] width 12 height 12
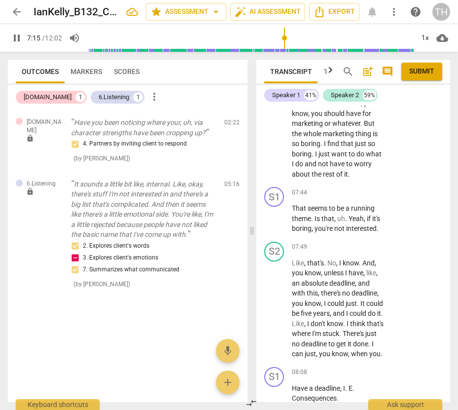
scroll to position [3879, 0]
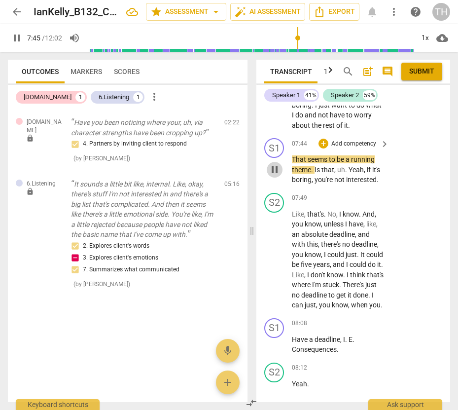
click at [275, 176] on span "pause" at bounding box center [275, 170] width 12 height 12
type input "465"
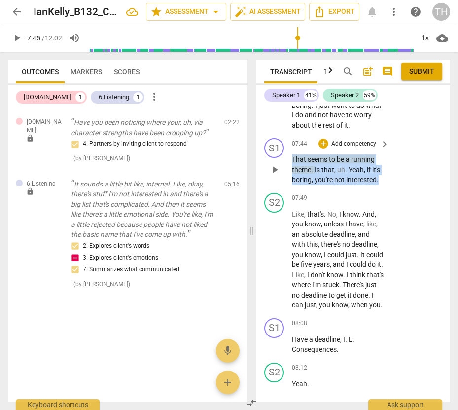
drag, startPoint x: 292, startPoint y: 198, endPoint x: 386, endPoint y: 218, distance: 96.4
click at [386, 185] on div "That seems to be a running theme . Is that , uh . Yeah , if it's boring , you'r…" at bounding box center [341, 169] width 98 height 31
click at [321, 149] on div "+" at bounding box center [324, 144] width 10 height 10
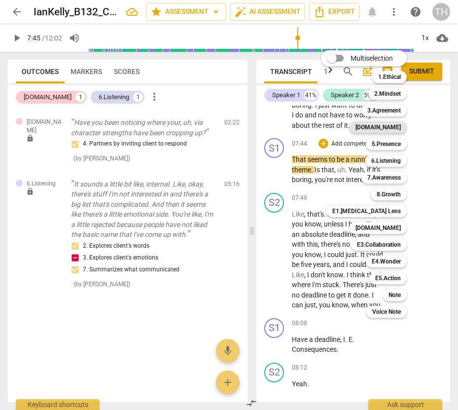
click at [389, 126] on b "4.Trust" at bounding box center [378, 127] width 45 height 12
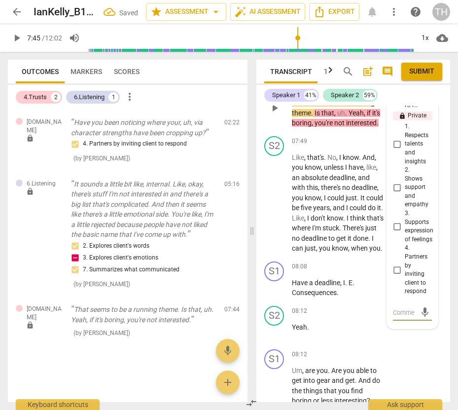
scroll to position [3946, 0]
click at [423, 107] on span "more_vert" at bounding box center [426, 101] width 12 height 12
click at [428, 186] on div at bounding box center [229, 205] width 458 height 410
click at [405, 165] on span "1. Respects talents and insights" at bounding box center [417, 143] width 24 height 43
click at [404, 150] on input "1. Respects talents and insights" at bounding box center [397, 144] width 16 height 12
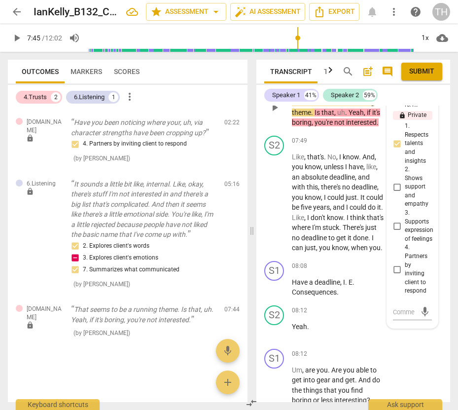
click at [397, 150] on input "1. Respects talents and insights" at bounding box center [397, 144] width 16 height 12
checkbox input "true"
click at [424, 107] on span "more_vert" at bounding box center [426, 101] width 12 height 12
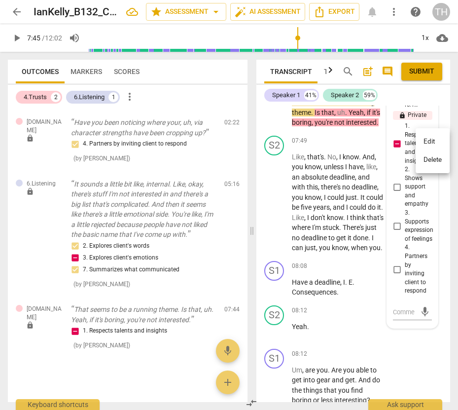
click at [426, 161] on li "Delete" at bounding box center [433, 160] width 34 height 19
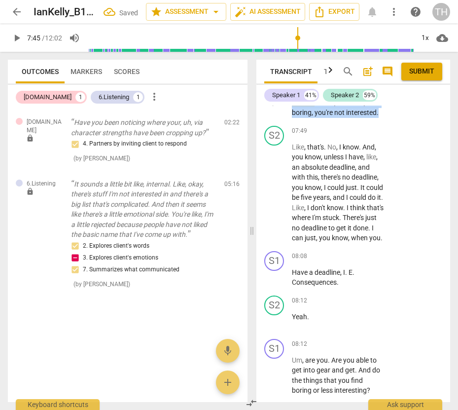
drag, startPoint x: 294, startPoint y: 132, endPoint x: 398, endPoint y: 151, distance: 105.9
click at [398, 122] on div "S1 play_arrow pause 07:44 + Add competency keyboard_arrow_right That seems to b…" at bounding box center [354, 94] width 194 height 55
click at [323, 81] on div "+" at bounding box center [324, 77] width 10 height 10
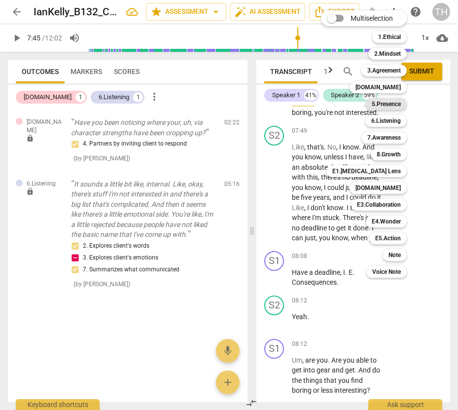
click at [383, 103] on b "5.Presence" at bounding box center [386, 104] width 29 height 12
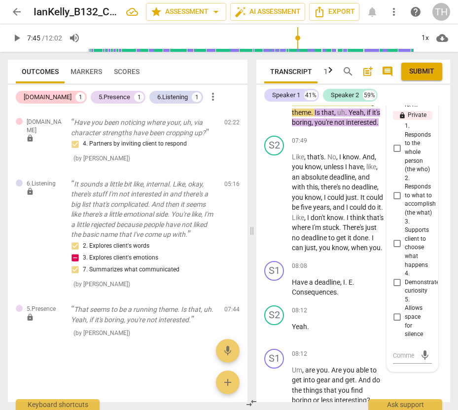
drag, startPoint x: 451, startPoint y: 309, endPoint x: 452, endPoint y: 318, distance: 8.5
click at [452, 318] on div "Transcript Tags & Speakers Analytics search post_add comment Submit Speaker 1 4…" at bounding box center [356, 231] width 206 height 358
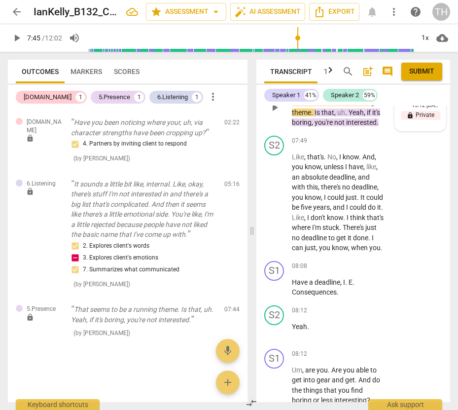
click at [434, 102] on span "5.Presence" at bounding box center [426, 97] width 29 height 9
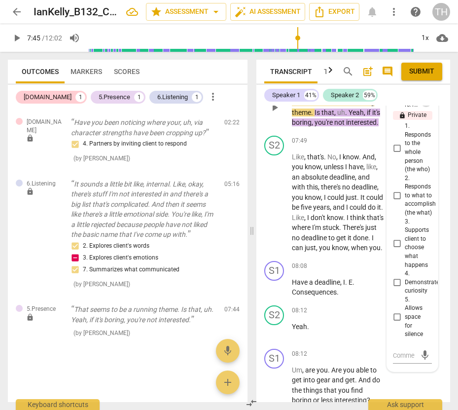
click at [425, 107] on span "more_vert" at bounding box center [426, 101] width 12 height 12
click at [430, 159] on li "Delete" at bounding box center [433, 160] width 34 height 19
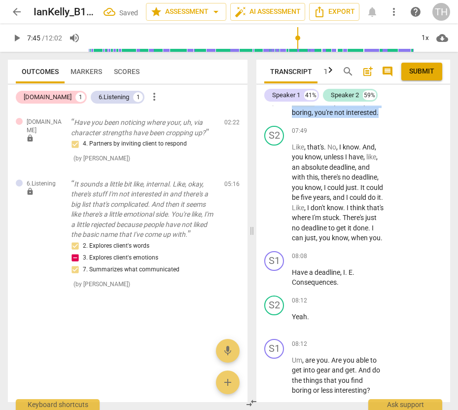
drag, startPoint x: 294, startPoint y: 132, endPoint x: 387, endPoint y: 153, distance: 95.5
click at [387, 118] on div "That seems to be a running theme . Is that , uh . Yeah , if it's boring , you'r…" at bounding box center [341, 102] width 98 height 31
click at [389, 141] on div "+" at bounding box center [388, 140] width 10 height 10
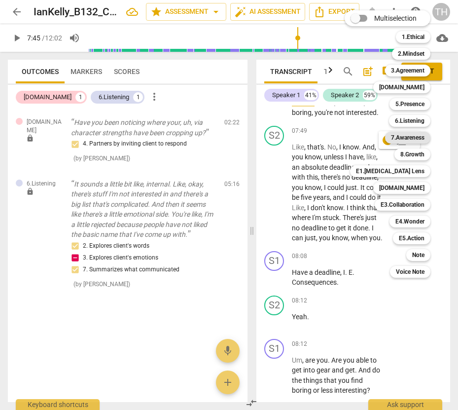
click at [410, 137] on b "7.Awareness" at bounding box center [408, 138] width 34 height 12
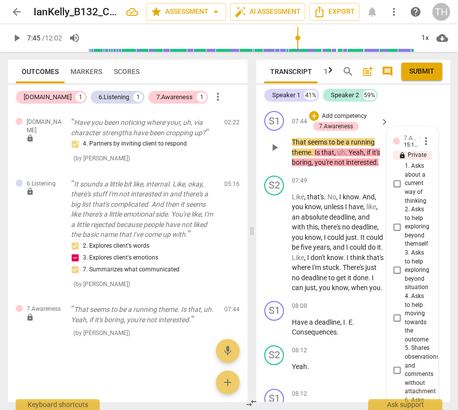
scroll to position [3881, 0]
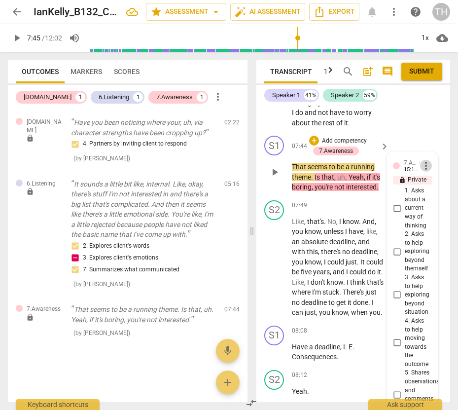
click at [428, 172] on span "more_vert" at bounding box center [426, 166] width 12 height 12
click at [432, 226] on li "Delete" at bounding box center [433, 224] width 34 height 19
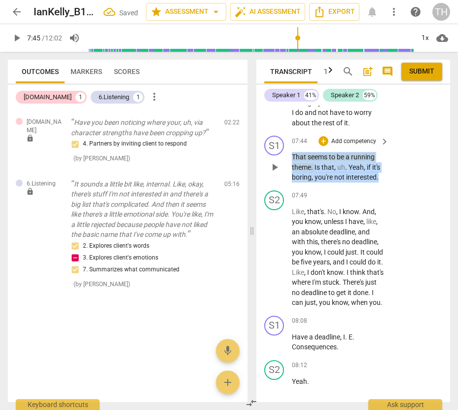
drag, startPoint x: 294, startPoint y: 196, endPoint x: 403, endPoint y: 217, distance: 111.4
click at [403, 187] on div "S1 play_arrow pause 07:44 + Add competency keyboard_arrow_right That seems to b…" at bounding box center [354, 159] width 194 height 55
click at [389, 204] on div "+" at bounding box center [388, 205] width 10 height 10
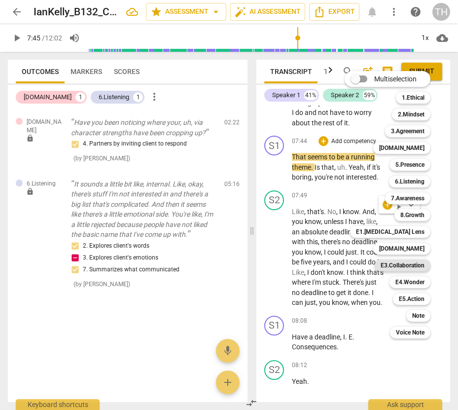
click at [416, 266] on b "E3.Collaboration" at bounding box center [403, 266] width 44 height 12
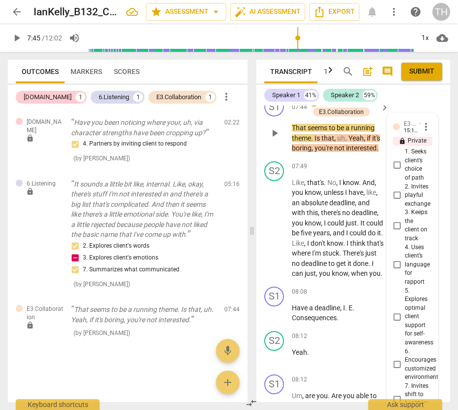
scroll to position [3911, 0]
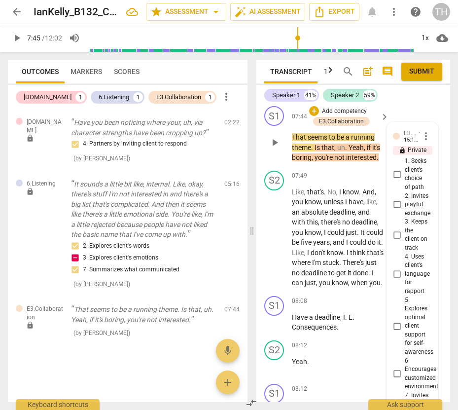
click at [422, 142] on span "more_vert" at bounding box center [426, 136] width 12 height 12
click at [430, 189] on li "Delete" at bounding box center [433, 195] width 34 height 19
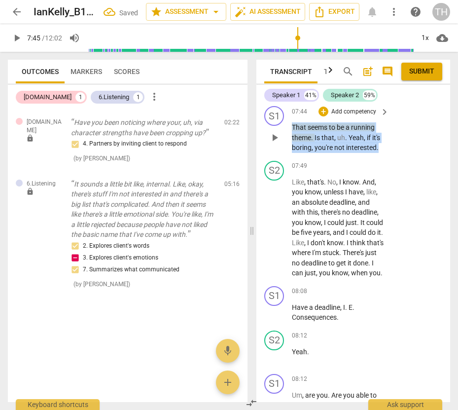
drag, startPoint x: 294, startPoint y: 167, endPoint x: 402, endPoint y: 191, distance: 111.2
click at [402, 157] on div "S1 play_arrow pause 07:44 + Add competency keyboard_arrow_right That seems to b…" at bounding box center [354, 129] width 194 height 55
click at [386, 177] on div "+" at bounding box center [388, 175] width 10 height 10
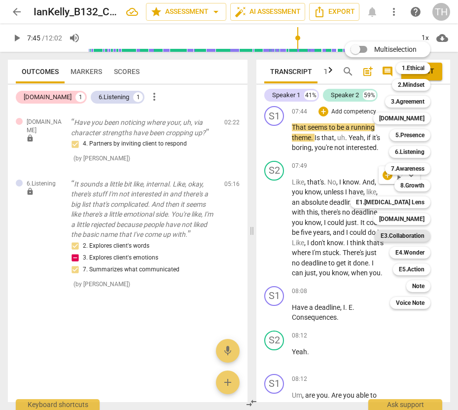
click at [415, 235] on b "E3.Collaboration" at bounding box center [403, 236] width 44 height 12
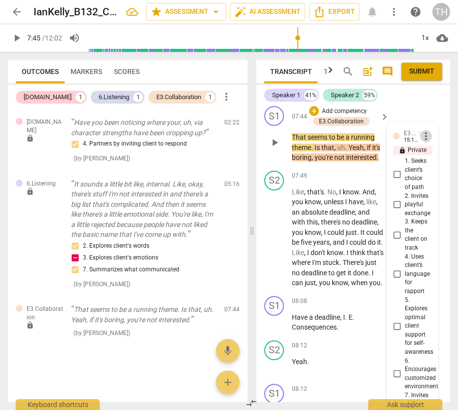
click at [422, 142] on span "more_vert" at bounding box center [426, 136] width 12 height 12
click at [429, 197] on li "Delete" at bounding box center [433, 195] width 34 height 19
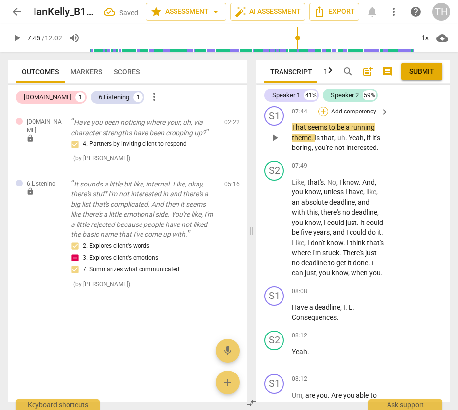
click at [322, 116] on div "+" at bounding box center [324, 112] width 10 height 10
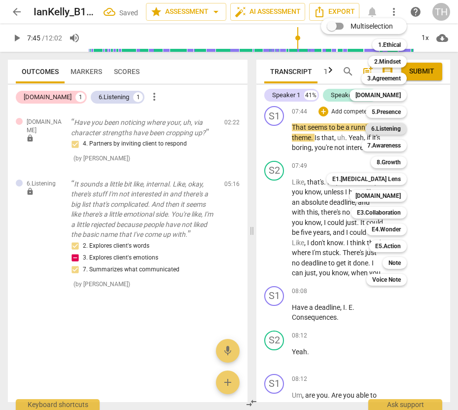
click at [389, 127] on b "6.Listening" at bounding box center [387, 129] width 30 height 12
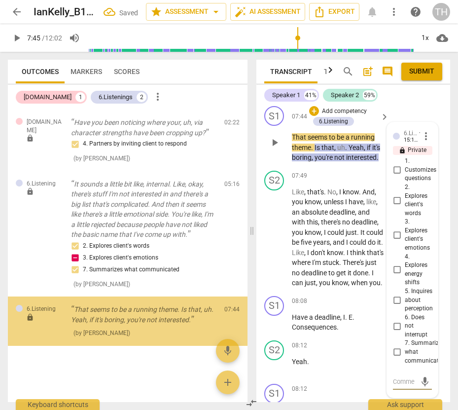
scroll to position [4079, 0]
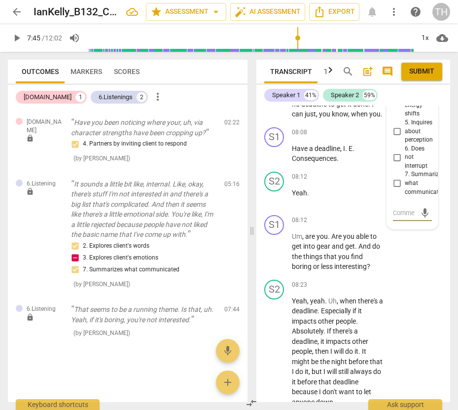
click at [397, 189] on input "7. Summarizes what communicated" at bounding box center [397, 184] width 16 height 12
checkbox input "true"
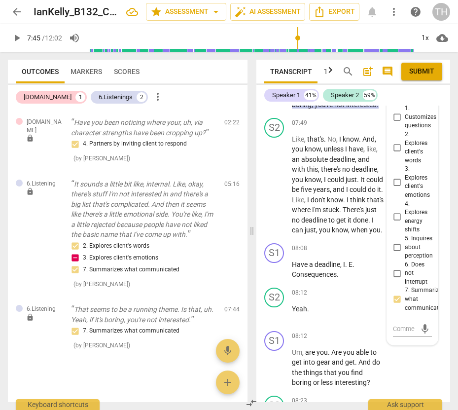
scroll to position [3934, 0]
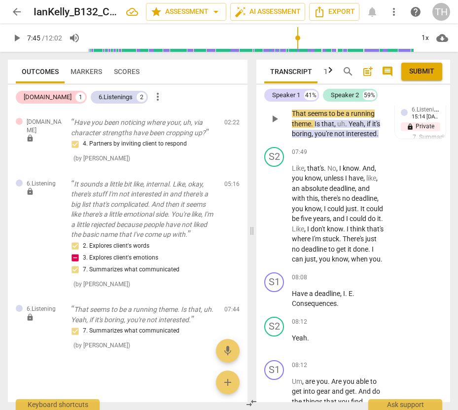
click at [272, 125] on span "play_arrow" at bounding box center [275, 119] width 12 height 12
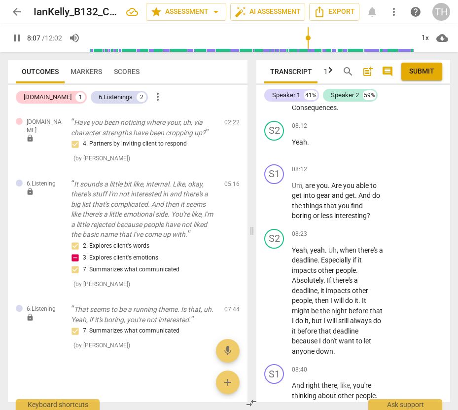
scroll to position [4179, 0]
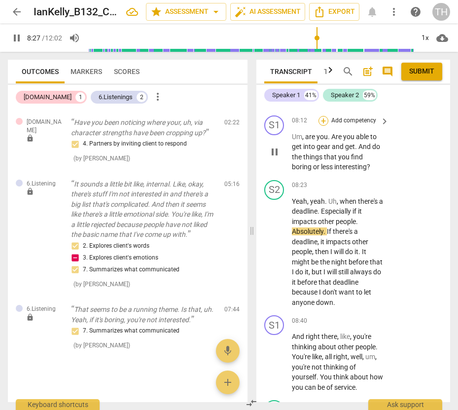
click at [324, 126] on div "+" at bounding box center [324, 121] width 10 height 10
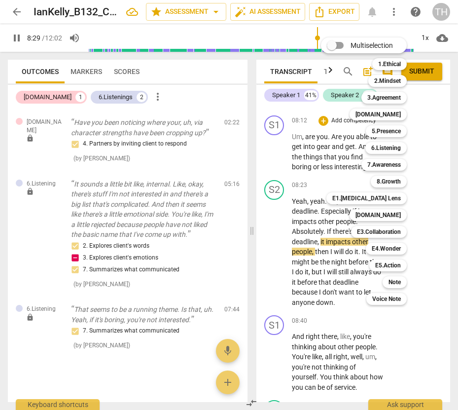
click at [302, 198] on div at bounding box center [229, 205] width 458 height 410
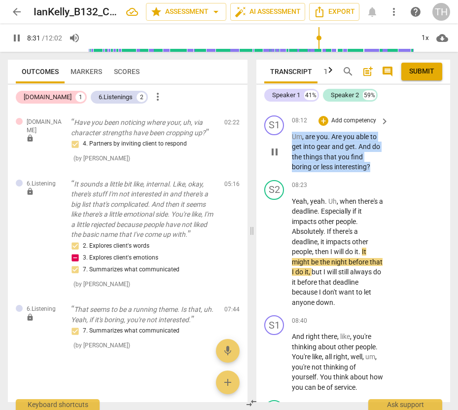
drag, startPoint x: 292, startPoint y: 186, endPoint x: 377, endPoint y: 223, distance: 92.6
click at [377, 176] on div "S1 play_arrow pause 08:12 + Add competency keyboard_arrow_right Um , are you . …" at bounding box center [354, 144] width 194 height 65
click at [379, 204] on div "+" at bounding box center [381, 205] width 10 height 10
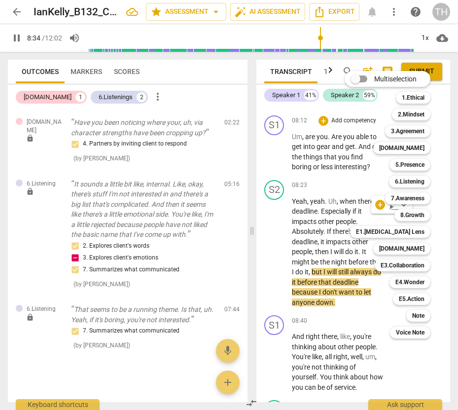
click at [282, 207] on div at bounding box center [229, 205] width 458 height 410
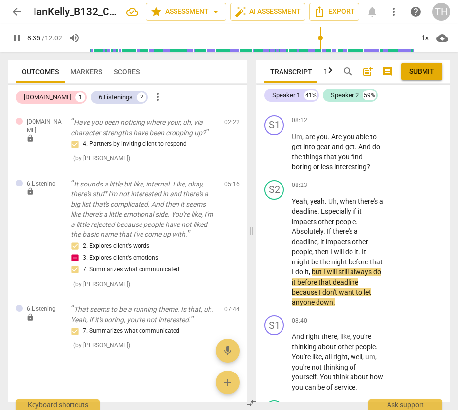
click at [276, 158] on span "pause" at bounding box center [275, 152] width 12 height 12
type input "516"
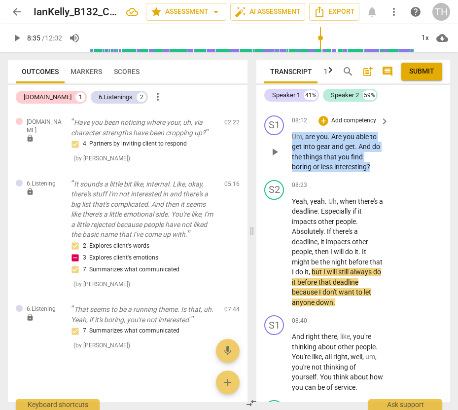
drag, startPoint x: 294, startPoint y: 187, endPoint x: 386, endPoint y: 225, distance: 100.1
click at [386, 176] on div "S1 play_arrow pause 08:12 + Add competency keyboard_arrow_right Um , are you . …" at bounding box center [354, 144] width 194 height 65
click at [379, 207] on div "+" at bounding box center [381, 205] width 10 height 10
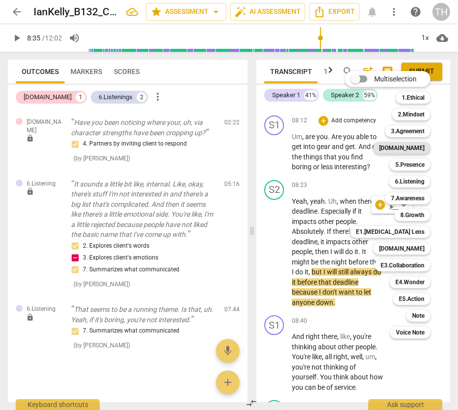
click at [415, 150] on b "4.Trust" at bounding box center [401, 148] width 45 height 12
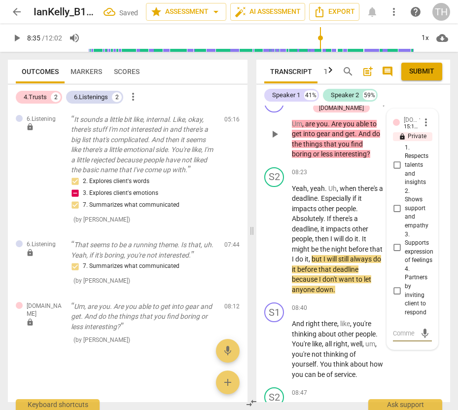
scroll to position [4184, 0]
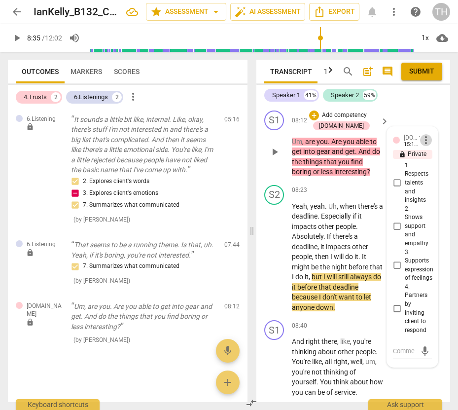
click at [422, 146] on span "more_vert" at bounding box center [426, 140] width 12 height 12
click at [427, 210] on li "Delete" at bounding box center [433, 209] width 34 height 19
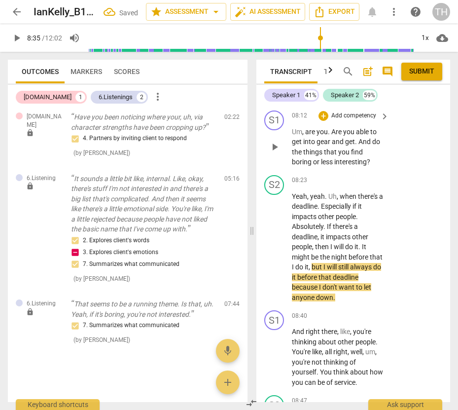
scroll to position [5, 0]
click at [321, 121] on div "+" at bounding box center [324, 116] width 10 height 10
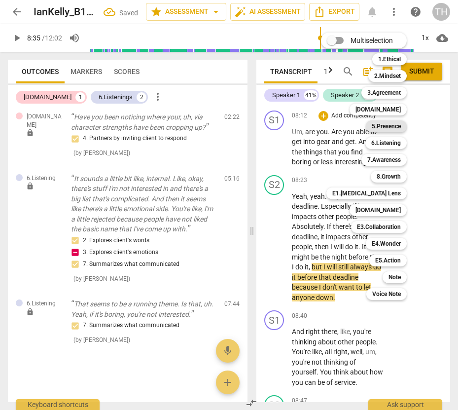
click at [383, 127] on b "5.Presence" at bounding box center [386, 126] width 29 height 12
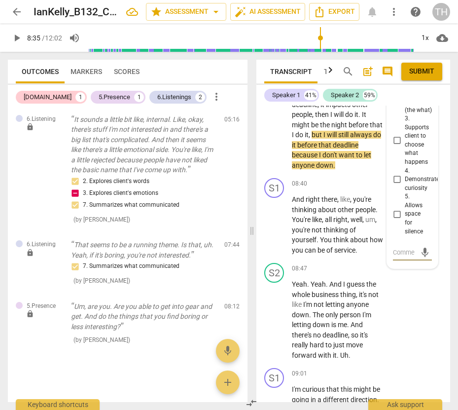
scroll to position [4376, 0]
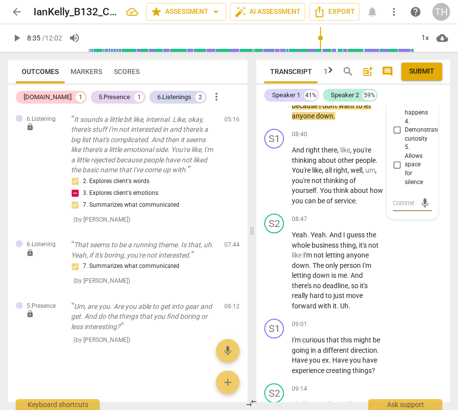
click at [399, 136] on input "4. Demonstrates curiosity" at bounding box center [397, 130] width 16 height 12
checkbox input "true"
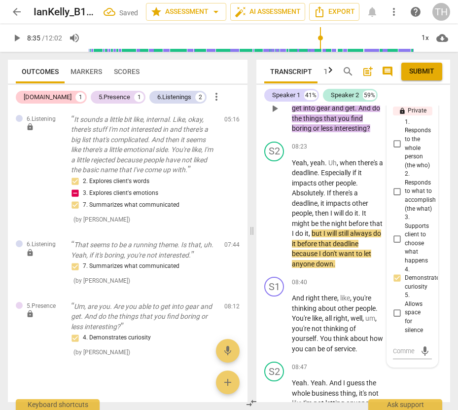
scroll to position [4178, 0]
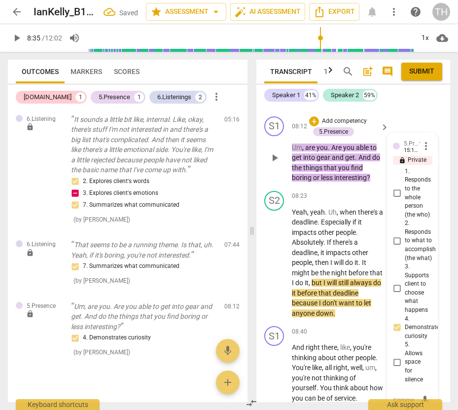
click at [373, 166] on div "S1 play_arrow pause 08:12 + Add competency 5.Presence keyboard_arrow_right Um ,…" at bounding box center [354, 150] width 194 height 75
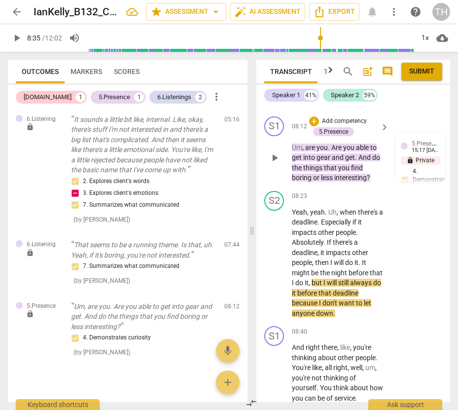
click at [274, 164] on span "play_arrow" at bounding box center [275, 158] width 12 height 12
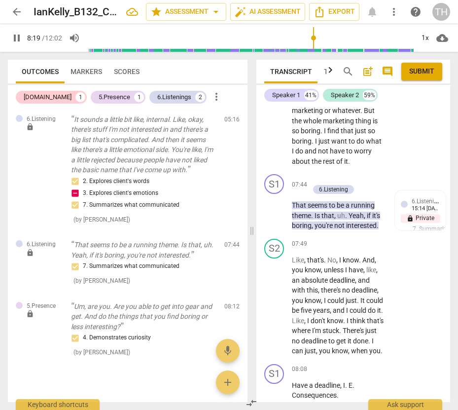
scroll to position [3833, 0]
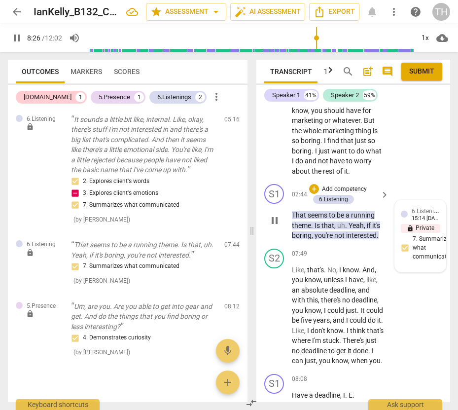
click at [426, 215] on span "6.Listening" at bounding box center [426, 210] width 29 height 9
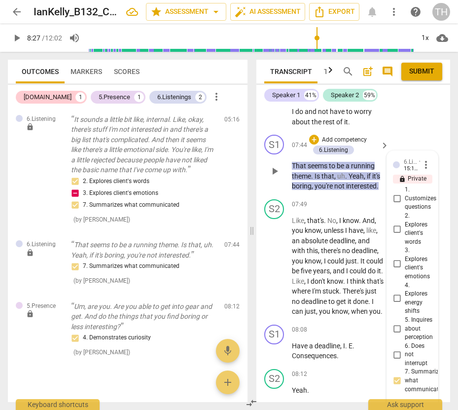
scroll to position [3931, 0]
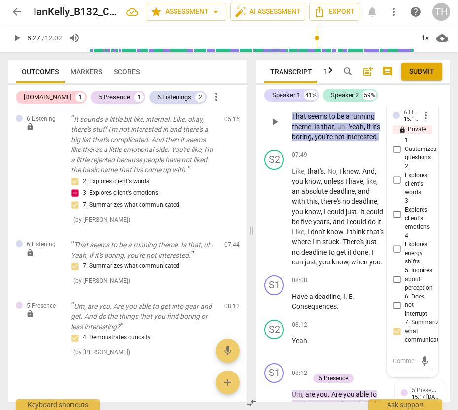
click at [402, 122] on div "S1 play_arrow pause 07:44 + Add competency 6.Listening keyboard_arrow_right Tha…" at bounding box center [354, 113] width 194 height 65
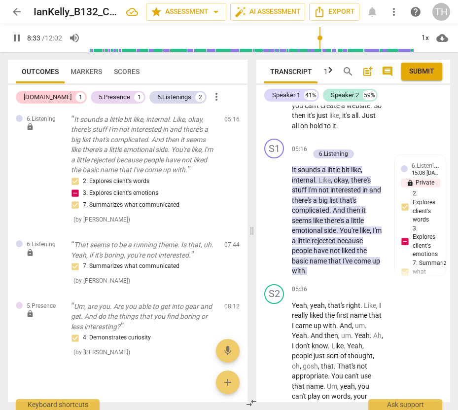
scroll to position [2599, 0]
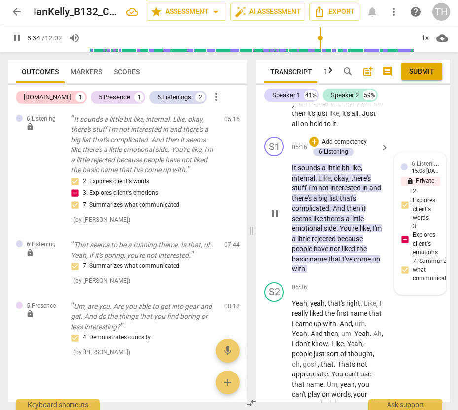
click at [405, 269] on div "6.Listening Tracy Hartwell 15:08 09-11-2025 lock Private Publish 2. Explores cl…" at bounding box center [420, 223] width 39 height 129
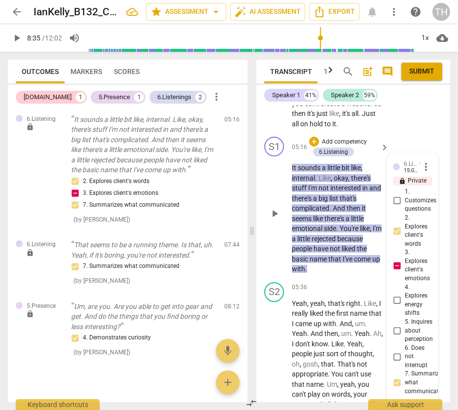
type input "515"
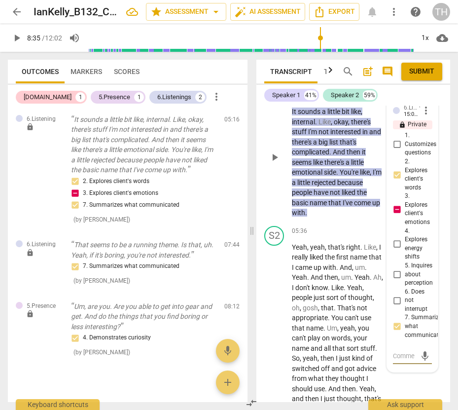
scroll to position [2640, 0]
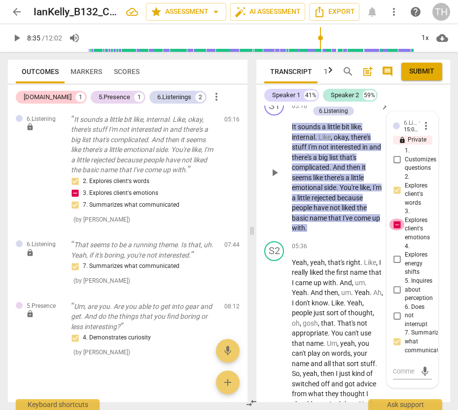
click at [395, 230] on input "3. Explores client's emotions" at bounding box center [397, 225] width 16 height 12
checkbox input "false"
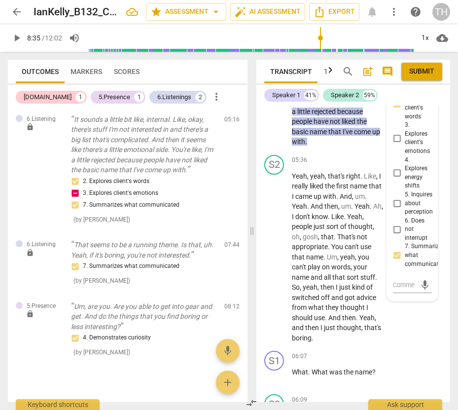
scroll to position [2739, 0]
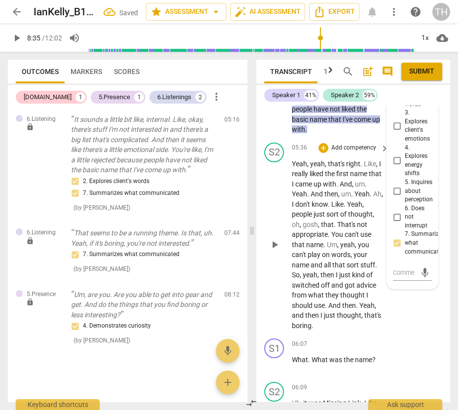
click at [409, 335] on div "S2 play_arrow pause 05:36 + Add competency keyboard_arrow_right Yeah , yeah , t…" at bounding box center [354, 237] width 194 height 196
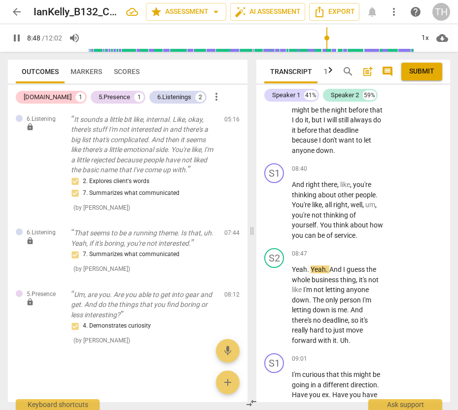
scroll to position [4367, 0]
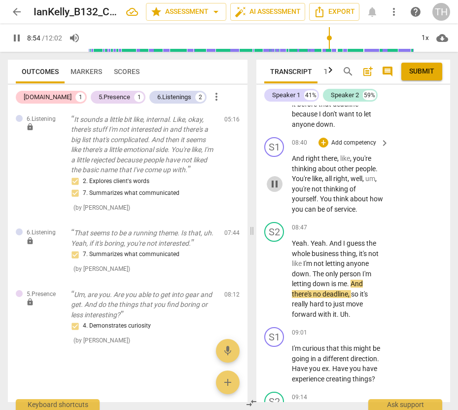
click at [275, 190] on span "pause" at bounding box center [275, 184] width 12 height 12
type input "534"
click at [292, 209] on div "play_arrow pause" at bounding box center [279, 184] width 25 height 54
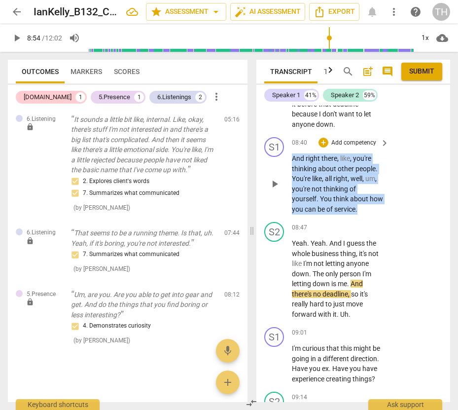
drag, startPoint x: 293, startPoint y: 210, endPoint x: 377, endPoint y: 263, distance: 99.5
click at [377, 214] on p "And right there , like , you're thinking about other people . You're like , all…" at bounding box center [338, 183] width 92 height 61
click at [323, 148] on div "+" at bounding box center [324, 143] width 10 height 10
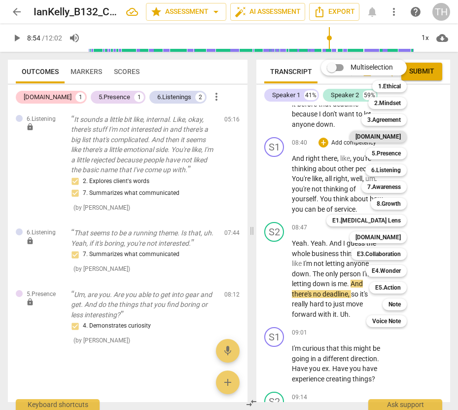
click at [388, 135] on b "4.Trust" at bounding box center [378, 137] width 45 height 12
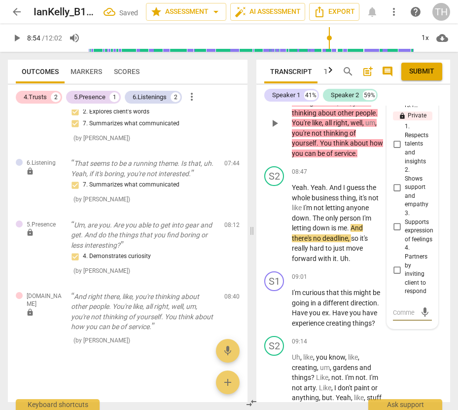
scroll to position [4444, 0]
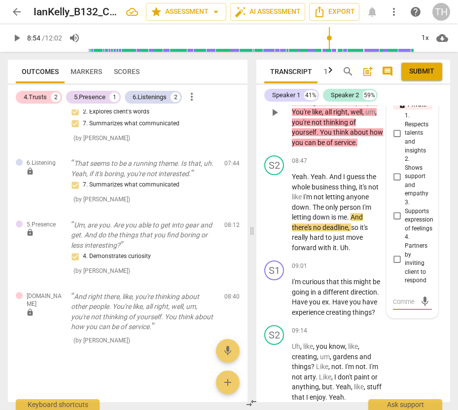
click at [398, 139] on input "1. Respects talents and insights" at bounding box center [397, 133] width 16 height 12
checkbox input "true"
click at [386, 81] on div "+ Add competency 4.Trust keyboard_arrow_right" at bounding box center [348, 71] width 83 height 21
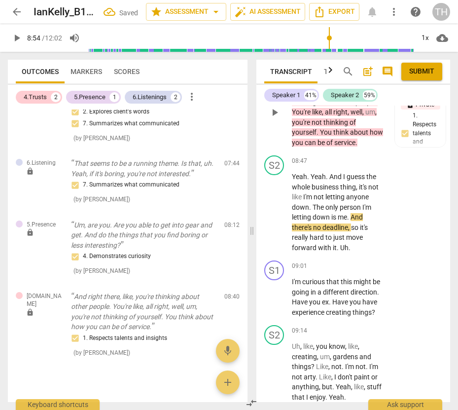
click at [273, 118] on span "play_arrow" at bounding box center [275, 113] width 12 height 12
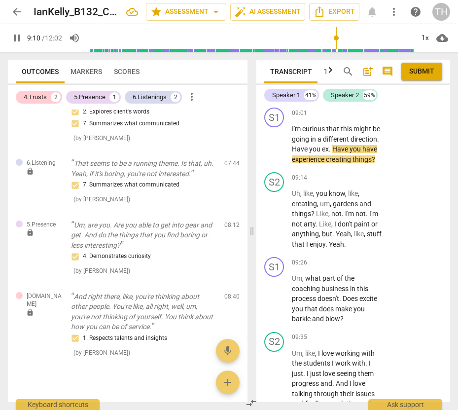
scroll to position [4626, 0]
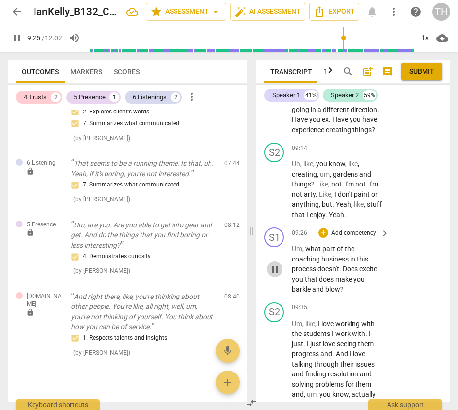
click at [277, 275] on span "pause" at bounding box center [275, 270] width 12 height 12
type input "566"
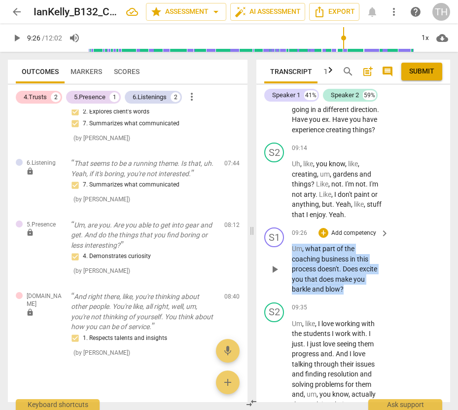
drag, startPoint x: 292, startPoint y: 300, endPoint x: 356, endPoint y: 340, distance: 75.8
click at [356, 295] on p "Um , what part of the coaching business in this process doesn't . Does excite y…" at bounding box center [338, 269] width 92 height 51
click at [324, 238] on div "+" at bounding box center [324, 233] width 10 height 10
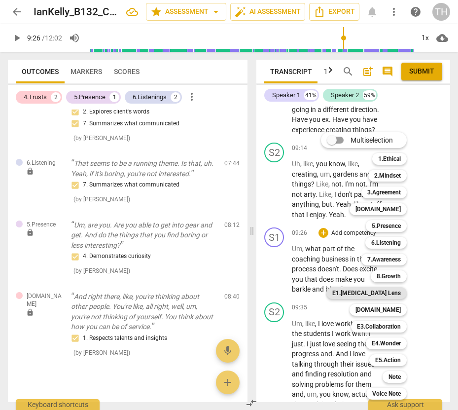
click at [388, 290] on b "E1.ADHD Lens" at bounding box center [367, 293] width 69 height 12
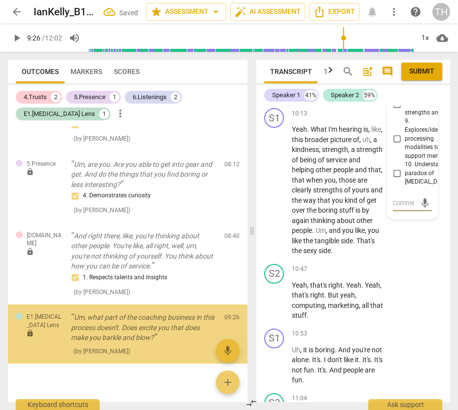
scroll to position [223, 0]
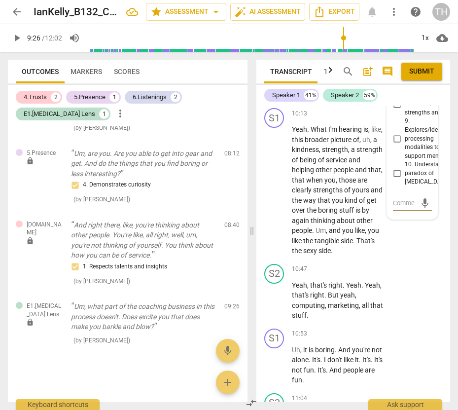
click at [396, 110] on input "8. Discovers/acknowledges strengths and successes" at bounding box center [397, 104] width 16 height 12
checkbox input "true"
click at [377, 100] on p "Yeah . I've always loved working with teenage , you know , difficult teenagers …" at bounding box center [338, 59] width 92 height 81
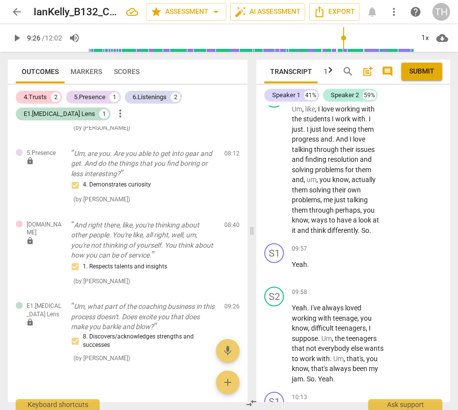
scroll to position [4782, 0]
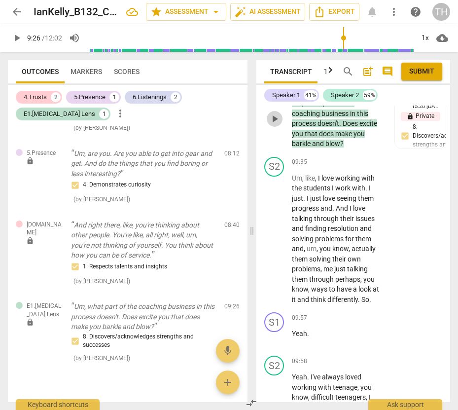
click at [274, 125] on span "play_arrow" at bounding box center [275, 119] width 12 height 12
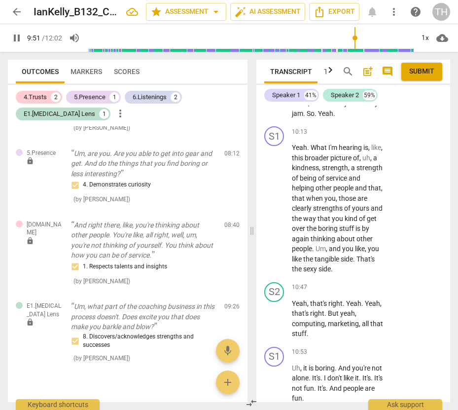
scroll to position [5136, 0]
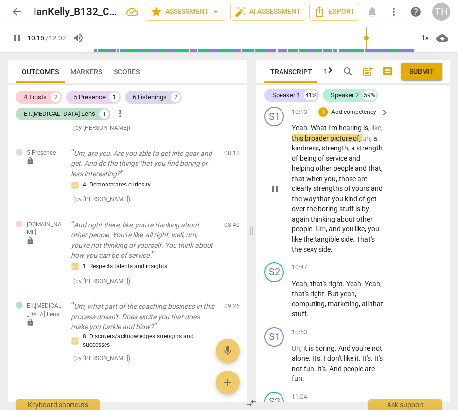
click at [277, 195] on span "pause" at bounding box center [275, 189] width 12 height 12
type input "616"
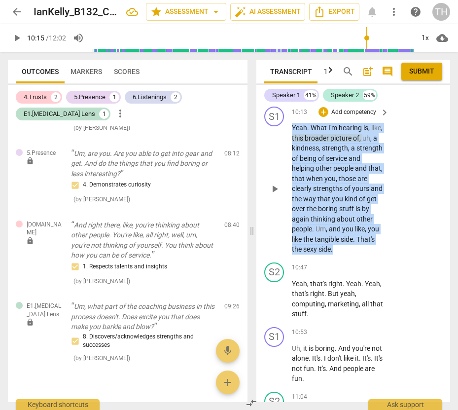
drag, startPoint x: 293, startPoint y: 188, endPoint x: 345, endPoint y: 312, distance: 134.7
click at [345, 255] on p "Yeah . What I'm hearing is , like , this broader picture of , uh , a kindness ,…" at bounding box center [338, 189] width 92 height 132
click at [342, 298] on div "+" at bounding box center [343, 297] width 10 height 10
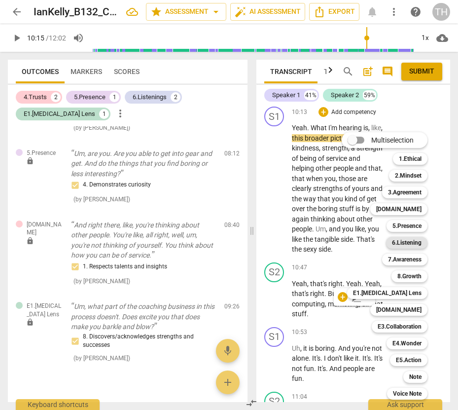
click at [410, 244] on b "6.Listening" at bounding box center [407, 243] width 30 height 12
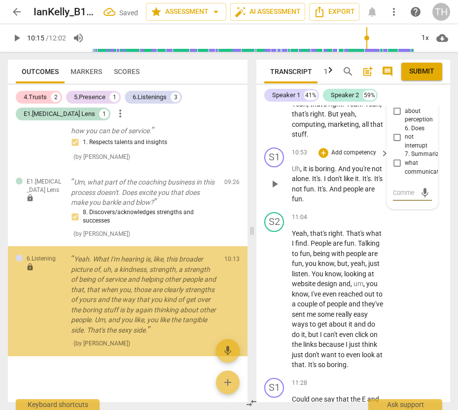
scroll to position [350, 0]
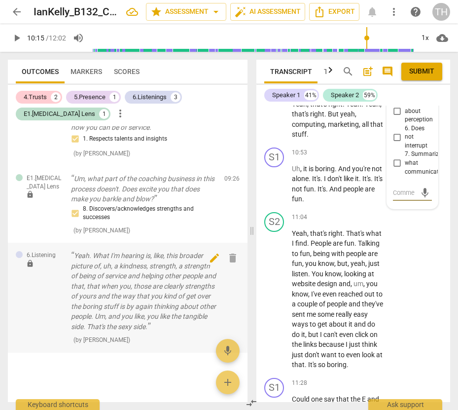
click at [232, 257] on span "delete" at bounding box center [233, 258] width 12 height 12
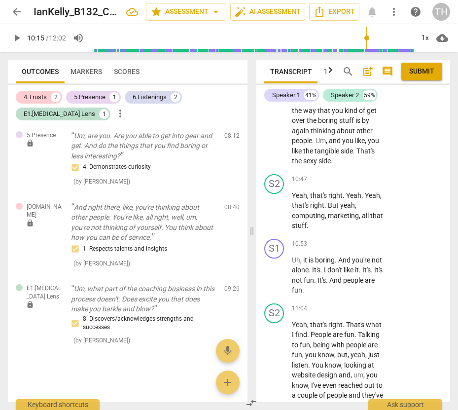
scroll to position [5146, 0]
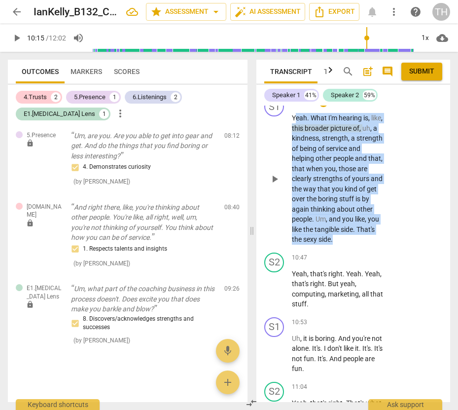
drag, startPoint x: 294, startPoint y: 178, endPoint x: 353, endPoint y: 305, distance: 140.0
click at [353, 245] on p "Yeah . What I'm hearing is , like , this broader picture of , uh , a kindness ,…" at bounding box center [338, 179] width 92 height 132
click at [308, 122] on span "." at bounding box center [308, 118] width 3 height 8
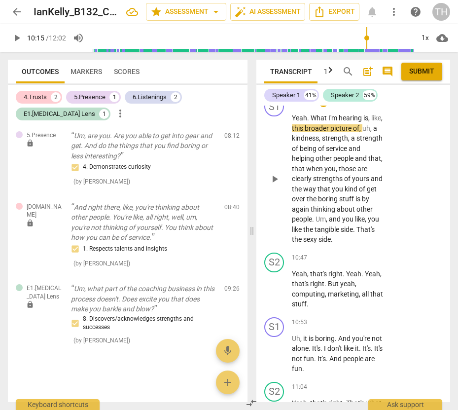
drag, startPoint x: 356, startPoint y: 256, endPoint x: 301, endPoint y: 208, distance: 72.8
click at [357, 142] on span "strength" at bounding box center [370, 138] width 26 height 8
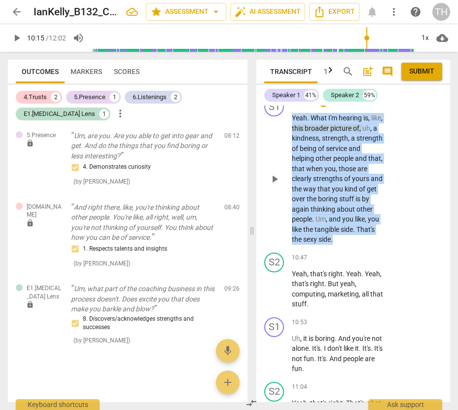
drag, startPoint x: 293, startPoint y: 178, endPoint x: 346, endPoint y: 297, distance: 130.3
click at [346, 245] on p "Yeah . What I'm hearing is , like , this broader picture of , uh , a kindness ,…" at bounding box center [338, 179] width 92 height 132
click at [324, 107] on div "+" at bounding box center [324, 102] width 10 height 10
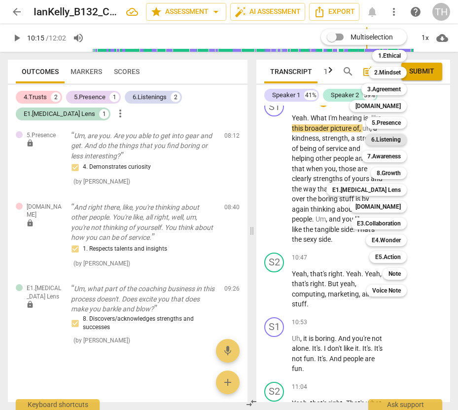
click at [377, 136] on b "6.Listening" at bounding box center [387, 140] width 30 height 12
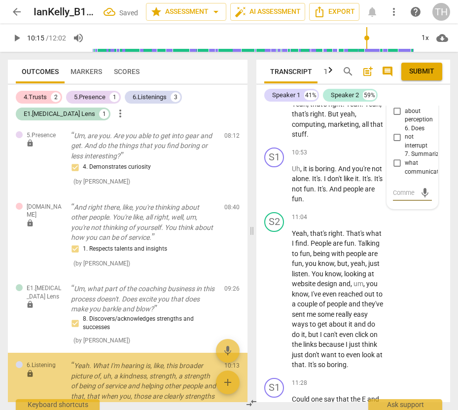
scroll to position [350, 0]
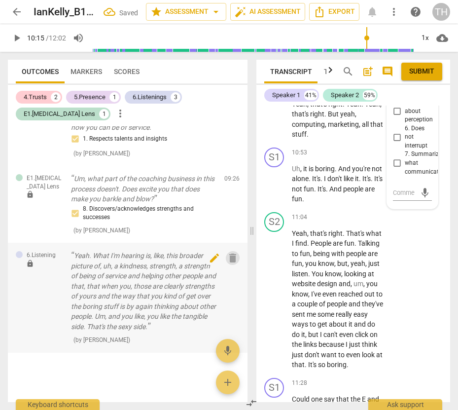
click at [229, 259] on span "delete" at bounding box center [233, 258] width 12 height 12
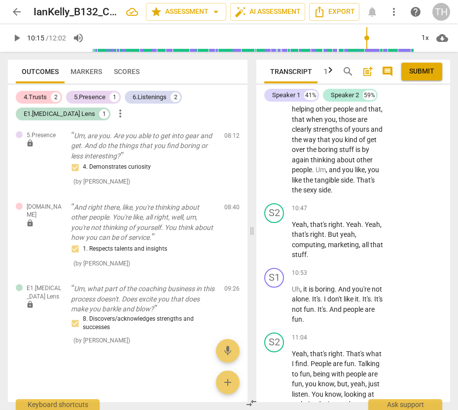
scroll to position [5116, 0]
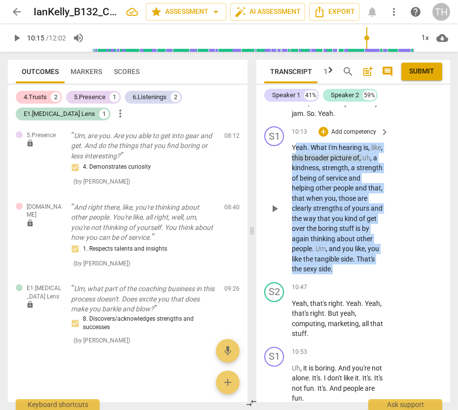
drag, startPoint x: 295, startPoint y: 207, endPoint x: 360, endPoint y: 331, distance: 139.9
click at [360, 274] on p "Yeah . What I'm hearing is , like , this broader picture of , uh , a kindness ,…" at bounding box center [338, 209] width 92 height 132
click at [346, 318] on div "+" at bounding box center [343, 317] width 10 height 10
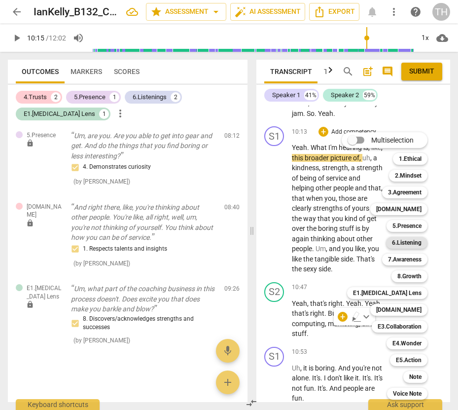
click at [402, 245] on b "6.Listening" at bounding box center [407, 243] width 30 height 12
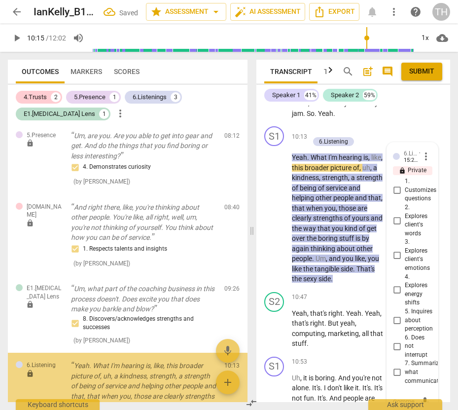
scroll to position [350, 0]
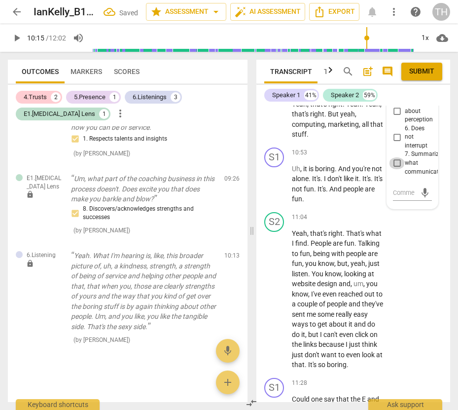
click at [397, 169] on input "7. Summarizes what communicated" at bounding box center [397, 163] width 16 height 12
checkbox input "true"
click at [410, 290] on div "S2 play_arrow pause 11:04 + Add competency keyboard_arrow_right Yeah , that's r…" at bounding box center [354, 291] width 194 height 166
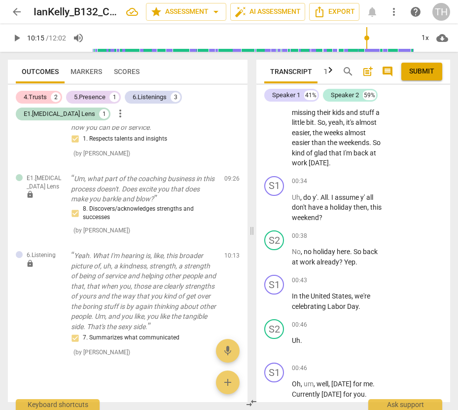
scroll to position [0, 0]
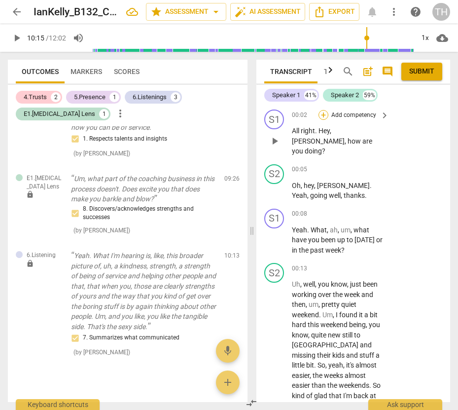
click at [321, 116] on div "+" at bounding box center [324, 115] width 10 height 10
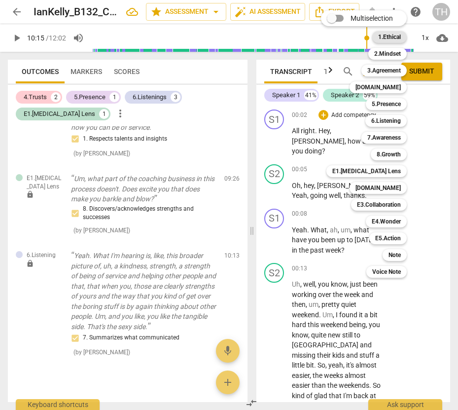
click at [387, 34] on b "1.Ethical" at bounding box center [389, 37] width 23 height 12
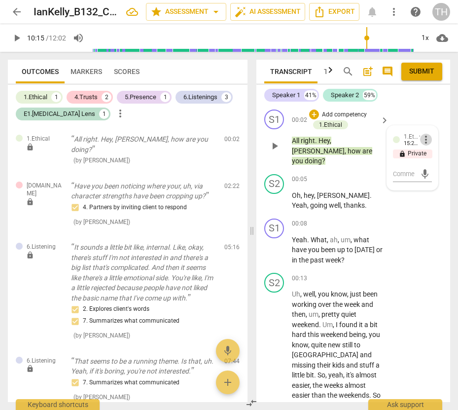
click at [427, 138] on span "more_vert" at bounding box center [426, 140] width 12 height 12
click at [429, 155] on li "Delete" at bounding box center [433, 158] width 34 height 19
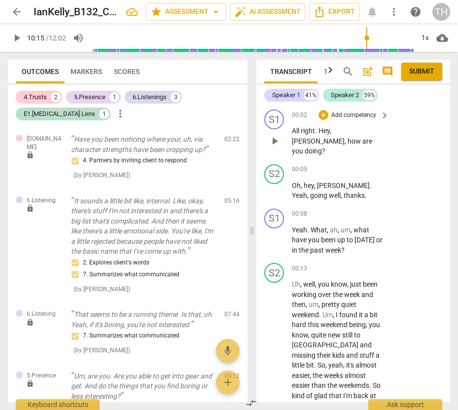
click at [313, 116] on div "00:02 + Add competency keyboard_arrow_right" at bounding box center [341, 115] width 98 height 11
click at [322, 118] on div "+" at bounding box center [324, 115] width 10 height 10
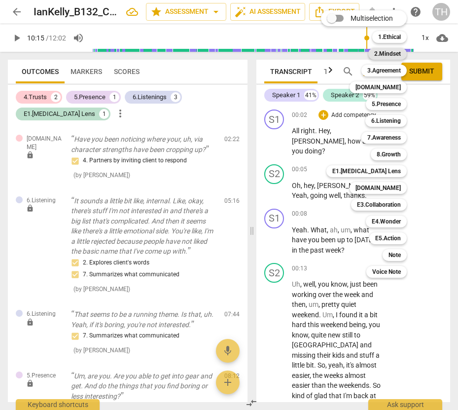
click at [386, 52] on b "2.Mindset" at bounding box center [388, 54] width 27 height 12
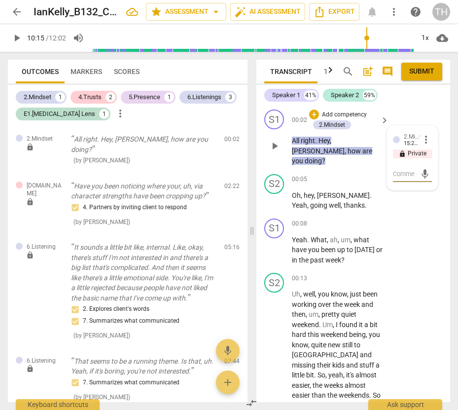
click at [426, 140] on span "more_vert" at bounding box center [426, 140] width 12 height 12
click at [433, 157] on li "Delete" at bounding box center [433, 158] width 34 height 19
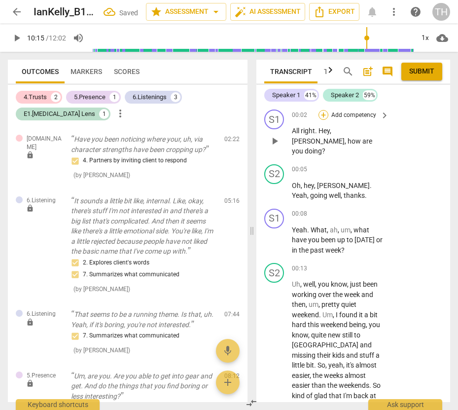
click at [322, 113] on div "+" at bounding box center [324, 115] width 10 height 10
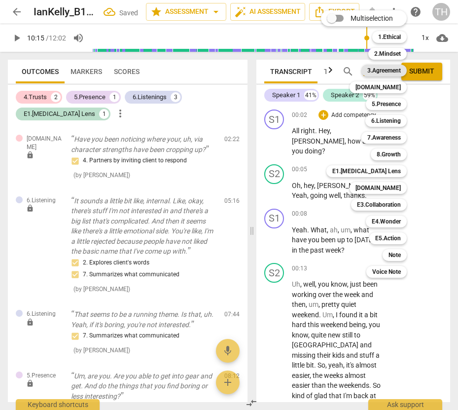
click at [390, 70] on b "3.Agreement" at bounding box center [385, 71] width 34 height 12
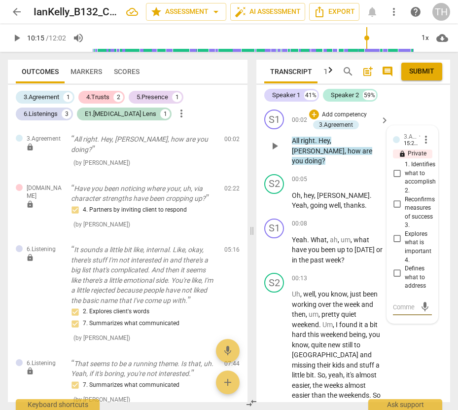
click at [426, 138] on span "more_vert" at bounding box center [426, 140] width 12 height 12
click at [434, 156] on li "Delete" at bounding box center [433, 158] width 34 height 19
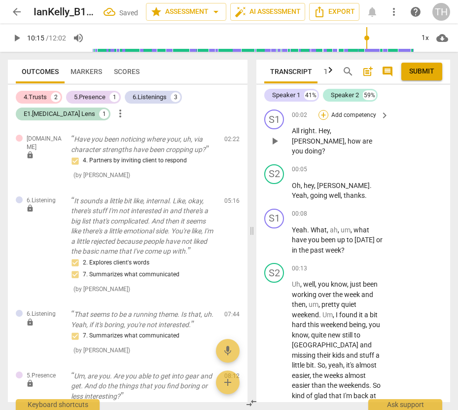
click at [325, 117] on div "+" at bounding box center [324, 115] width 10 height 10
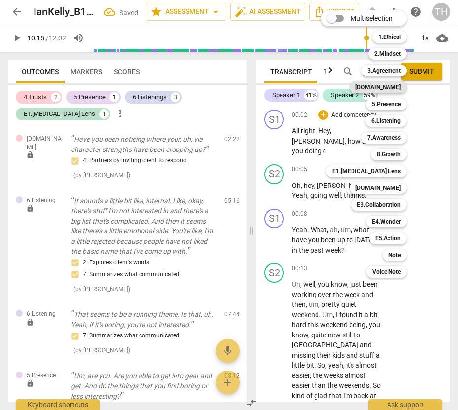
click at [389, 88] on b "4.Trust" at bounding box center [378, 87] width 45 height 12
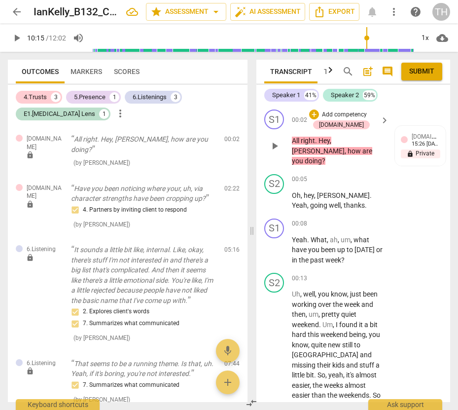
drag, startPoint x: 332, startPoint y: 127, endPoint x: 418, endPoint y: 109, distance: 88.3
click at [418, 109] on div "S1 play_arrow pause 00:02 + Add competency 4.Trust keyboard_arrow_right All rig…" at bounding box center [354, 138] width 194 height 65
click at [430, 139] on span "4.Trust" at bounding box center [434, 135] width 45 height 9
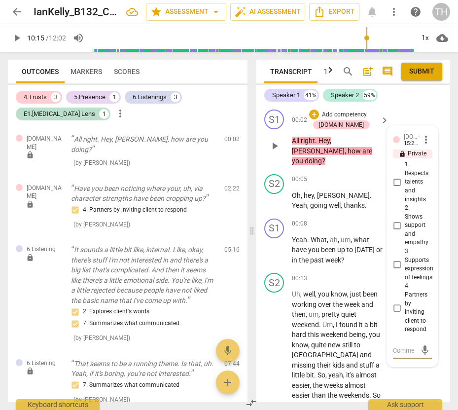
click at [424, 140] on span "more_vert" at bounding box center [426, 140] width 12 height 12
click at [429, 156] on li "Delete" at bounding box center [433, 158] width 34 height 19
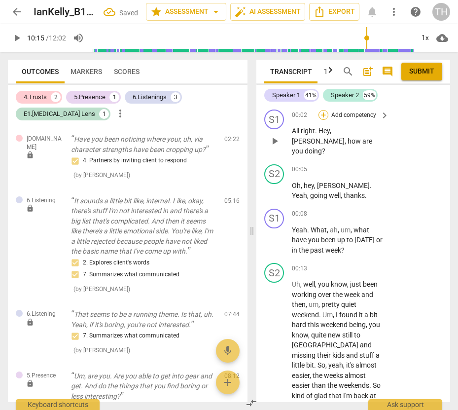
click at [324, 115] on div "+" at bounding box center [324, 115] width 10 height 10
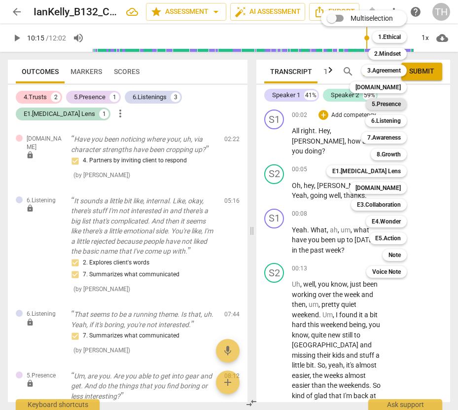
click at [387, 102] on b "5.Presence" at bounding box center [386, 104] width 29 height 12
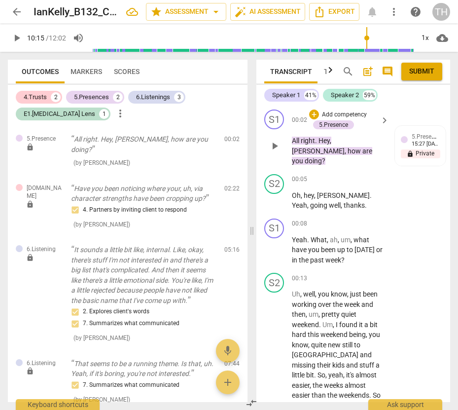
drag, startPoint x: 341, startPoint y: 125, endPoint x: 422, endPoint y: 113, distance: 81.9
click at [422, 113] on div "S1 play_arrow pause 00:02 + Add competency 5.Presence keyboard_arrow_right All …" at bounding box center [354, 138] width 194 height 65
click at [430, 141] on div "15:27 09-11-2025" at bounding box center [426, 144] width 28 height 6
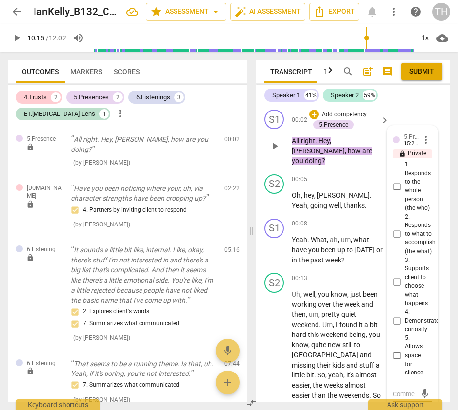
click at [421, 138] on span "more_vert" at bounding box center [426, 140] width 12 height 12
click at [427, 158] on li "Delete" at bounding box center [433, 158] width 34 height 19
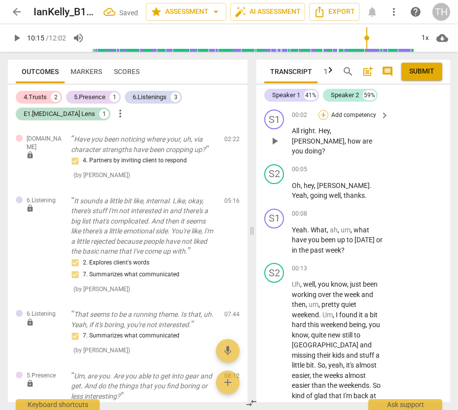
click at [323, 115] on div "+" at bounding box center [324, 115] width 10 height 10
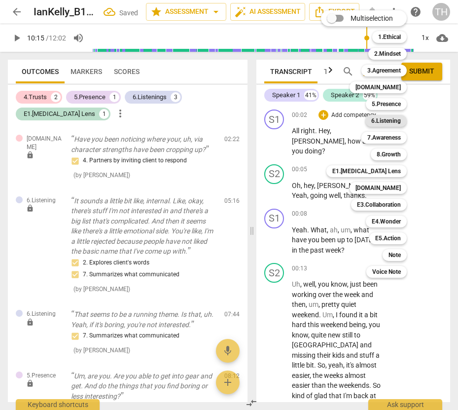
click at [385, 118] on b "6.Listening" at bounding box center [387, 121] width 30 height 12
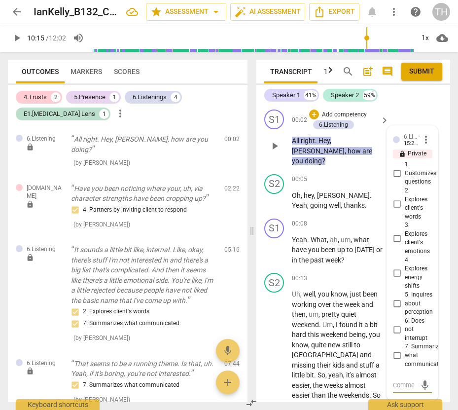
click at [424, 141] on span "more_vert" at bounding box center [426, 140] width 12 height 12
click at [430, 156] on li "Delete" at bounding box center [433, 158] width 34 height 19
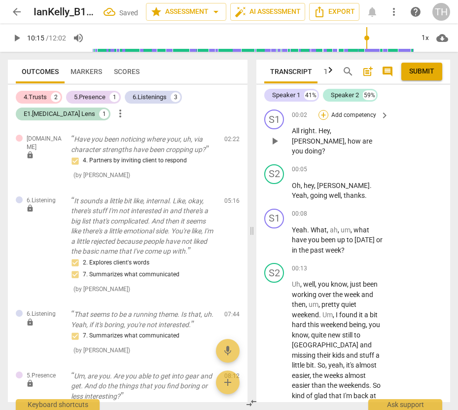
click at [325, 114] on div "+" at bounding box center [324, 115] width 10 height 10
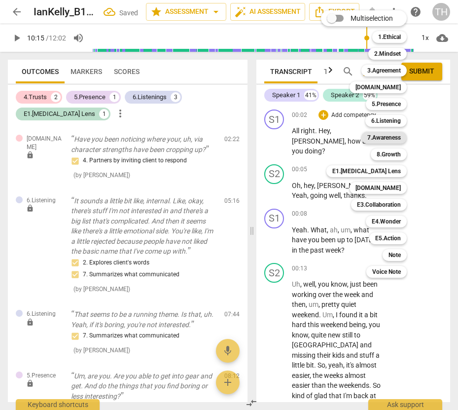
click at [377, 139] on b "7.Awareness" at bounding box center [385, 138] width 34 height 12
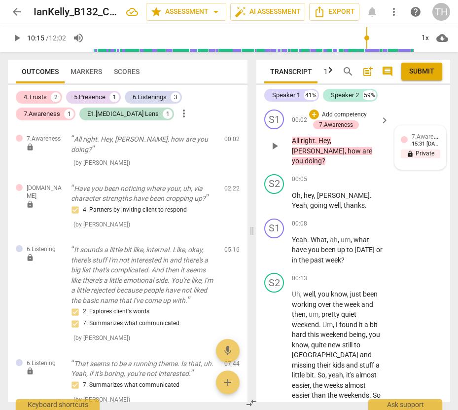
click at [432, 137] on span "7.Awareness" at bounding box center [429, 135] width 34 height 9
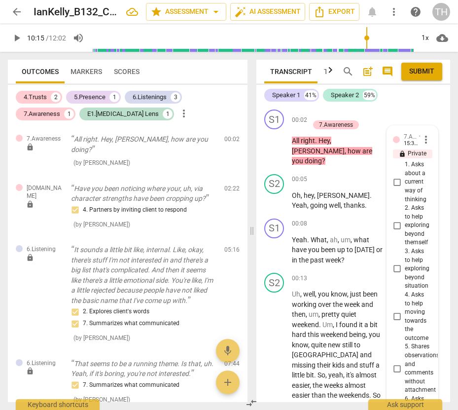
click at [421, 138] on span "more_vert" at bounding box center [426, 140] width 12 height 12
click at [427, 157] on li "Delete" at bounding box center [433, 158] width 34 height 19
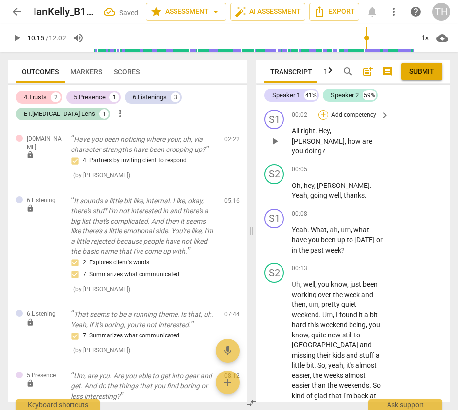
click at [326, 113] on div "+" at bounding box center [324, 115] width 10 height 10
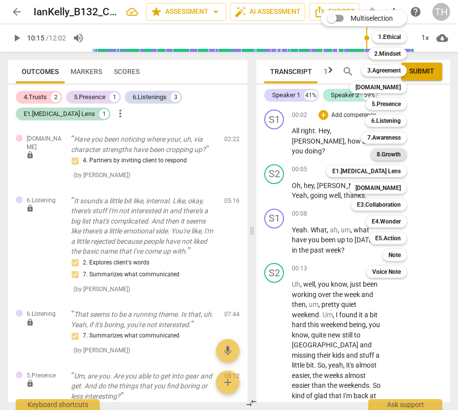
click at [387, 157] on b "8.Growth" at bounding box center [389, 155] width 24 height 12
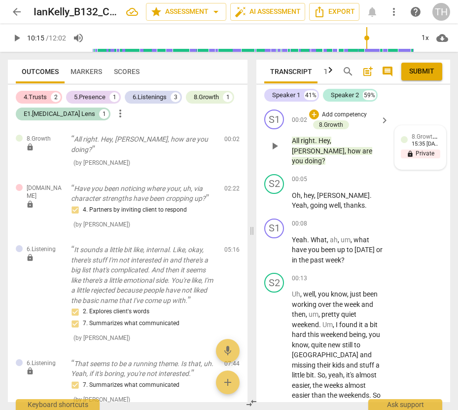
click at [433, 133] on span "8.Growth" at bounding box center [425, 135] width 26 height 9
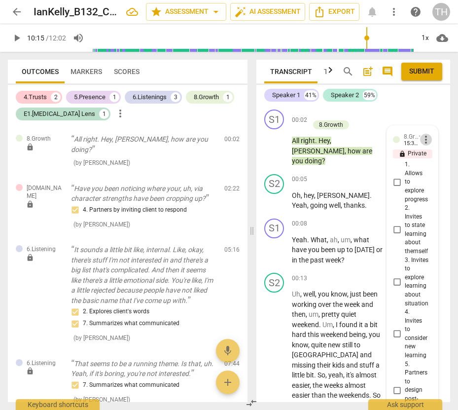
click at [420, 139] on span "more_vert" at bounding box center [426, 140] width 12 height 12
click at [426, 154] on li "Delete" at bounding box center [433, 158] width 34 height 19
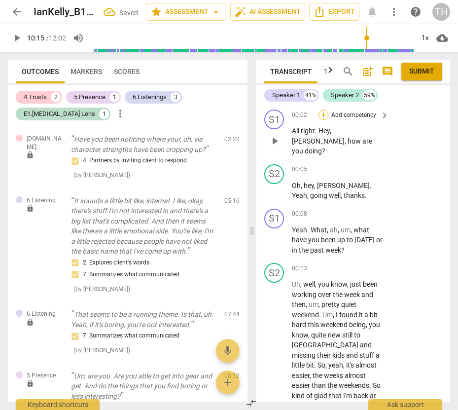
click at [323, 111] on div "+" at bounding box center [324, 115] width 10 height 10
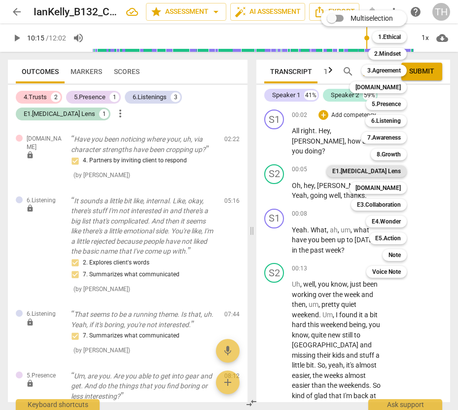
click at [389, 170] on b "E1.ADHD Lens" at bounding box center [367, 171] width 69 height 12
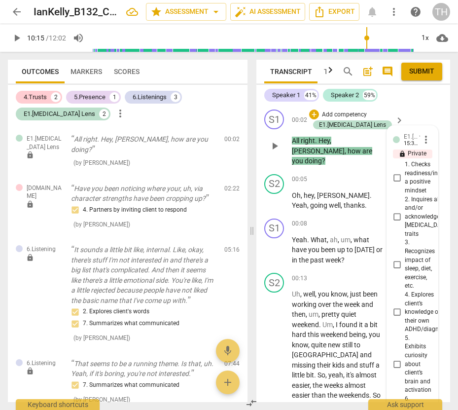
type input "616"
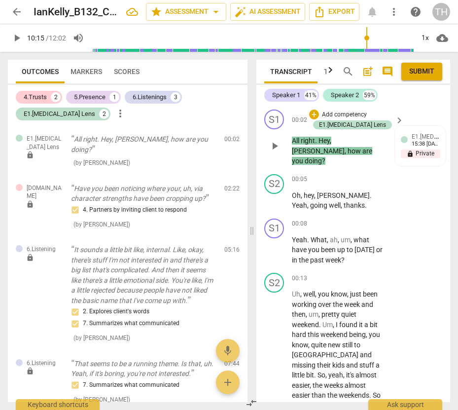
drag, startPoint x: 351, startPoint y: 124, endPoint x: 404, endPoint y: 108, distance: 55.6
click at [404, 108] on div "S1 play_arrow pause 00:02 + Add competency E1.ADHD Lens keyboard_arrow_right Al…" at bounding box center [354, 138] width 194 height 65
click at [436, 138] on span "E1.ADHD Lens" at bounding box center [445, 135] width 67 height 9
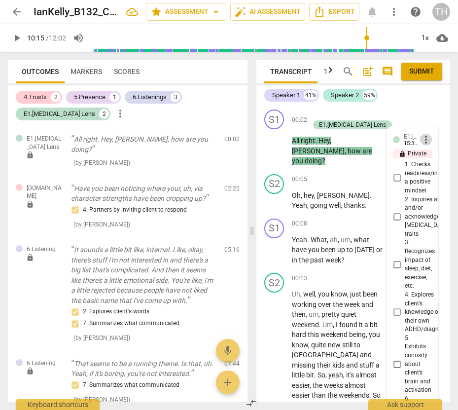
click at [421, 140] on span "more_vert" at bounding box center [426, 140] width 12 height 12
click at [434, 158] on li "Delete" at bounding box center [433, 158] width 34 height 19
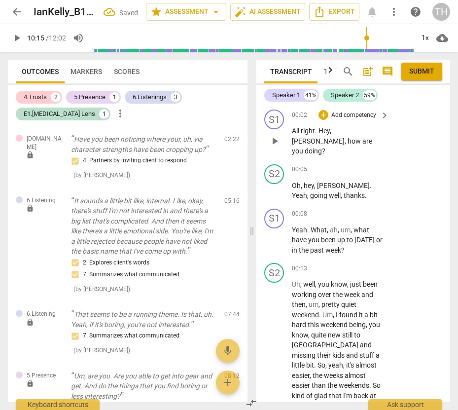
click at [327, 115] on div "+ Add competency" at bounding box center [348, 115] width 59 height 10
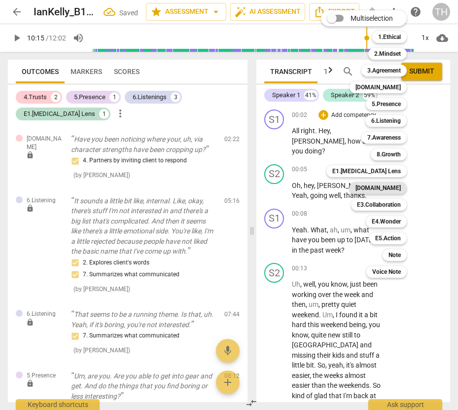
click at [386, 189] on b "E2.Safety" at bounding box center [378, 188] width 45 height 12
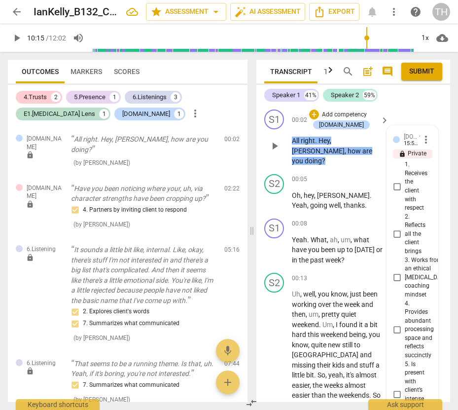
click at [423, 141] on span "more_vert" at bounding box center [426, 140] width 12 height 12
click at [432, 157] on li "Delete" at bounding box center [433, 158] width 34 height 19
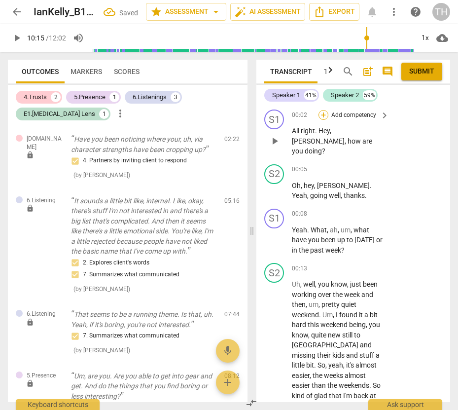
click at [326, 118] on div "+" at bounding box center [324, 115] width 10 height 10
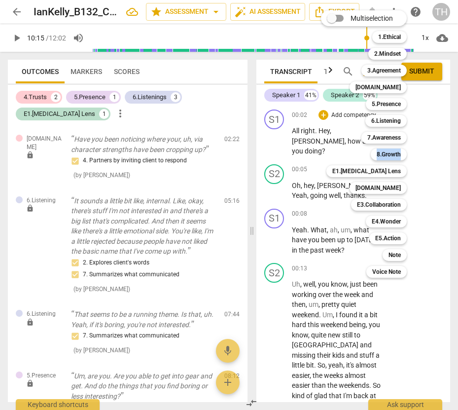
click at [419, 147] on div "Multiselection m 1.Ethical 1 2.Mindset 2 3.Agreement 3 4.Trust 4 5.Presence 5 6…" at bounding box center [371, 144] width 109 height 272
drag, startPoint x: 450, startPoint y: 114, endPoint x: 447, endPoint y: 96, distance: 19.1
click at [447, 96] on div at bounding box center [229, 205] width 458 height 410
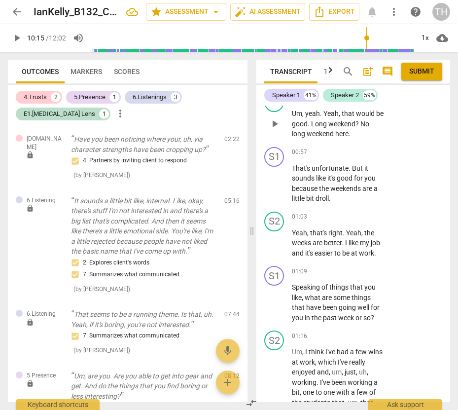
scroll to position [543, 0]
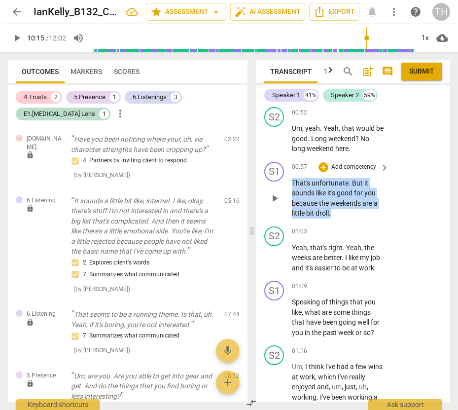
drag, startPoint x: 292, startPoint y: 170, endPoint x: 352, endPoint y: 204, distance: 68.9
click at [352, 204] on p "That's unfortunate . But it sounds like it's good for you because the weekends …" at bounding box center [338, 198] width 92 height 40
click at [339, 193] on div "+" at bounding box center [341, 191] width 10 height 10
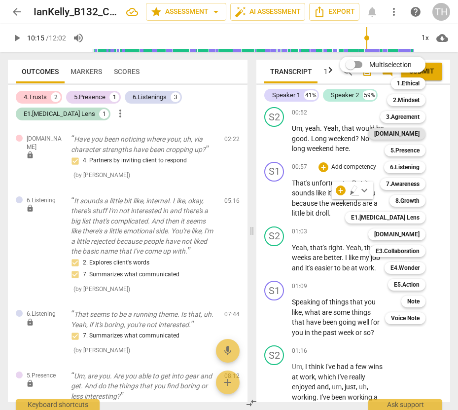
click at [412, 132] on b "4.Trust" at bounding box center [397, 134] width 45 height 12
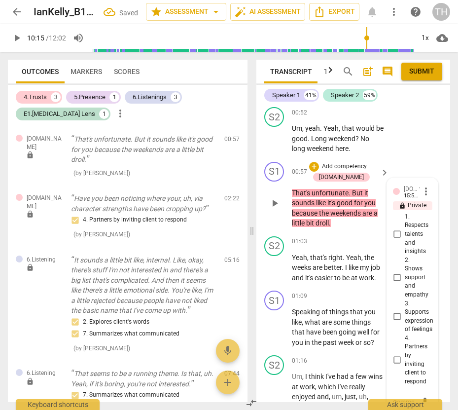
click at [395, 272] on input "2. Shows support and empathy" at bounding box center [397, 278] width 16 height 12
checkbox input "true"
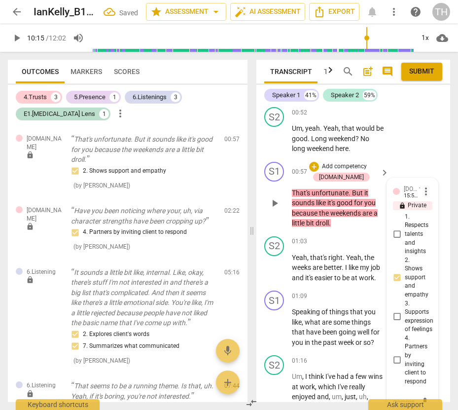
click at [411, 158] on div "S1 play_arrow pause 00:57 + Add competency 4.Trust keyboard_arrow_right That's …" at bounding box center [354, 195] width 194 height 75
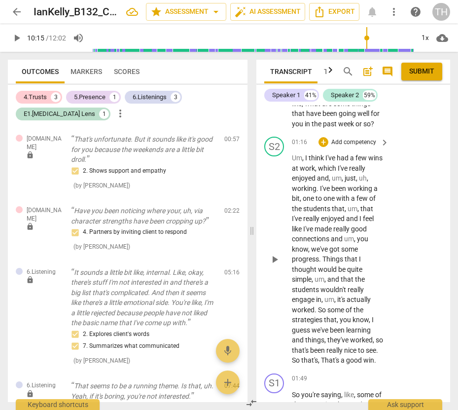
scroll to position [641, 0]
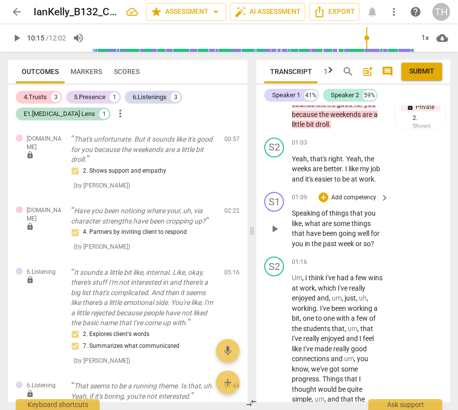
click at [293, 214] on span "Speaking" at bounding box center [307, 213] width 30 height 8
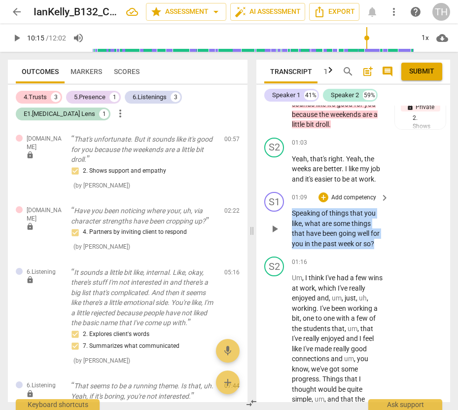
drag, startPoint x: 293, startPoint y: 214, endPoint x: 378, endPoint y: 243, distance: 90.4
click at [378, 243] on p "Speaking of things that you like , what are some things that have been going we…" at bounding box center [338, 228] width 92 height 40
click at [319, 196] on div "+" at bounding box center [324, 197] width 10 height 10
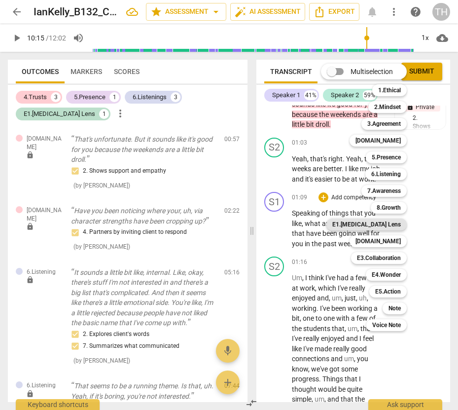
click at [389, 226] on b "E1.ADHD Lens" at bounding box center [367, 225] width 69 height 12
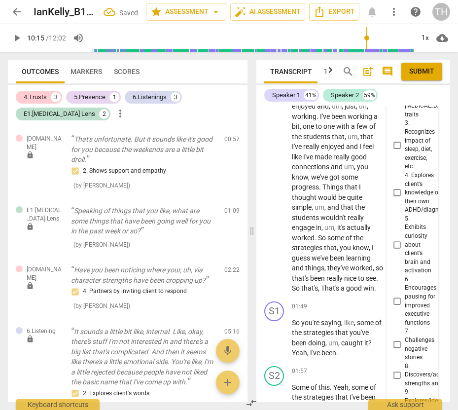
scroll to position [669, 0]
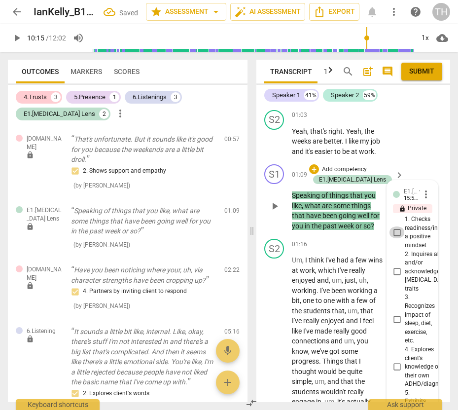
click at [399, 230] on input "1. Checks readiness/invites a positive mindset" at bounding box center [397, 232] width 16 height 12
checkbox input "true"
click at [401, 156] on div "S2 play_arrow pause 01:03 + Add competency keyboard_arrow_right Yeah , that's r…" at bounding box center [354, 133] width 194 height 55
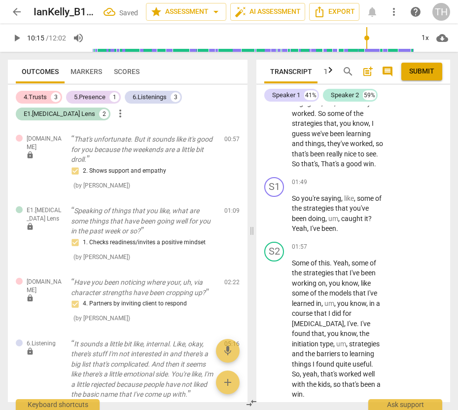
scroll to position [965, 0]
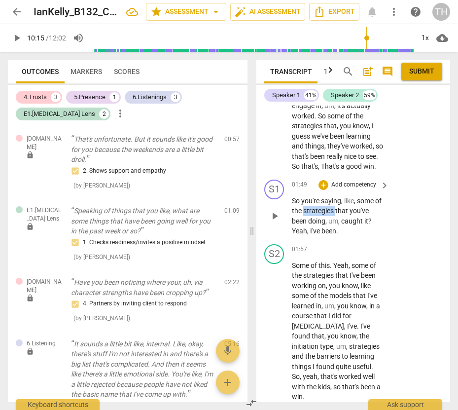
drag, startPoint x: 311, startPoint y: 222, endPoint x: 344, endPoint y: 222, distance: 33.6
click at [344, 222] on p "So you're saying , like , some of the strategies that you've been doing , um , …" at bounding box center [338, 216] width 92 height 40
click at [323, 190] on div "+" at bounding box center [324, 185] width 10 height 10
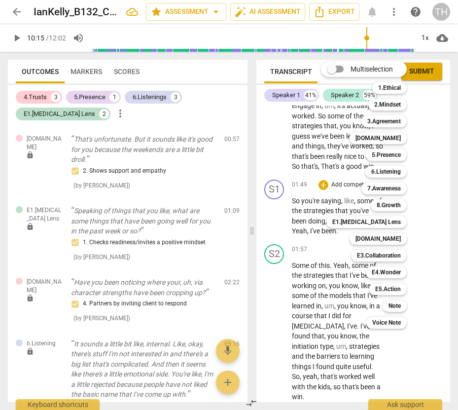
click at [334, 179] on div "Multiselection m 1.Ethical 1 2.Mindset 2 3.Agreement 3 4.Trust 4 5.Presence 5 6…" at bounding box center [371, 195] width 109 height 272
click at [424, 212] on div "Multiselection m 1.Ethical 1 2.Mindset 2 3.Agreement 3 4.Trust 4 5.Presence 5 6…" at bounding box center [371, 195] width 109 height 272
click at [434, 184] on div at bounding box center [229, 205] width 458 height 410
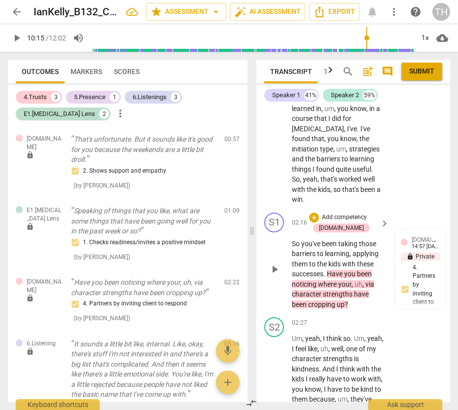
scroll to position [1212, 0]
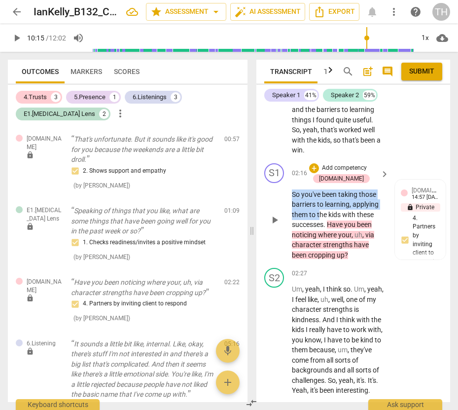
drag, startPoint x: 292, startPoint y: 193, endPoint x: 319, endPoint y: 219, distance: 37.7
click at [319, 219] on p "So you've been taking those barriers to learning , applying them to the kids wi…" at bounding box center [338, 224] width 92 height 71
click at [307, 185] on div "02:16 + Add competency 4.Trust keyboard_arrow_right So you've been taking those…" at bounding box center [341, 211] width 98 height 97
drag, startPoint x: 293, startPoint y: 192, endPoint x: 326, endPoint y: 220, distance: 43.1
click at [326, 220] on p "So you've been taking those barriers to learning , applying them to the kids wi…" at bounding box center [338, 224] width 92 height 71
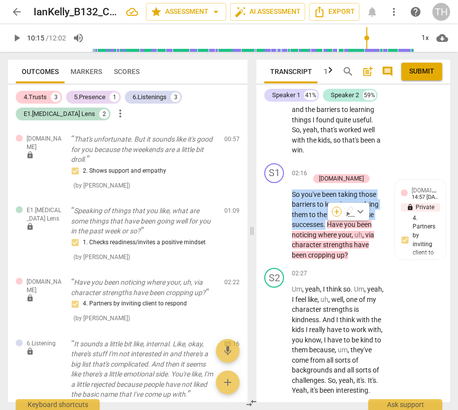
click at [336, 213] on div "+" at bounding box center [337, 212] width 10 height 10
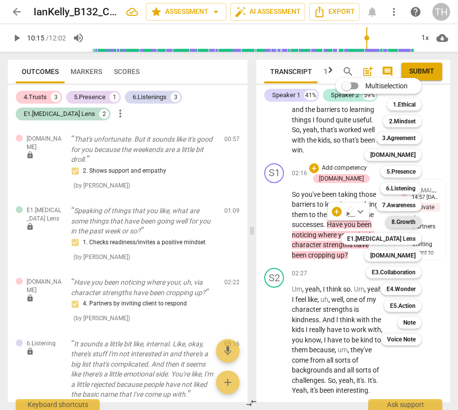
click at [399, 221] on b "8.Growth" at bounding box center [404, 222] width 24 height 12
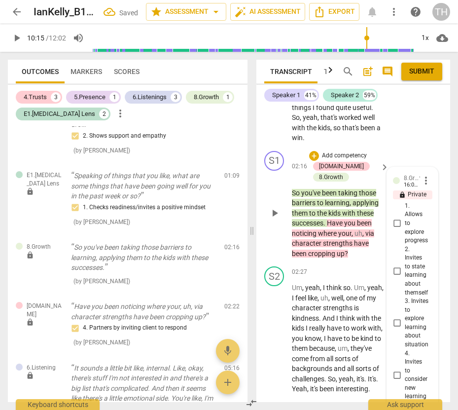
scroll to position [1243, 0]
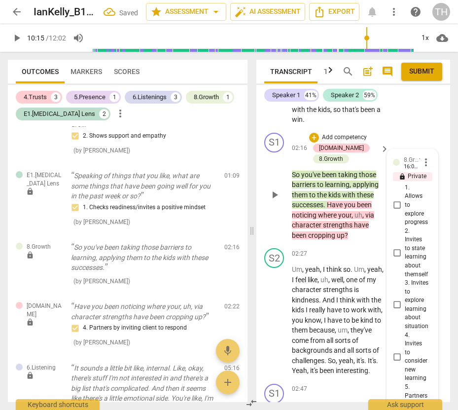
click at [398, 205] on input "1. Allows to explore progress" at bounding box center [397, 205] width 16 height 12
checkbox input "true"
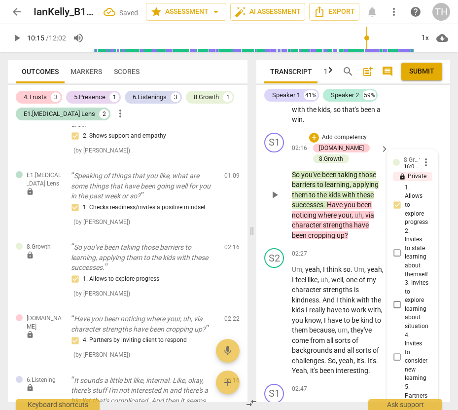
click at [416, 141] on div "S1 play_arrow pause 02:16 + Add competency 4.Trust 8.Growth keyboard_arrow_righ…" at bounding box center [354, 187] width 194 height 116
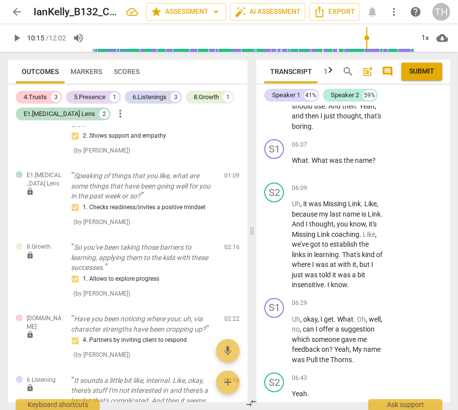
scroll to position [2920, 0]
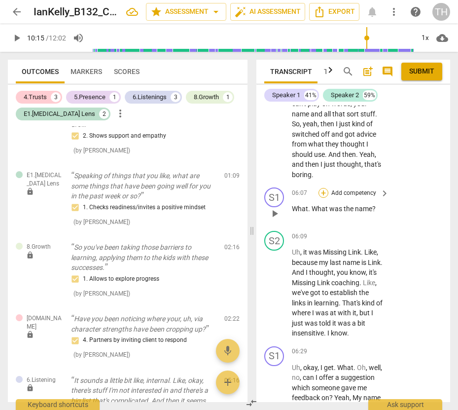
click at [323, 198] on div "+" at bounding box center [324, 193] width 10 height 10
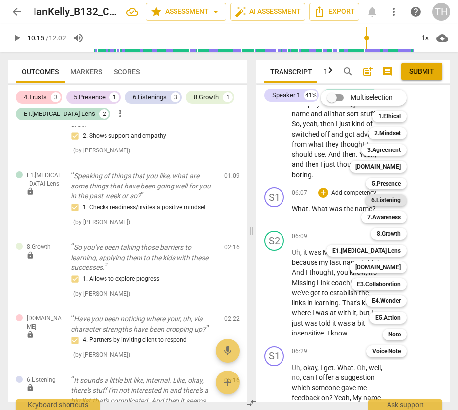
click at [386, 199] on b "6.Listening" at bounding box center [387, 200] width 30 height 12
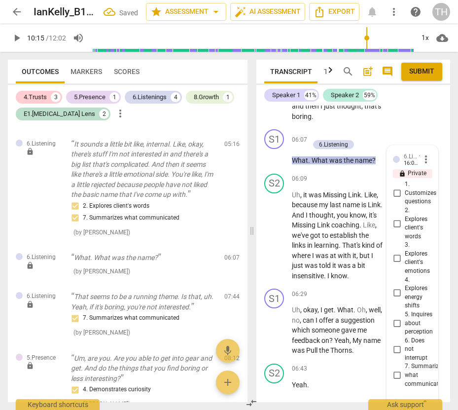
scroll to position [3061, 0]
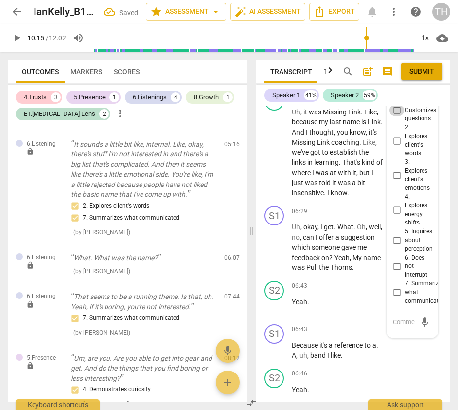
click at [395, 116] on input "1. Customizes questions" at bounding box center [397, 111] width 16 height 12
checkbox input "true"
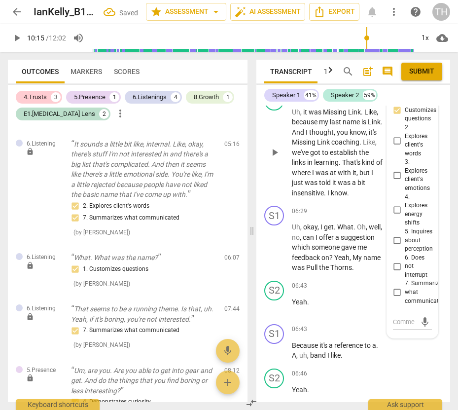
click at [351, 202] on div "S2 play_arrow pause 06:09 + Add competency keyboard_arrow_right Uh , it was Mis…" at bounding box center [354, 144] width 194 height 115
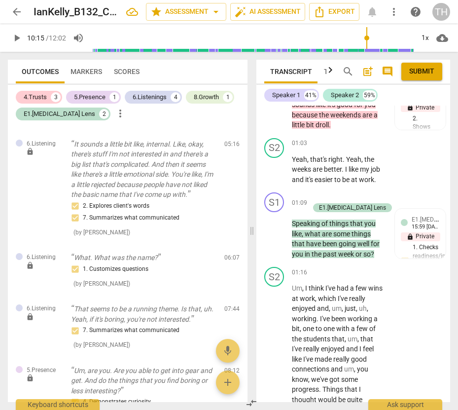
scroll to position [641, 0]
click at [314, 195] on div "+" at bounding box center [314, 197] width 10 height 10
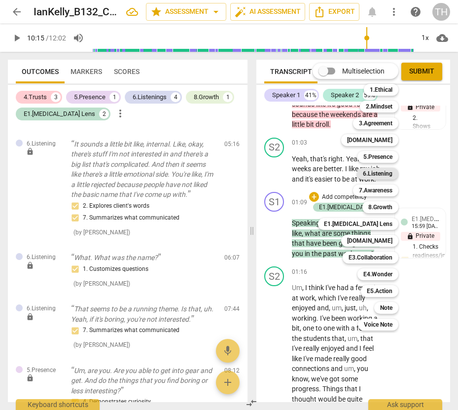
click at [378, 175] on b "6.Listening" at bounding box center [378, 174] width 30 height 12
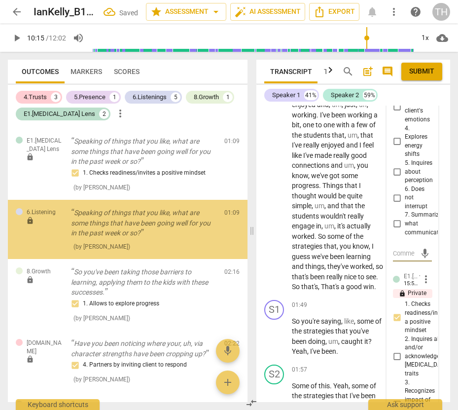
scroll to position [35, 0]
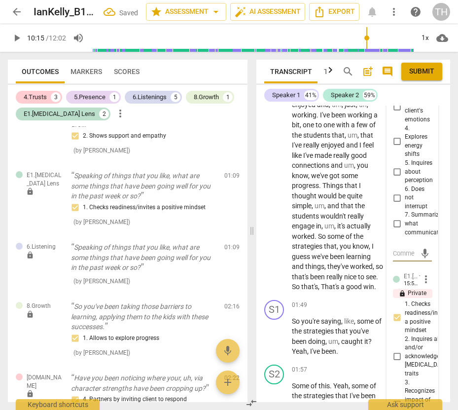
click at [396, 197] on input "6. Does not interrupt" at bounding box center [397, 198] width 16 height 12
checkbox input "true"
click at [397, 226] on input "7. Summarizes what communicated" at bounding box center [397, 224] width 16 height 12
checkbox input "true"
click at [374, 181] on p "Um , I think I've had a few wins at work , which I've really enjoyed and , um ,…" at bounding box center [338, 185] width 92 height 213
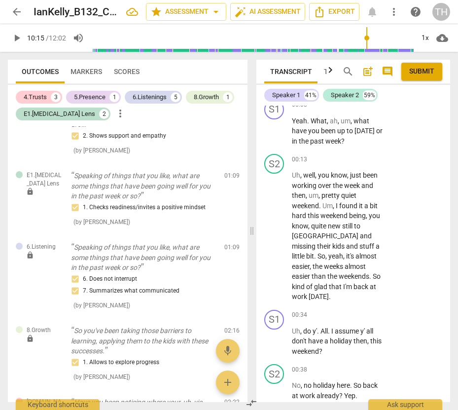
scroll to position [119, 0]
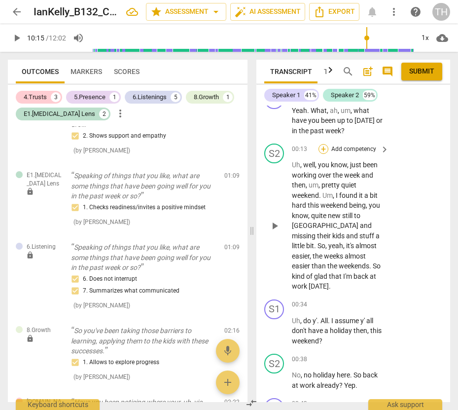
click at [323, 144] on div "+" at bounding box center [324, 149] width 10 height 10
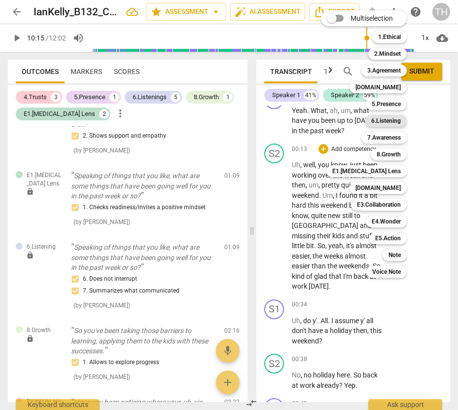
click at [379, 120] on b "6.Listening" at bounding box center [387, 121] width 30 height 12
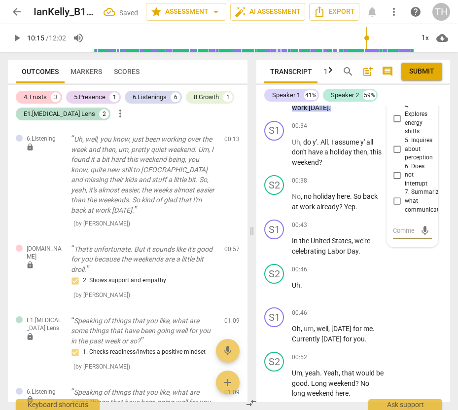
scroll to position [319, 0]
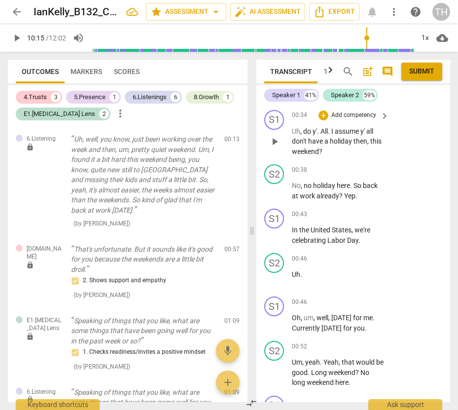
click at [417, 134] on div "S1 play_arrow pause 00:34 + Add competency keyboard_arrow_right Uh , do y' . Al…" at bounding box center [354, 133] width 194 height 55
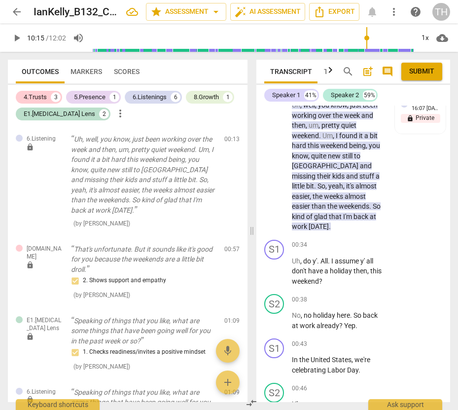
scroll to position [149, 0]
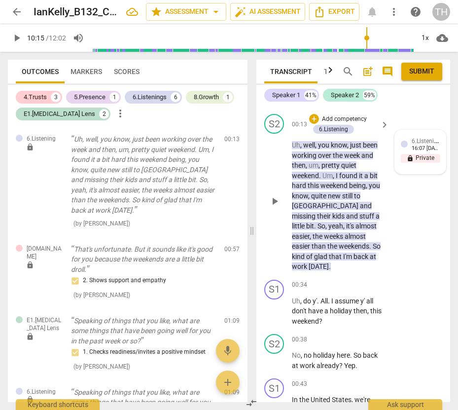
click at [427, 146] on div "16:07 09-11-2025" at bounding box center [426, 149] width 28 height 6
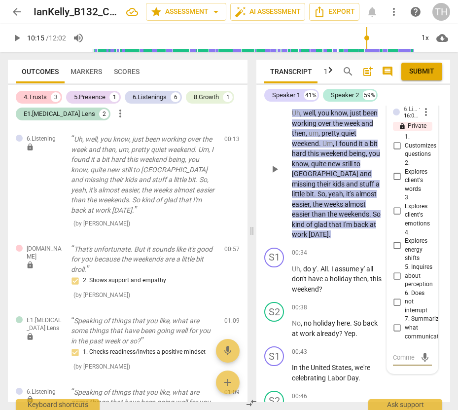
scroll to position [198, 0]
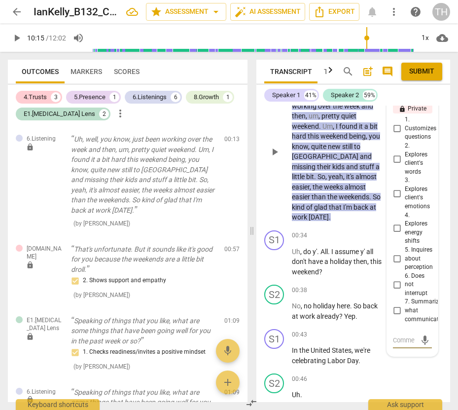
click at [395, 279] on input "6. Does not interrupt" at bounding box center [397, 285] width 16 height 12
checkbox input "true"
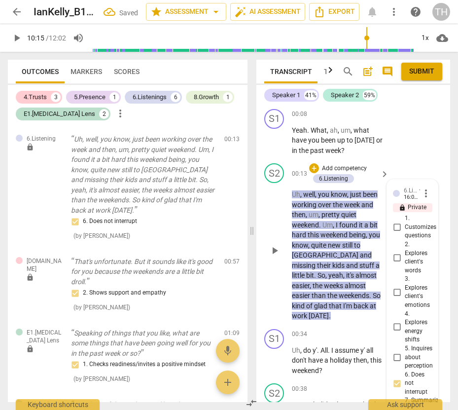
scroll to position [50, 0]
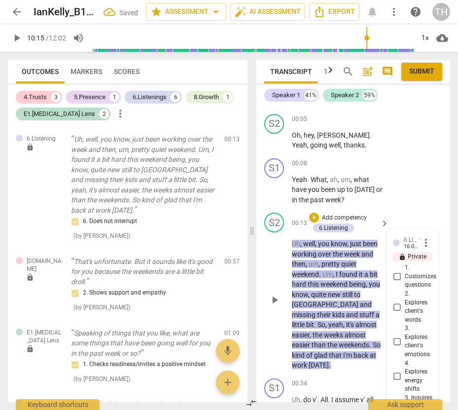
click at [403, 209] on div "S2 play_arrow pause 00:13 + Add competency 6.Listening keyboard_arrow_right Uh …" at bounding box center [354, 292] width 194 height 166
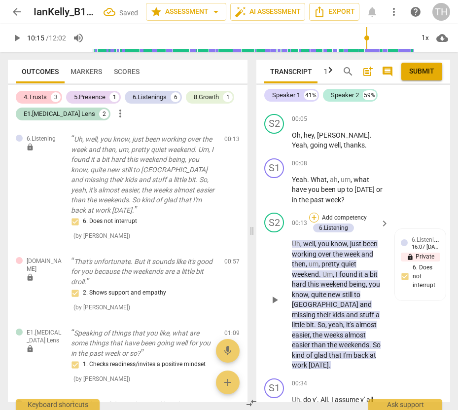
click at [316, 213] on div "+" at bounding box center [314, 218] width 10 height 10
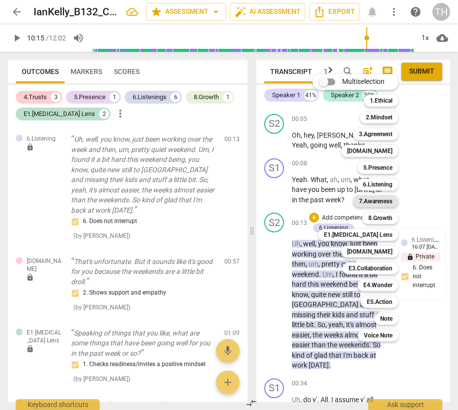
click at [367, 200] on b "7.Awareness" at bounding box center [376, 201] width 34 height 12
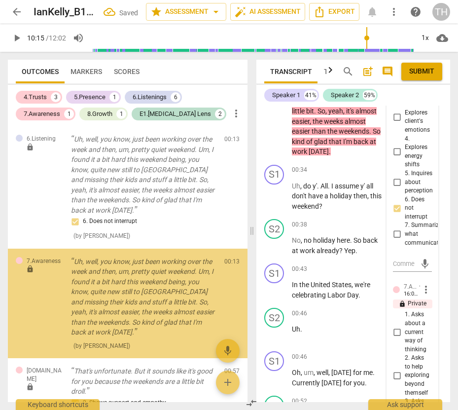
scroll to position [39, 0]
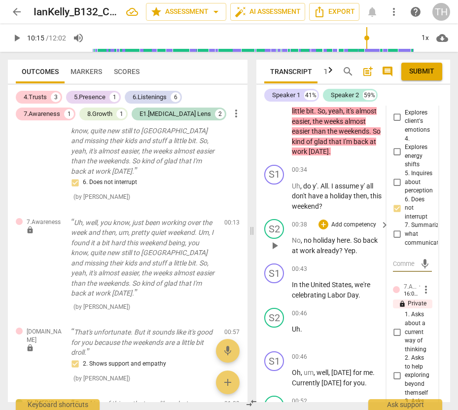
click at [355, 221] on p "Add competency" at bounding box center [354, 225] width 47 height 9
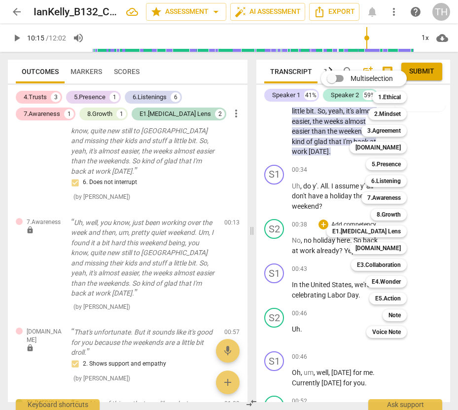
click at [330, 150] on div "Multiselection m 1.Ethical 1 2.Mindset 2 3.Agreement 3 4.Trust 4 5.Presence 5 6…" at bounding box center [371, 204] width 109 height 272
click at [350, 230] on div "Multiselection m 1.Ethical 1 2.Mindset 2 3.Agreement 3 4.Trust 4 5.Presence 5 6…" at bounding box center [371, 204] width 109 height 272
click at [430, 177] on div at bounding box center [229, 205] width 458 height 410
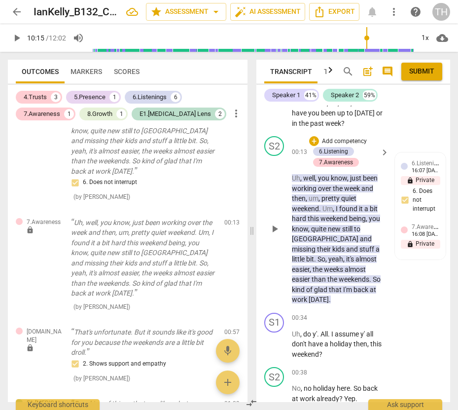
scroll to position [77, 0]
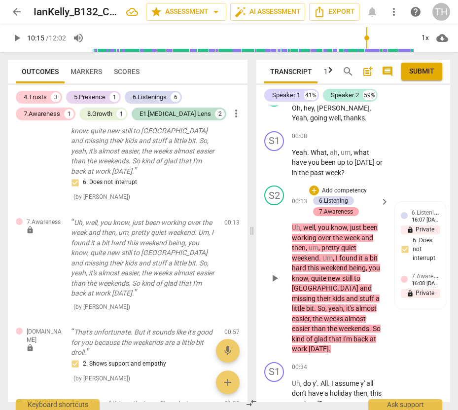
click at [324, 207] on div "7.Awareness" at bounding box center [336, 211] width 34 height 9
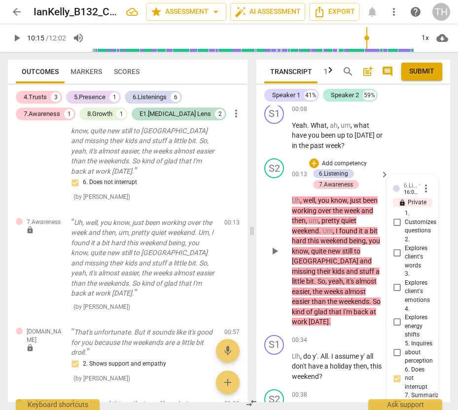
scroll to position [78, 0]
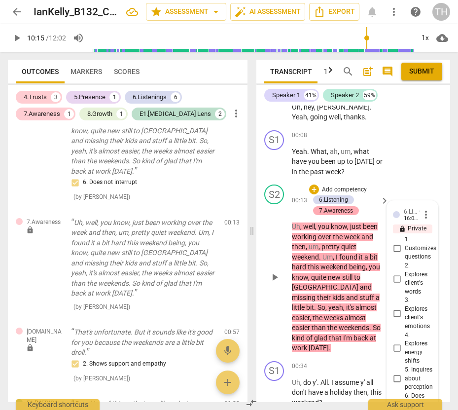
click at [327, 206] on div "7.Awareness" at bounding box center [336, 210] width 34 height 9
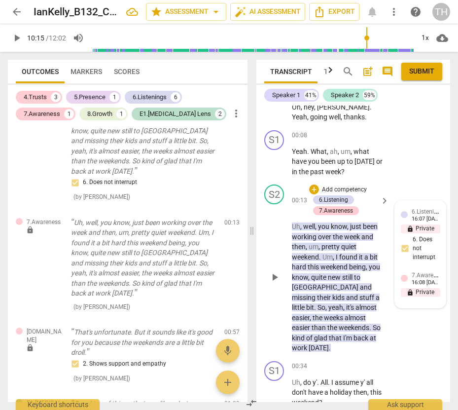
click at [419, 280] on div "16:08 09-11-2025" at bounding box center [426, 283] width 28 height 6
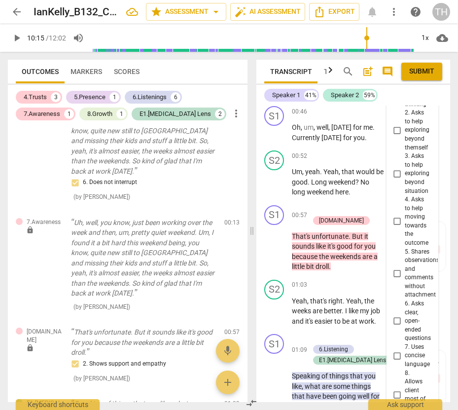
scroll to position [571, 0]
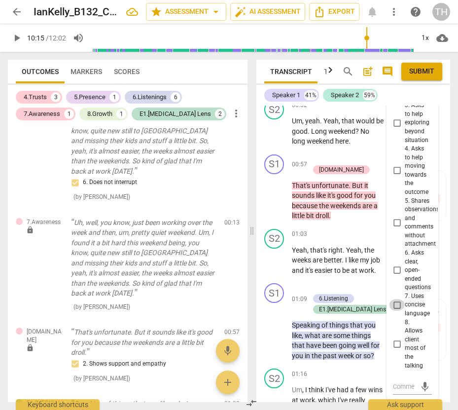
click at [398, 299] on input "7. Uses concise language" at bounding box center [397, 305] width 16 height 12
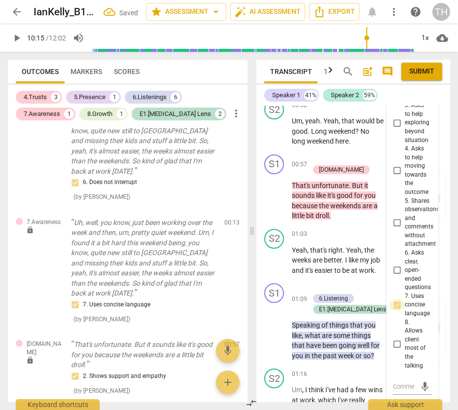
click at [398, 299] on input "7. Uses concise language" at bounding box center [397, 305] width 16 height 12
click at [357, 155] on div "+ Add competency 4.Trust" at bounding box center [343, 164] width 68 height 21
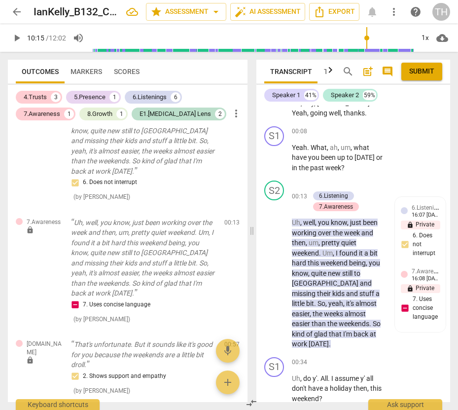
scroll to position [127, 0]
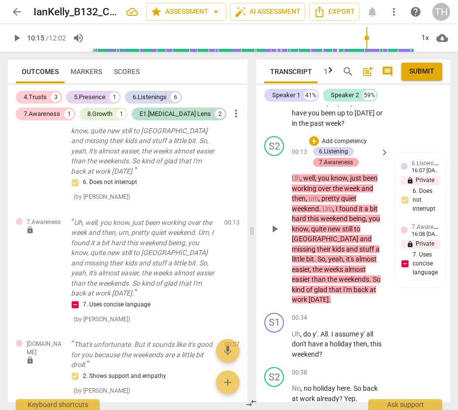
click at [334, 158] on div "7.Awareness" at bounding box center [336, 162] width 34 height 9
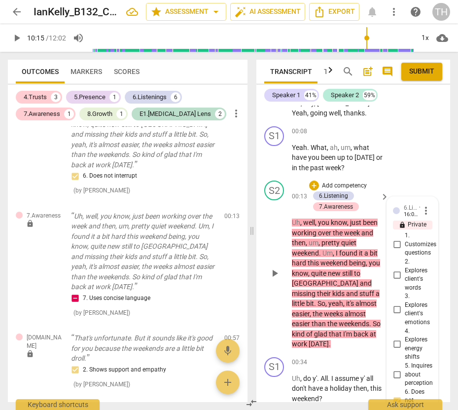
scroll to position [81, 0]
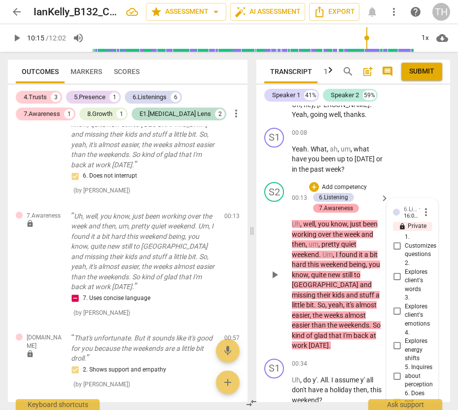
click at [335, 204] on div "7.Awareness" at bounding box center [336, 208] width 34 height 9
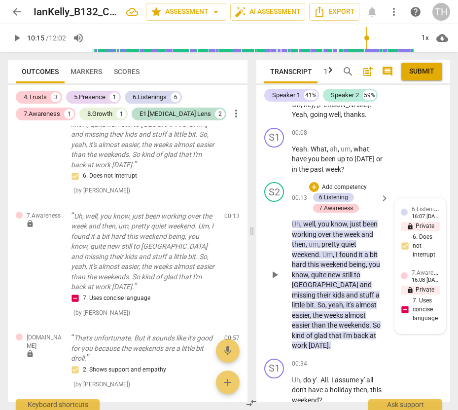
click at [418, 286] on p "lock Private" at bounding box center [420, 290] width 39 height 9
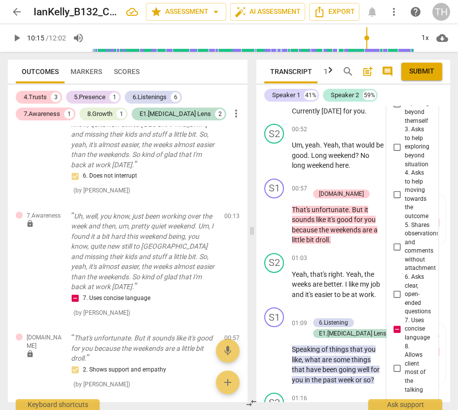
scroll to position [571, 0]
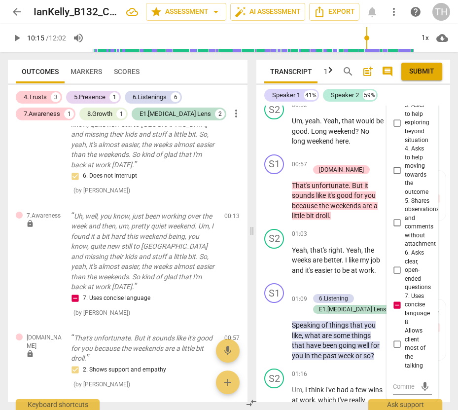
click at [395, 299] on input "7. Uses concise language" at bounding box center [397, 305] width 16 height 12
checkbox input "false"
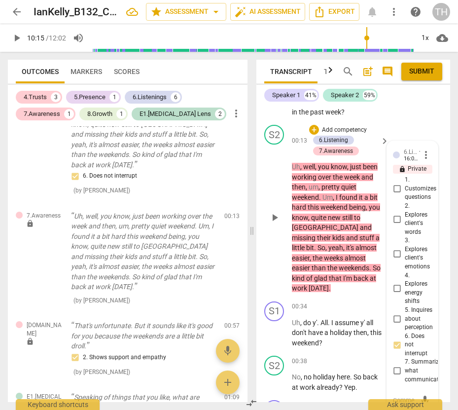
scroll to position [127, 0]
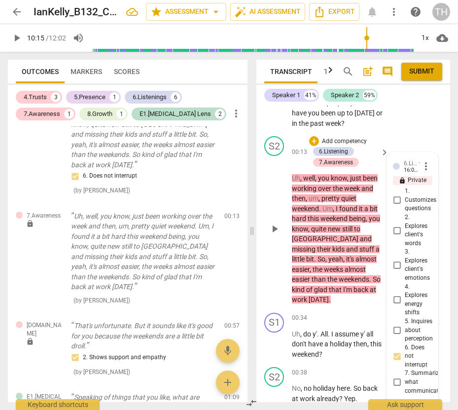
click at [391, 132] on div "S2 play_arrow pause 00:13 + Add competency 6.Listening 7.Awareness keyboard_arr…" at bounding box center [354, 220] width 194 height 177
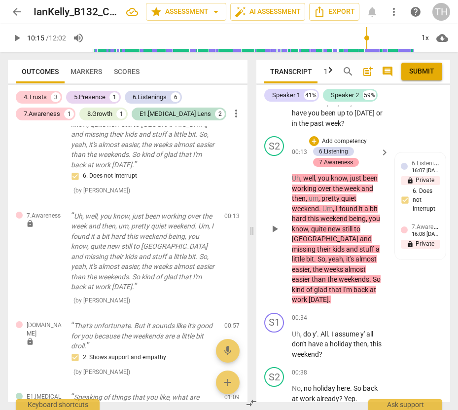
click at [333, 158] on div "7.Awareness" at bounding box center [336, 162] width 34 height 9
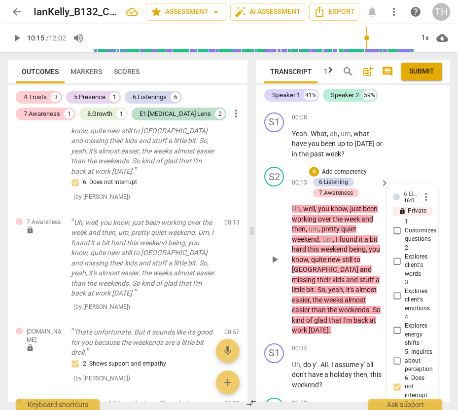
scroll to position [81, 0]
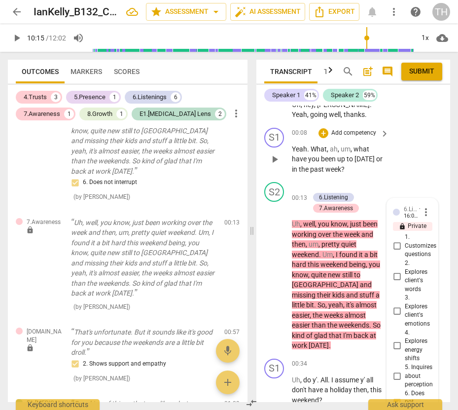
click at [405, 158] on div "S1 play_arrow pause 00:08 + Add competency keyboard_arrow_right Yeah . What , a…" at bounding box center [354, 151] width 194 height 55
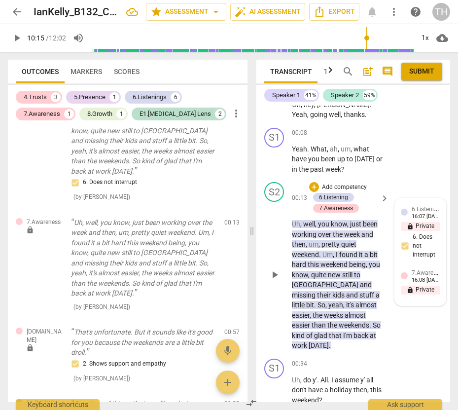
click at [422, 277] on div "16:08 09-11-2025" at bounding box center [426, 280] width 28 height 6
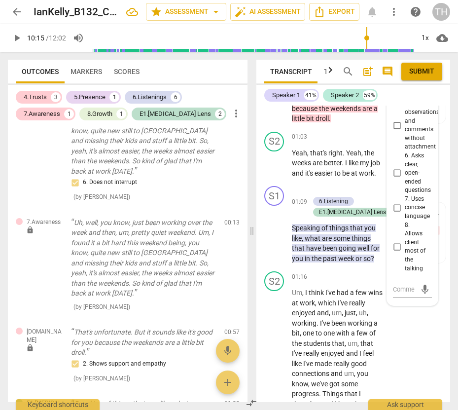
scroll to position [670, 0]
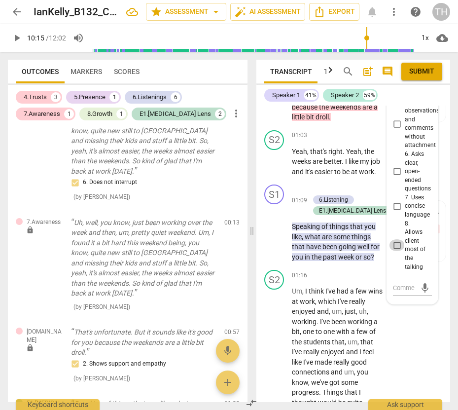
click at [397, 239] on input "8. Allows client most of the talking" at bounding box center [397, 245] width 16 height 12
checkbox input "true"
click at [356, 175] on p "Yeah , that's right . Yeah , the weeks are better . I like my job and it's easi…" at bounding box center [338, 162] width 92 height 31
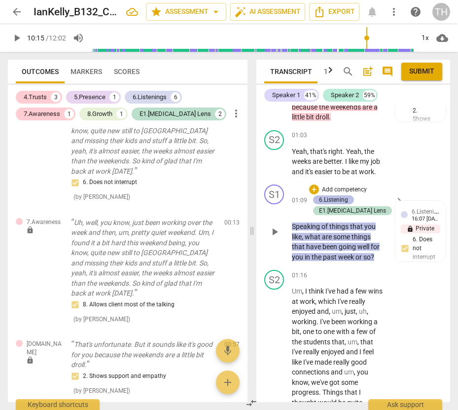
click at [328, 198] on div "6.Listening" at bounding box center [333, 199] width 29 height 9
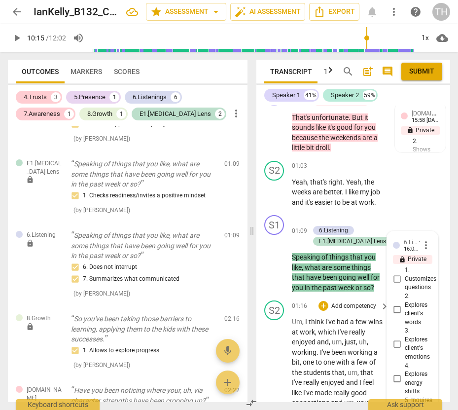
scroll to position [688, 0]
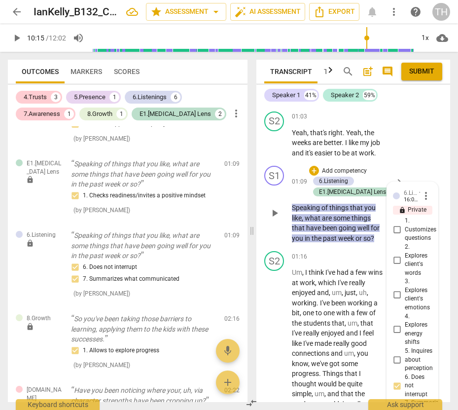
click at [423, 198] on span "more_vert" at bounding box center [426, 196] width 12 height 12
click at [429, 218] on li "Delete" at bounding box center [433, 214] width 34 height 19
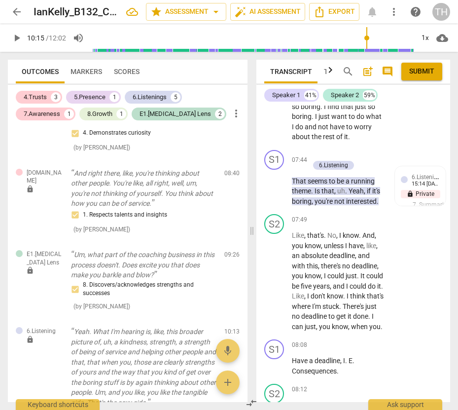
scroll to position [3945, 0]
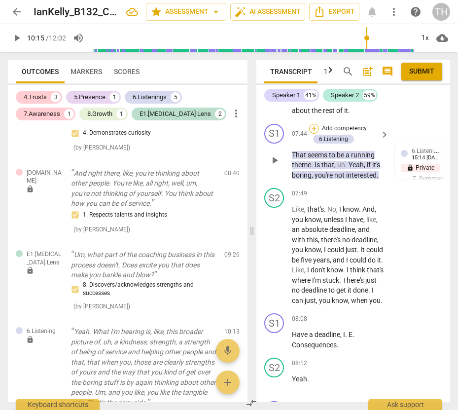
click at [316, 134] on div "+" at bounding box center [314, 129] width 10 height 10
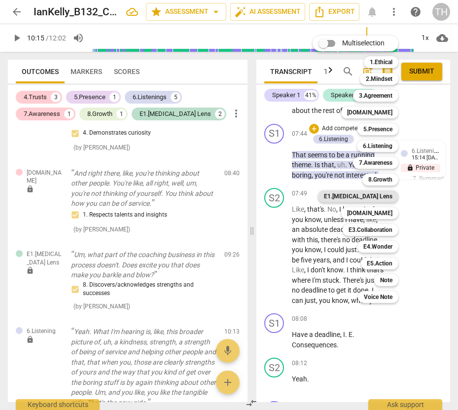
click at [374, 197] on b "E1.ADHD Lens" at bounding box center [358, 196] width 69 height 12
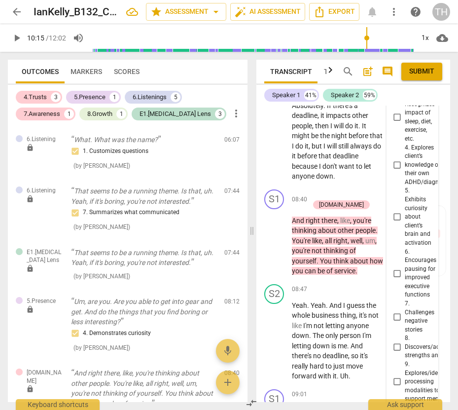
scroll to position [4427, 0]
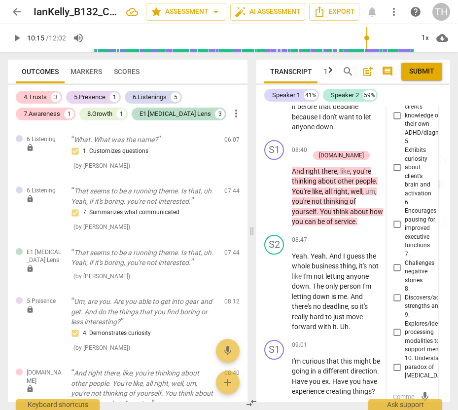
click at [395, 174] on input "5. Exhibits curiosity about client’s brain and activation" at bounding box center [397, 168] width 16 height 12
checkbox input "true"
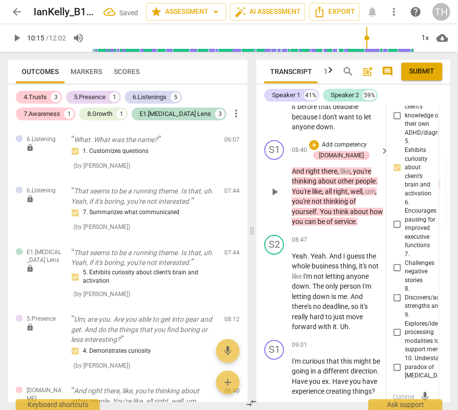
click at [369, 190] on div "S1 play_arrow pause 08:40 + Add competency 4.Trust keyboard_arrow_right And rig…" at bounding box center [354, 183] width 194 height 95
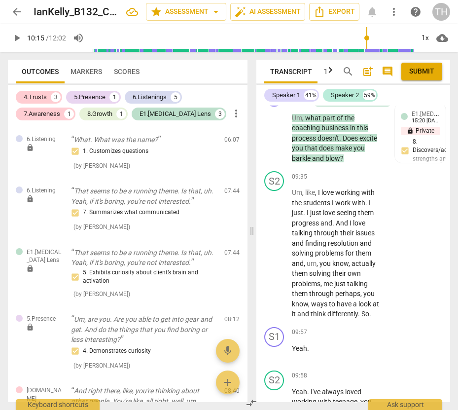
scroll to position [4822, 0]
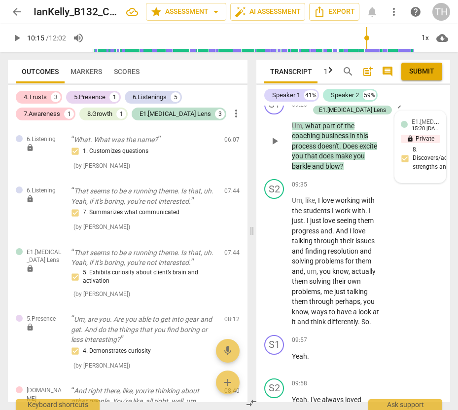
click at [425, 177] on div "E1.ADHD Lens Tracy Hartwell 15:20 09-11-2025 lock Private Publish 8. Discovers/…" at bounding box center [420, 147] width 39 height 60
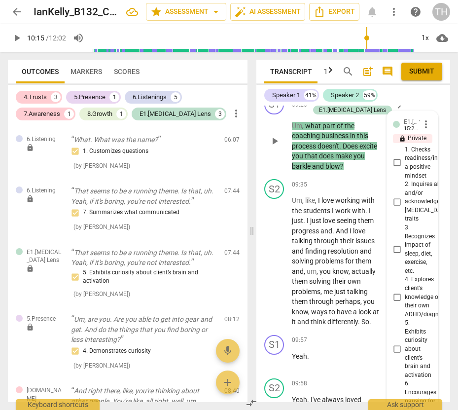
scroll to position [5198, 0]
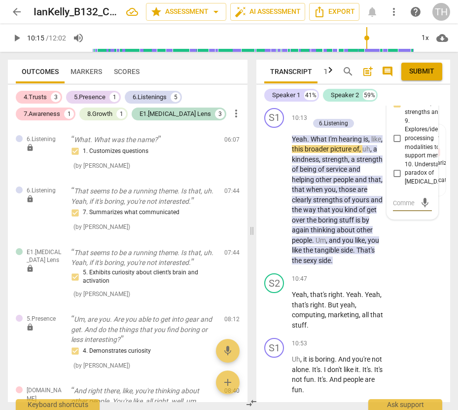
click at [396, 110] on input "8. Discovers/acknowledges strengths and successes" at bounding box center [397, 104] width 16 height 12
click at [397, 110] on input "8. Discovers/acknowledges strengths and successes" at bounding box center [397, 104] width 16 height 12
checkbox input "false"
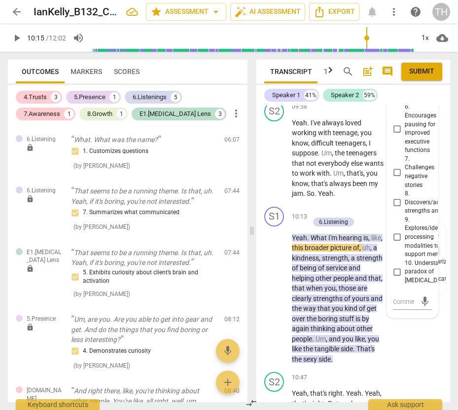
scroll to position [5050, 0]
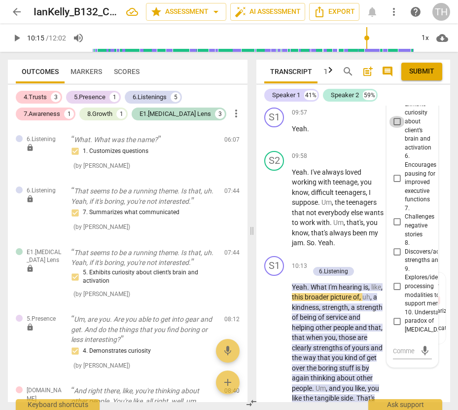
click at [398, 128] on input "5. Exhibits curiosity about client’s brain and activation" at bounding box center [397, 122] width 16 height 12
checkbox input "true"
click at [364, 134] on p "Yeah ." at bounding box center [338, 129] width 92 height 10
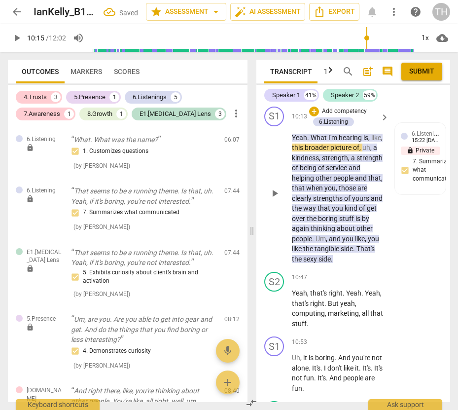
scroll to position [5247, 0]
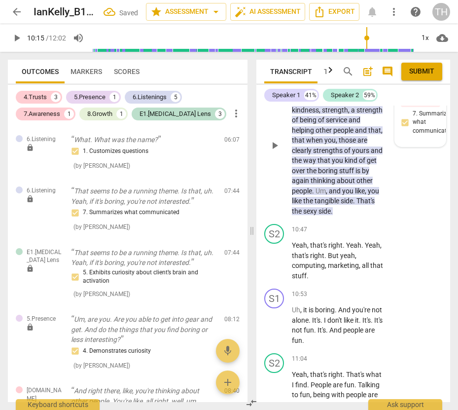
click at [416, 141] on div "6.Listening Tracy Hartwell 15:22 09-11-2025 lock Private Publish 7. Summarizes …" at bounding box center [420, 111] width 39 height 60
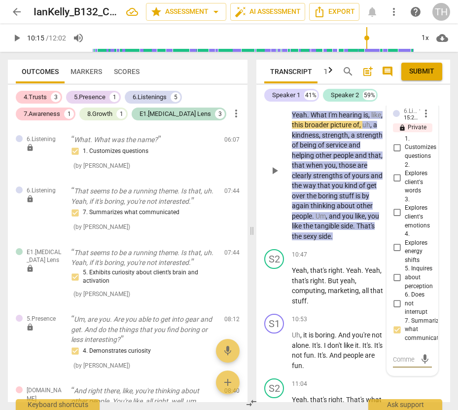
scroll to position [5198, 0]
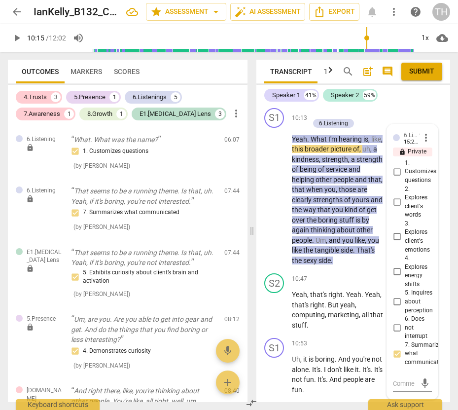
click at [398, 104] on div "S2 play_arrow pause 09:58 + Add competency keyboard_arrow_right Yeah . I've alw…" at bounding box center [354, 51] width 194 height 105
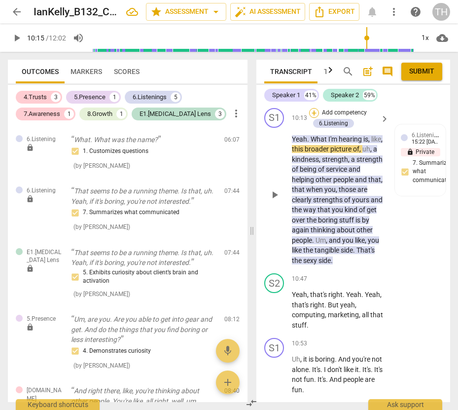
click at [313, 118] on div "+" at bounding box center [314, 113] width 10 height 10
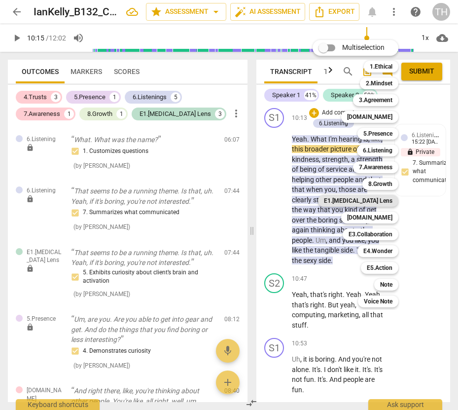
click at [382, 203] on b "E1.ADHD Lens" at bounding box center [358, 201] width 69 height 12
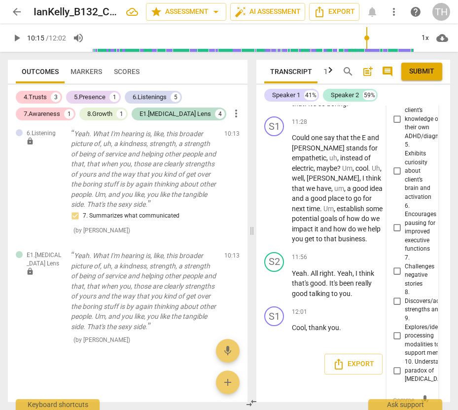
scroll to position [5684, 0]
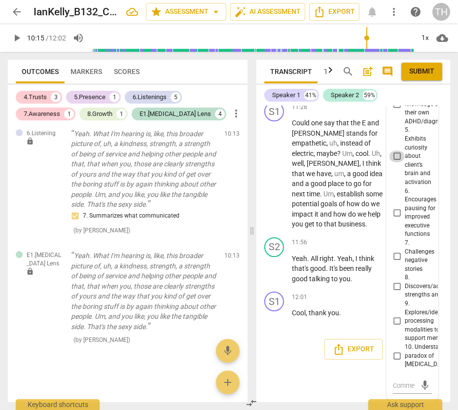
click at [395, 162] on input "5. Exhibits curiosity about client’s brain and activation" at bounding box center [397, 157] width 16 height 12
checkbox input "true"
click at [392, 281] on input "8. Discovers/acknowledges strengths and successes" at bounding box center [397, 287] width 16 height 12
checkbox input "true"
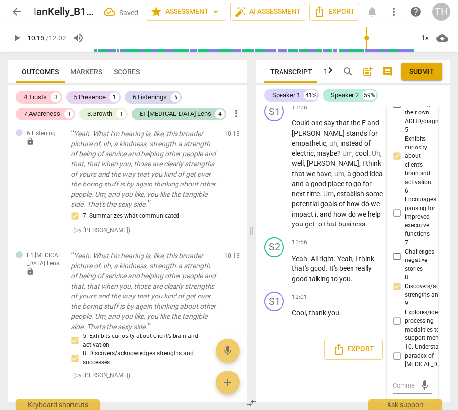
click at [395, 96] on div "Speaker 1 41% Speaker 2 59%" at bounding box center [353, 95] width 178 height 17
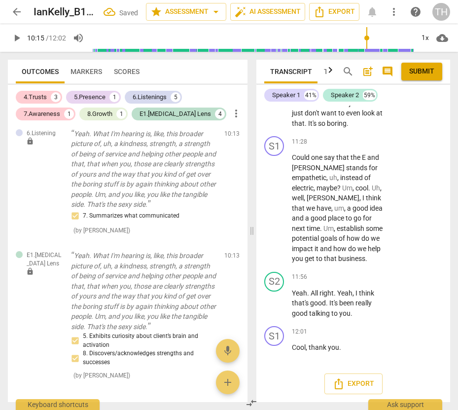
scroll to position [5701, 0]
drag, startPoint x: 453, startPoint y: 392, endPoint x: 434, endPoint y: 111, distance: 281.4
click at [434, 111] on div "Transcript Tags & Speakers Analytics search post_add comment Submit Speaker 1 4…" at bounding box center [356, 231] width 206 height 358
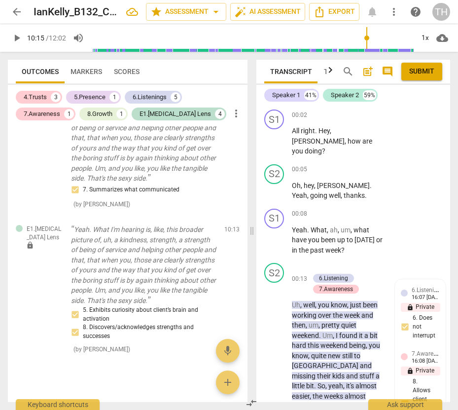
scroll to position [1085, 0]
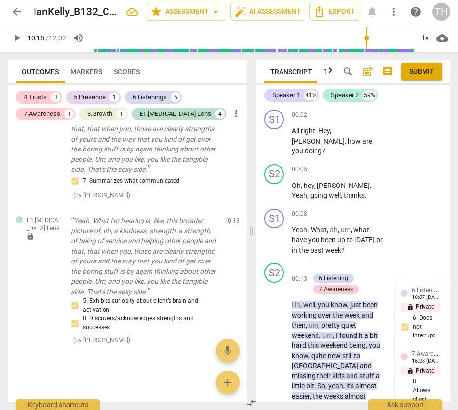
click at [50, 358] on div at bounding box center [128, 361] width 240 height 17
click at [134, 371] on div at bounding box center [128, 386] width 240 height 32
click at [75, 371] on div at bounding box center [128, 386] width 240 height 32
click at [228, 381] on span "add" at bounding box center [228, 383] width 12 height 12
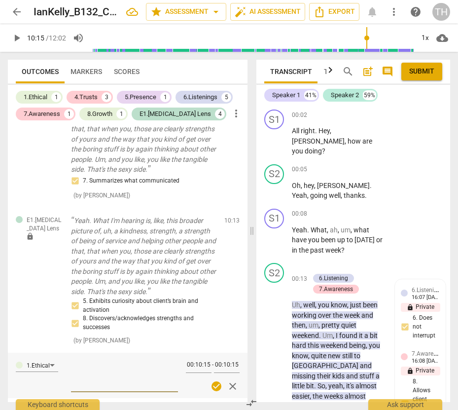
scroll to position [1130, 0]
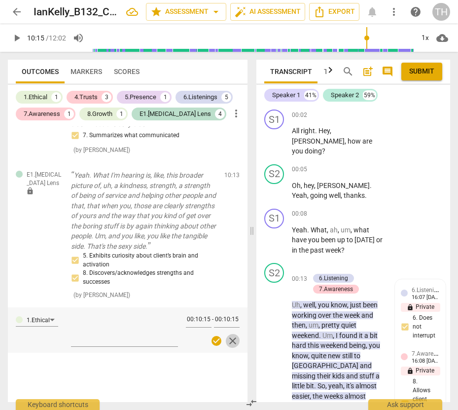
click at [230, 341] on span "close" at bounding box center [233, 341] width 12 height 12
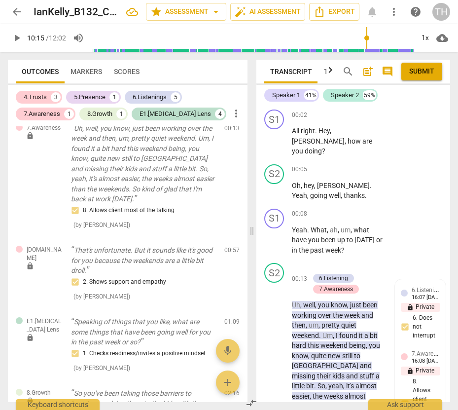
scroll to position [0, 0]
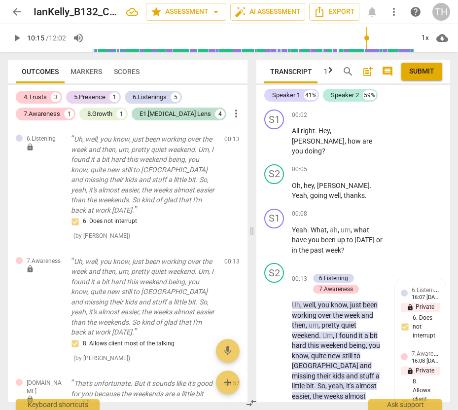
click at [366, 71] on span "post_add" at bounding box center [368, 72] width 12 height 12
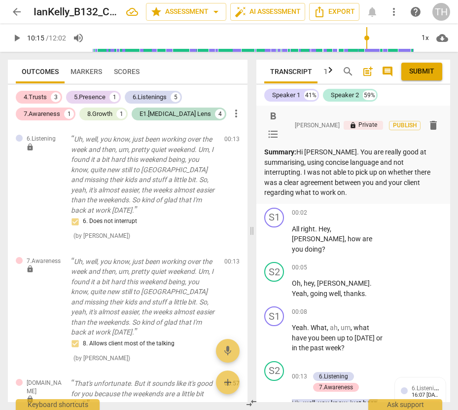
click at [406, 152] on p "Summary: Hi Patrick. You are really good at summarising, using concise language…" at bounding box center [353, 172] width 178 height 51
click at [386, 190] on p "Summary: Hi Patrick. You are really good at welcoming your client, summarising,…" at bounding box center [353, 172] width 178 height 51
click at [410, 196] on p "Summary: Hi Patrick. You are really good at welcoming your client, summarising,…" at bounding box center [353, 172] width 178 height 51
click at [415, 230] on div "format_bold format_list_bulleted Tracy Hartwell lock Private Publish delete Sum…" at bounding box center [354, 254] width 194 height 297
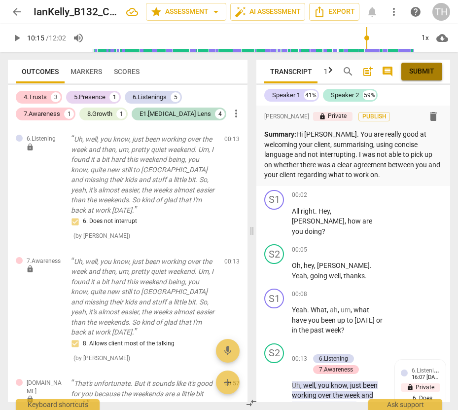
click at [415, 74] on span "Submit" at bounding box center [422, 72] width 25 height 10
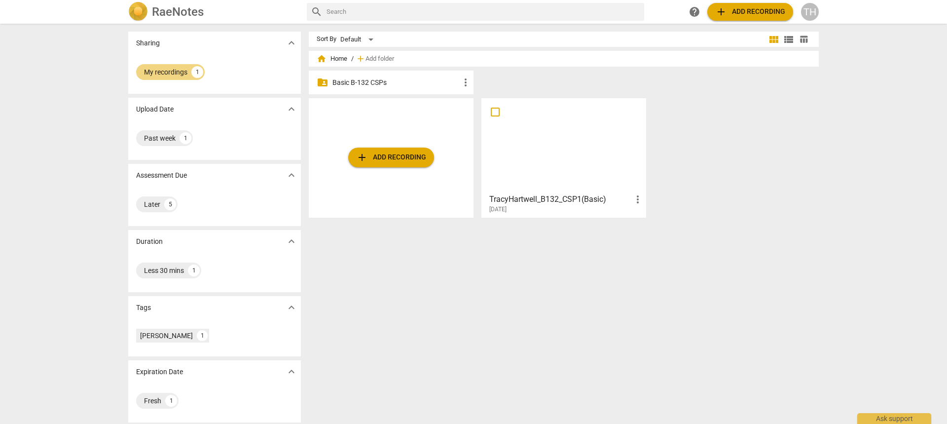
click at [809, 11] on div "TH" at bounding box center [810, 12] width 18 height 18
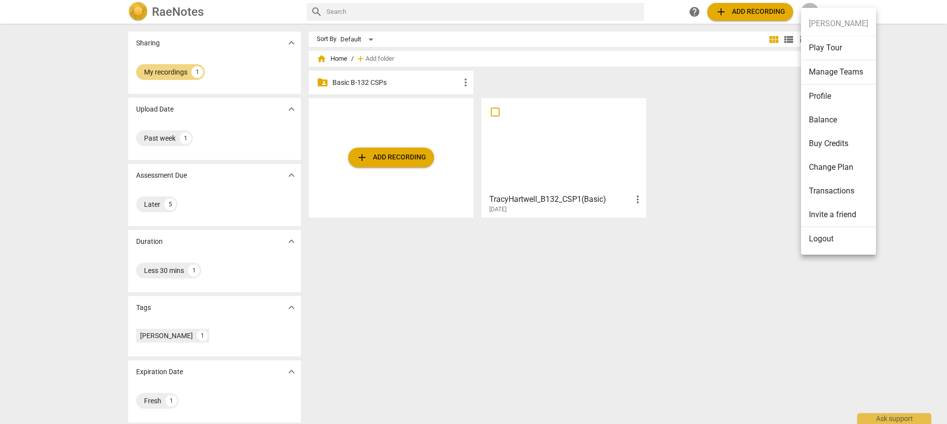
click at [819, 240] on li "Logout" at bounding box center [838, 239] width 75 height 24
